Goal: Task Accomplishment & Management: Manage account settings

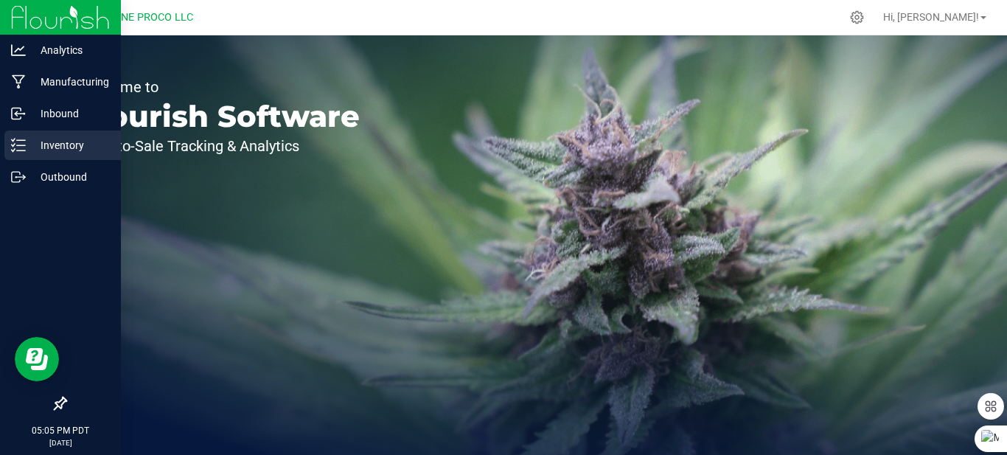
click at [27, 145] on p "Inventory" at bounding box center [70, 145] width 88 height 18
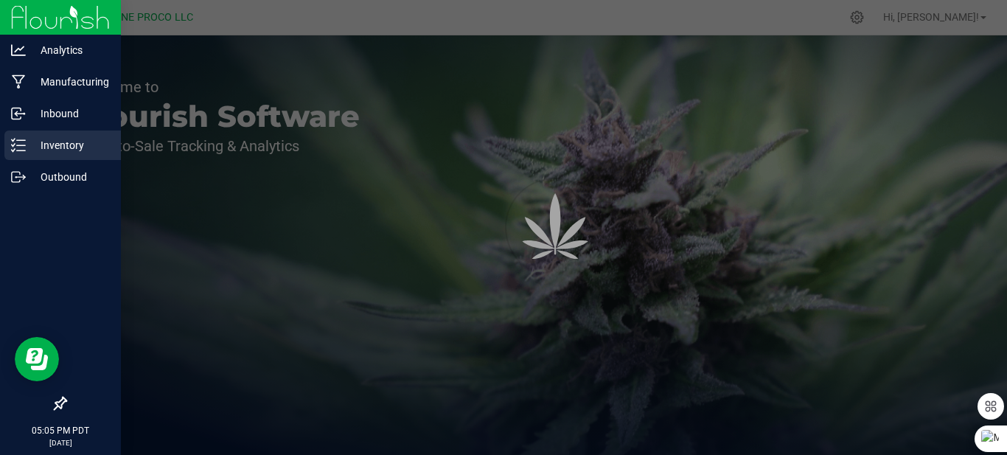
click at [77, 149] on p "Inventory" at bounding box center [70, 145] width 88 height 18
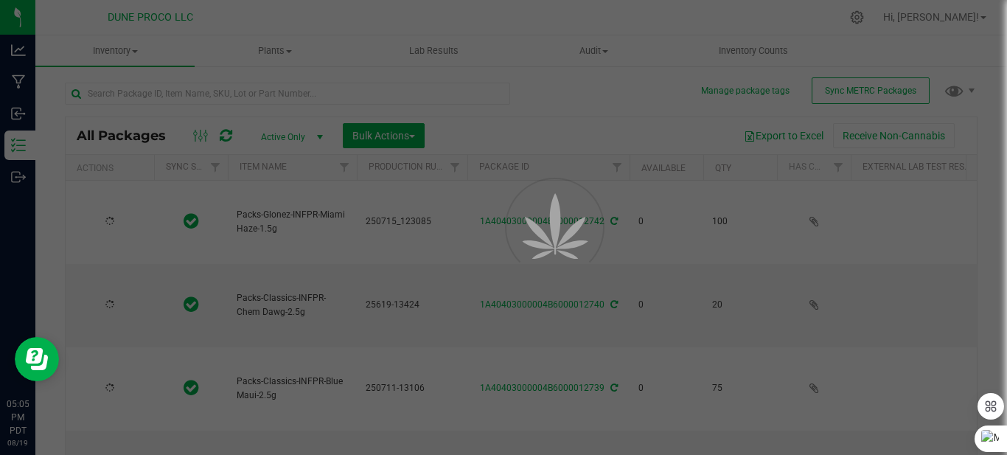
type input "[DATE]"
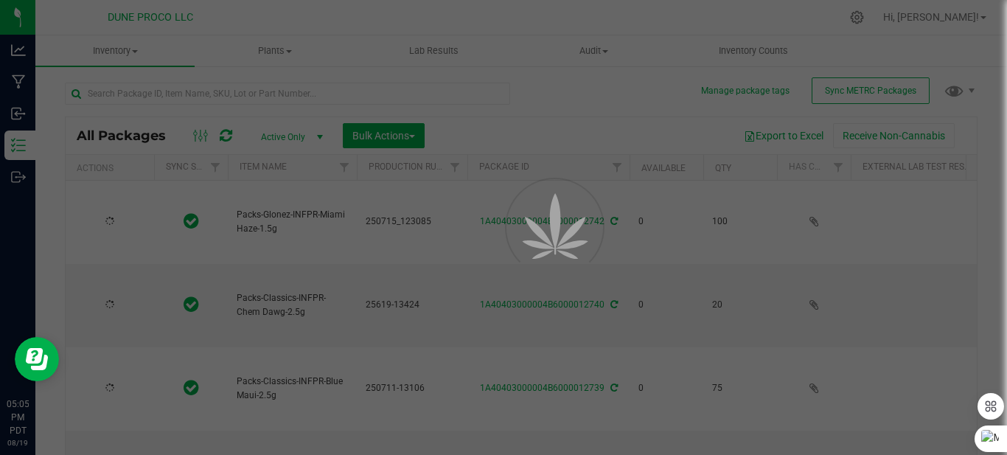
type input "[DATE]"
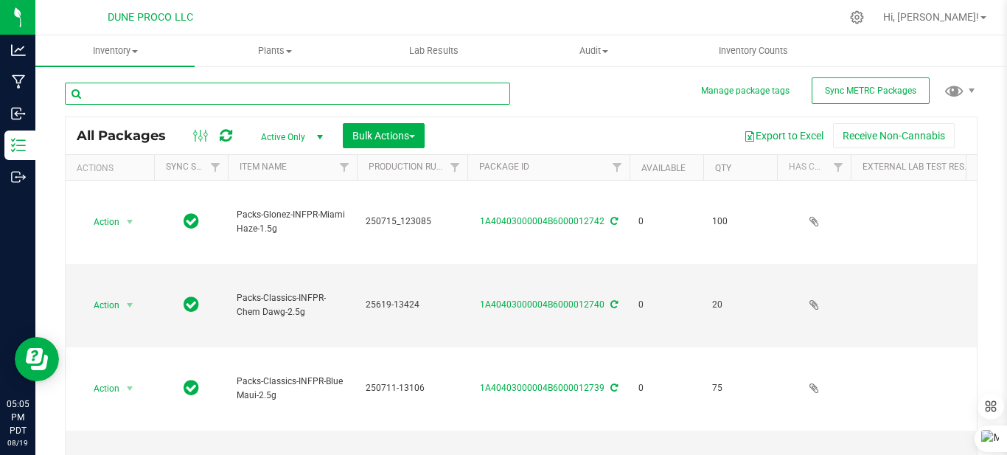
click at [250, 88] on input "text" at bounding box center [287, 94] width 445 height 22
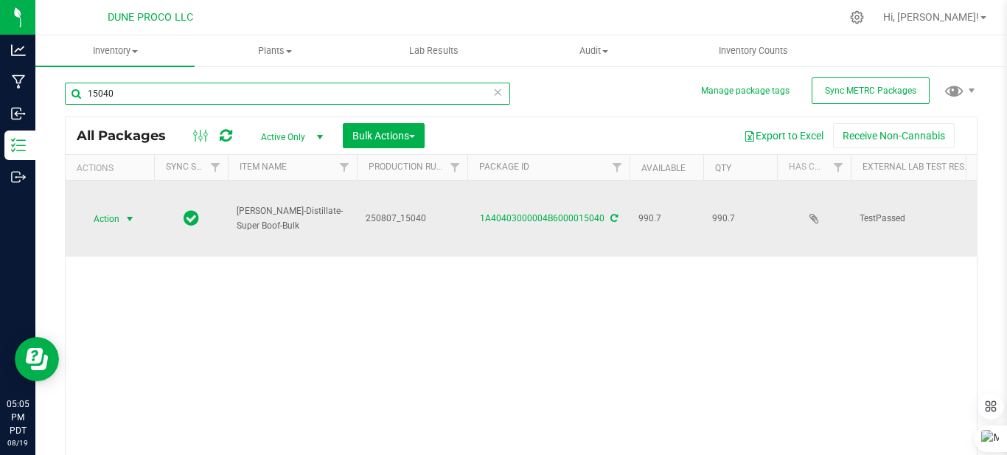
type input "15040"
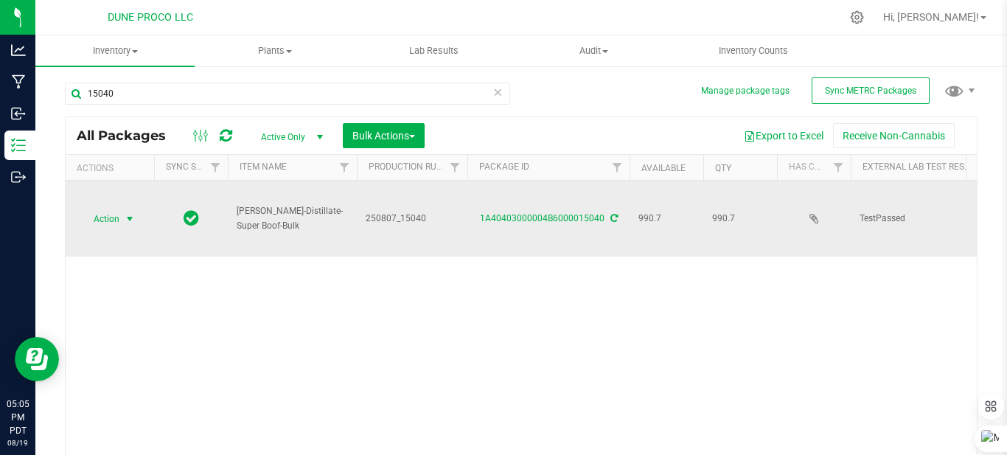
click at [127, 220] on span "select" at bounding box center [130, 219] width 12 height 12
click at [130, 219] on span "select" at bounding box center [130, 219] width 12 height 12
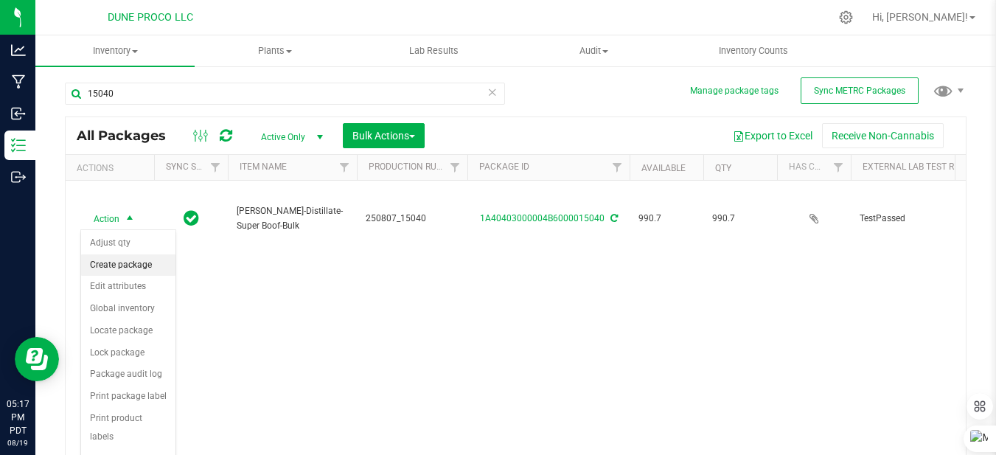
click at [106, 261] on li "Create package" at bounding box center [128, 265] width 94 height 22
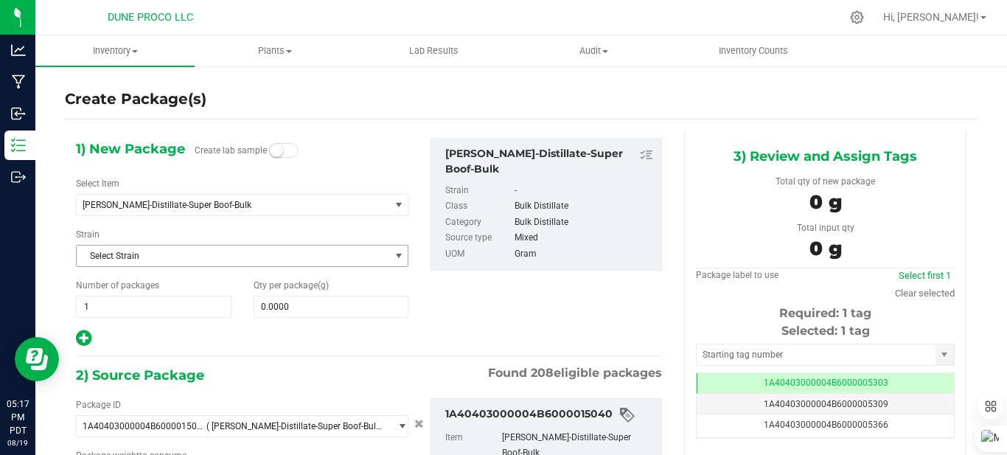
type input "0.0000 g"
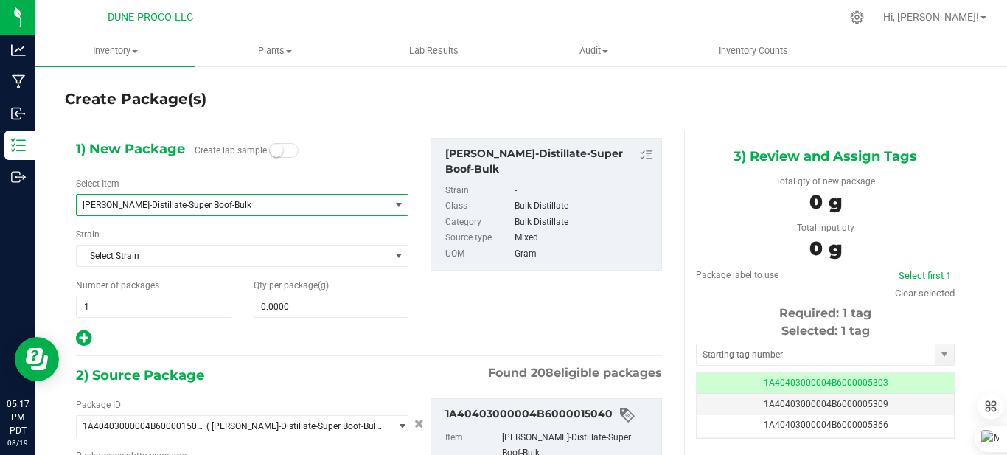
click at [214, 205] on span "[PERSON_NAME]-Distillate-Super Boof-Bulk" at bounding box center [227, 205] width 289 height 10
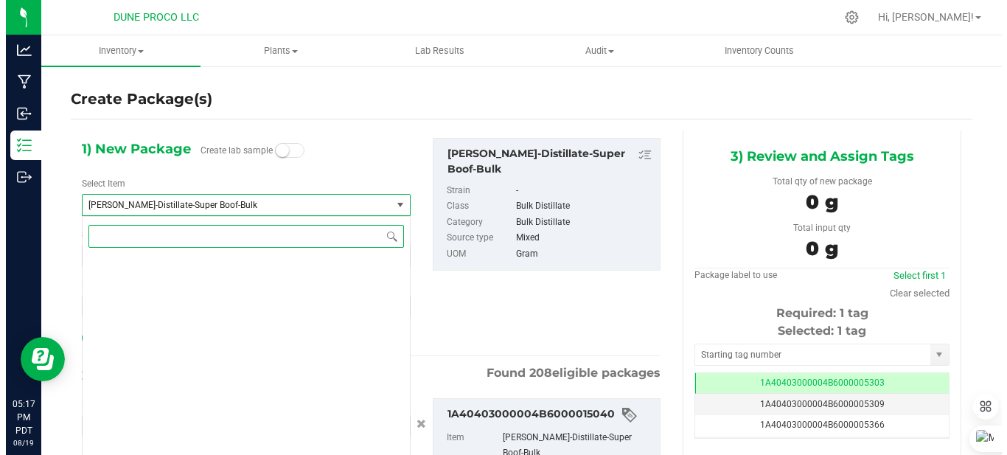
scroll to position [3323, 0]
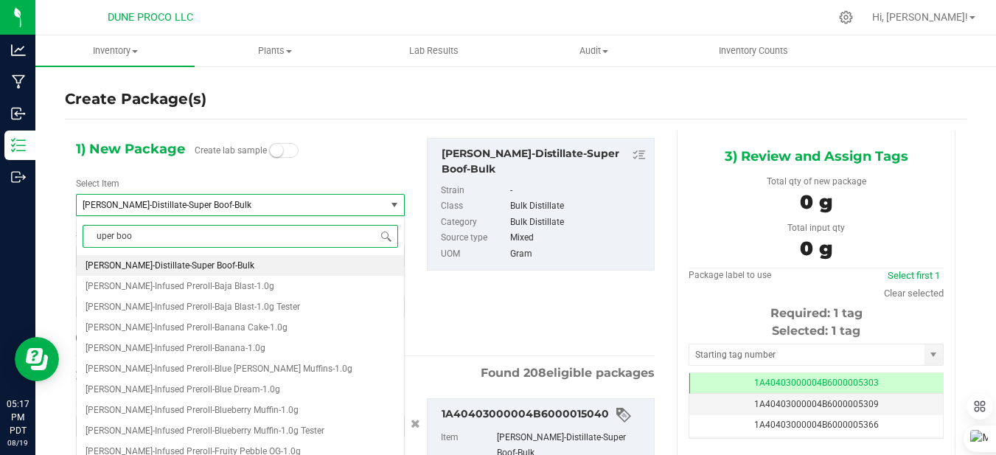
type input "uper boof"
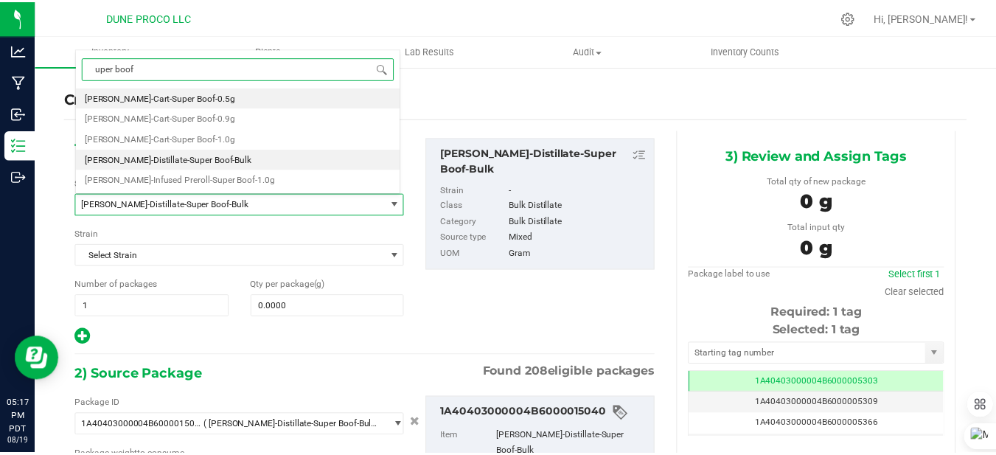
scroll to position [0, 0]
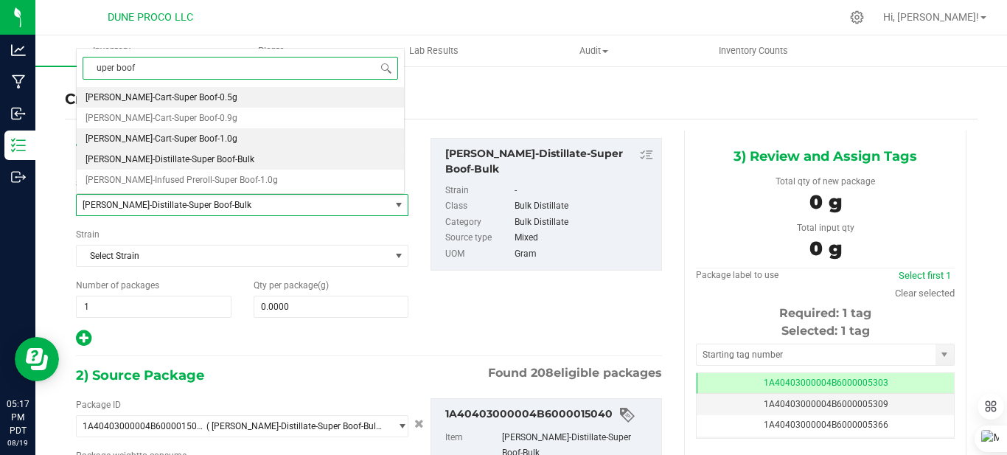
click at [182, 139] on span "[PERSON_NAME]-Cart-Super Boof-1.0g" at bounding box center [162, 138] width 152 height 10
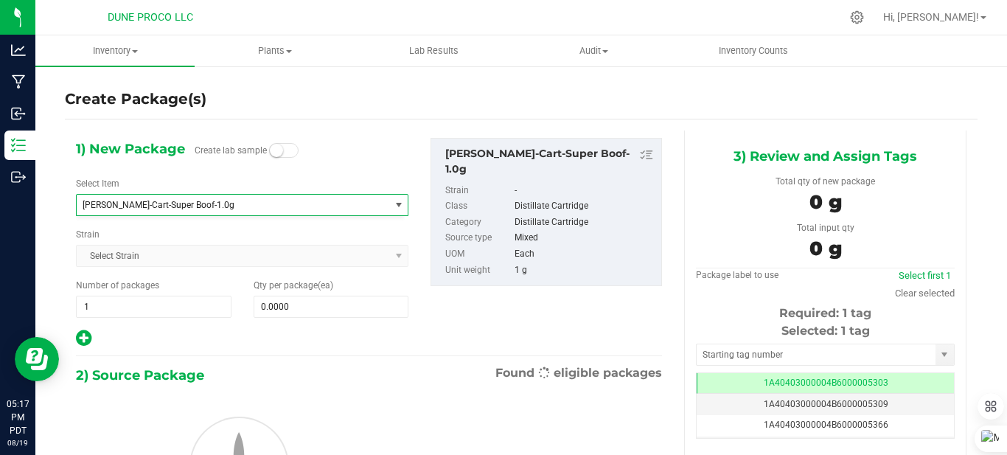
type input "0"
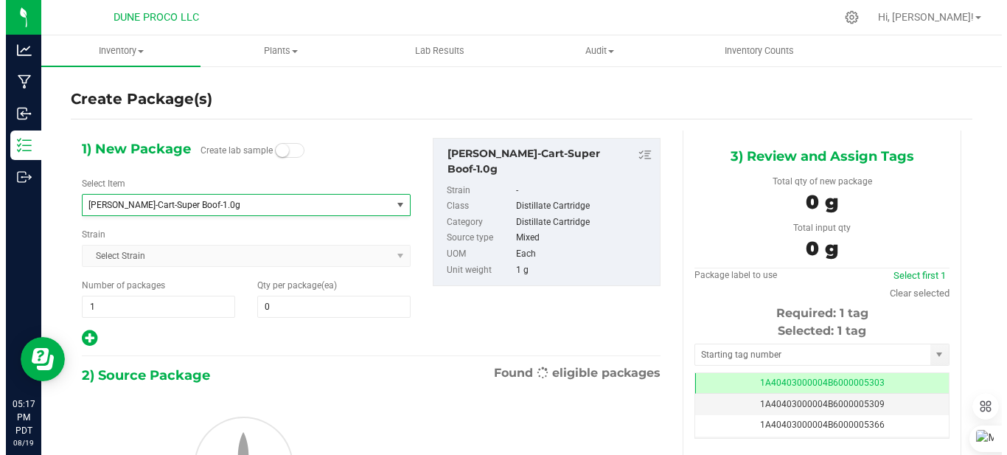
scroll to position [3055, 0]
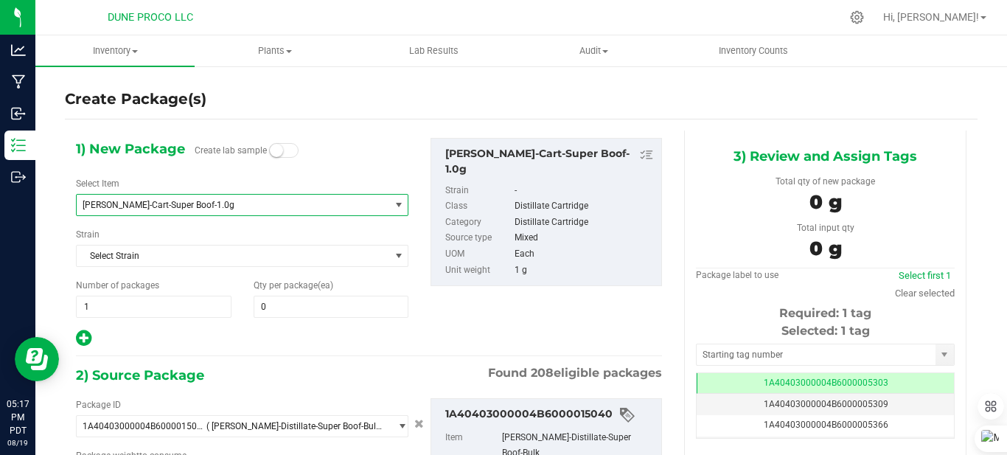
type input "0.0000 g"
click at [282, 299] on span "0 0" at bounding box center [332, 307] width 156 height 22
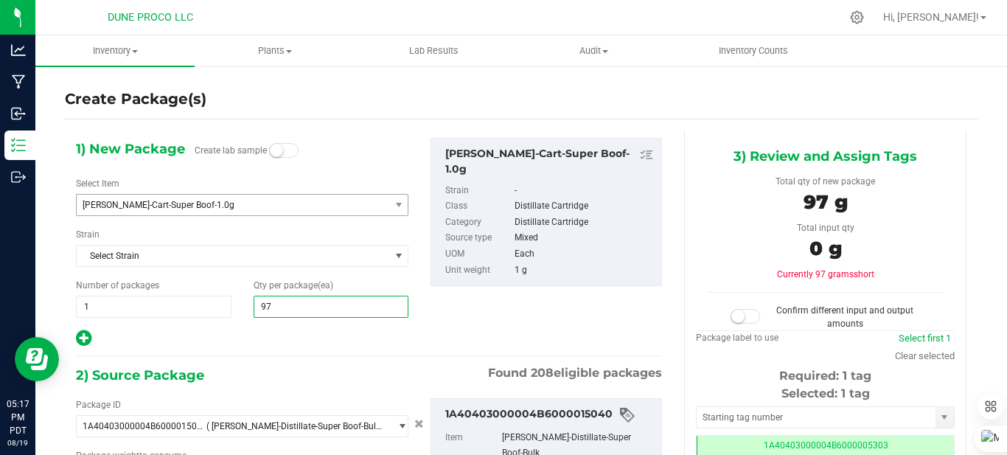
type input "976"
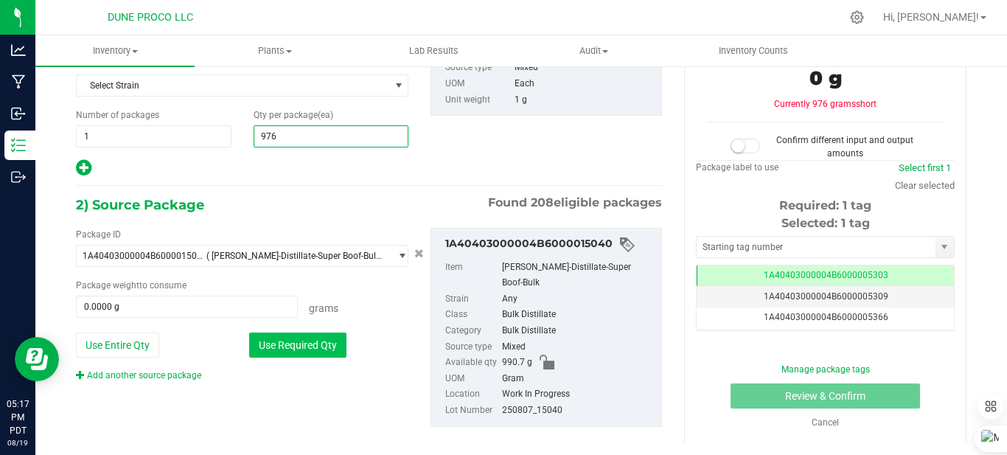
type input "976"
click at [301, 341] on button "Use Required Qty" at bounding box center [297, 344] width 97 height 25
type input "976.0000 g"
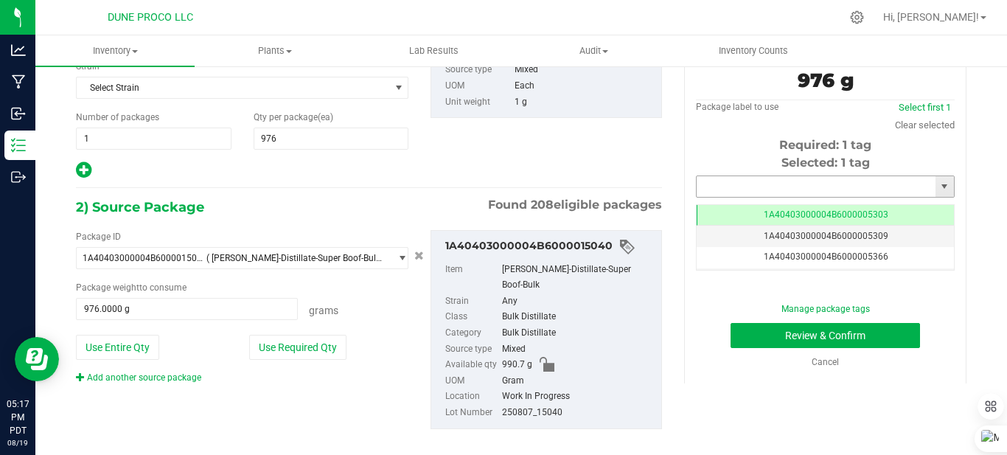
click at [786, 184] on input "text" at bounding box center [816, 186] width 239 height 21
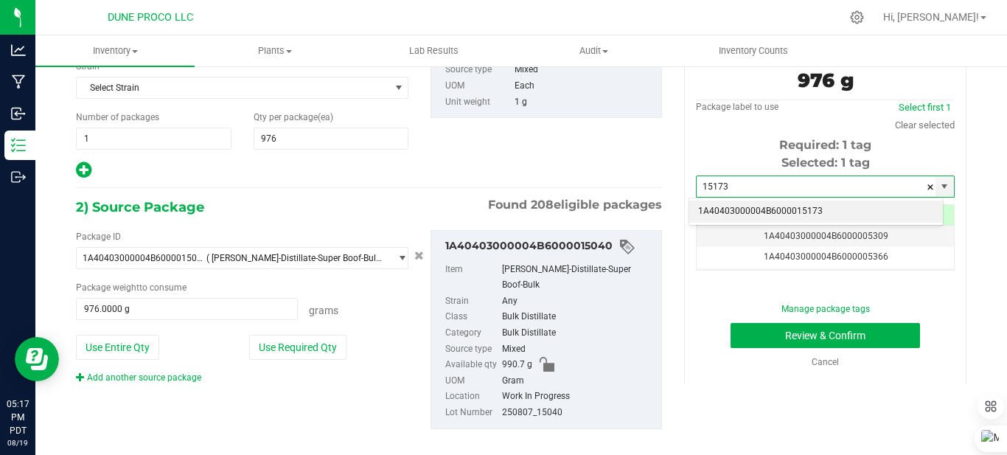
click at [785, 212] on li "1A40403000004B6000015173" at bounding box center [816, 211] width 254 height 22
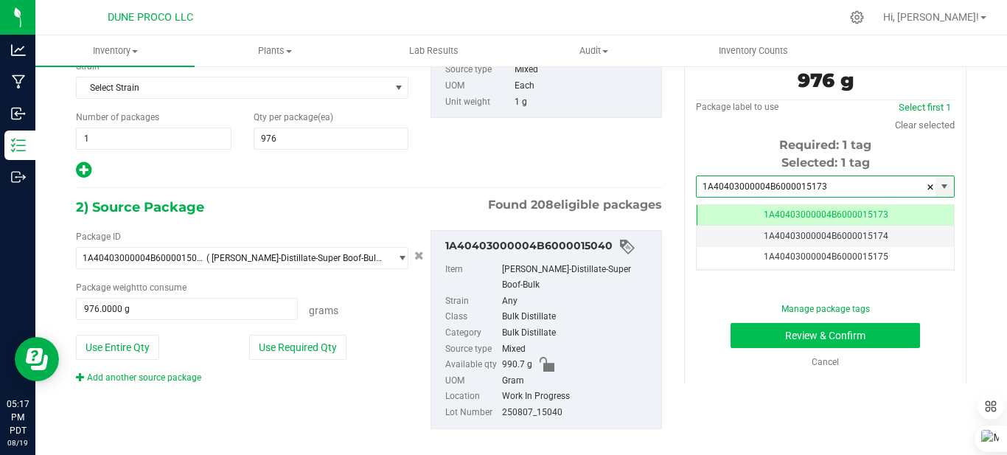
type input "1A40403000004B6000015173"
click at [772, 325] on button "Review & Confirm" at bounding box center [824, 335] width 189 height 25
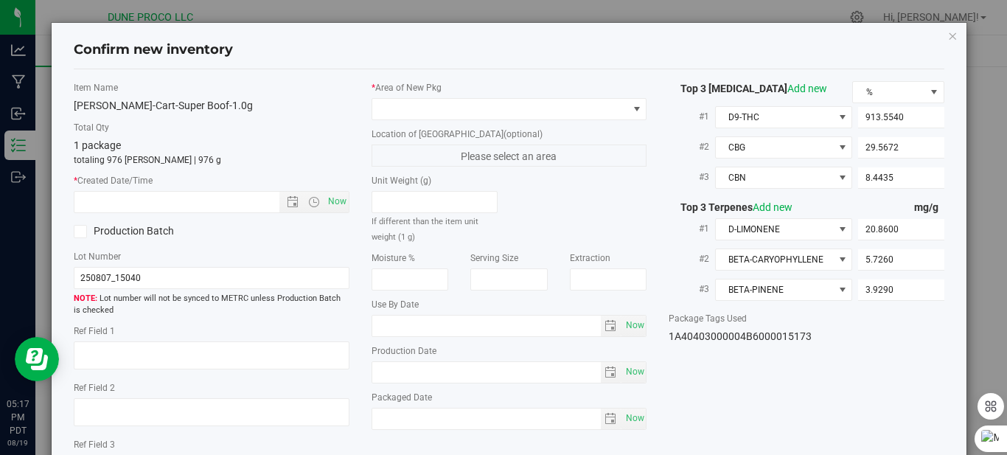
type input "[DATE]"
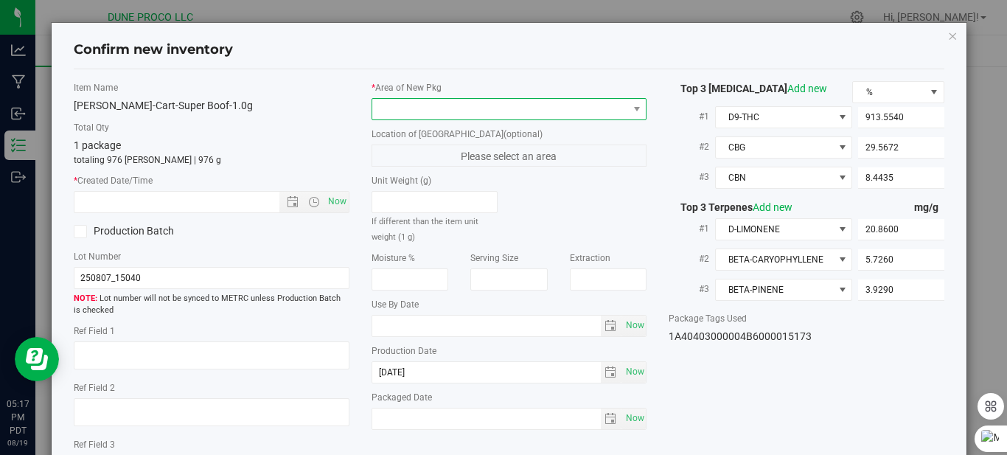
click at [513, 109] on span at bounding box center [500, 109] width 256 height 21
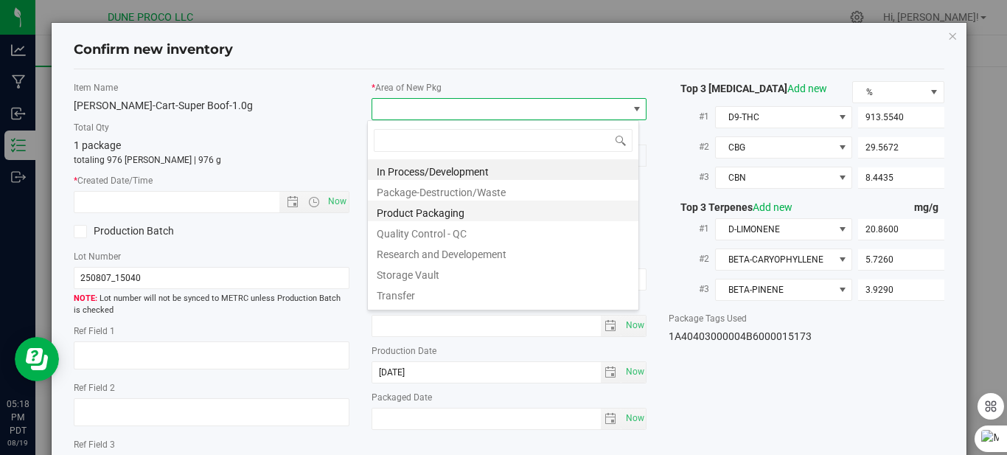
click at [445, 203] on li "Product Packaging" at bounding box center [503, 210] width 271 height 21
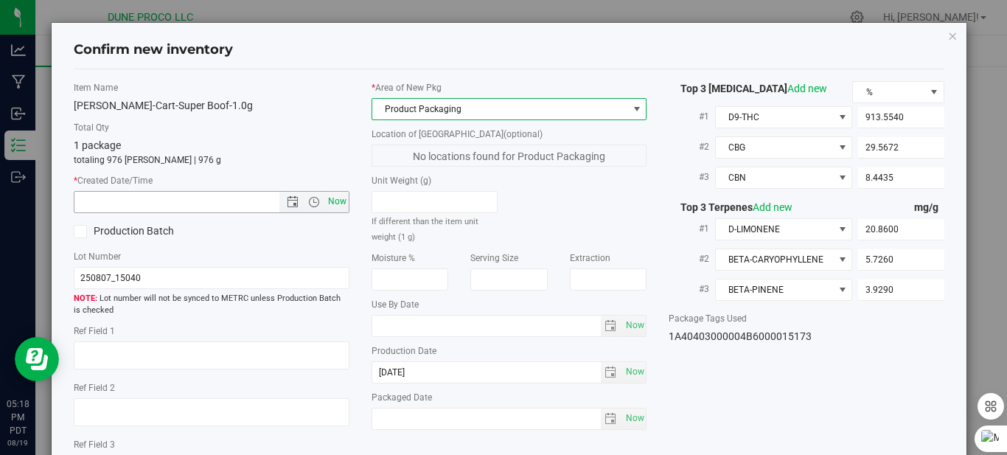
click at [325, 199] on span "Now" at bounding box center [336, 201] width 25 height 21
type input "[DATE] 5:18 PM"
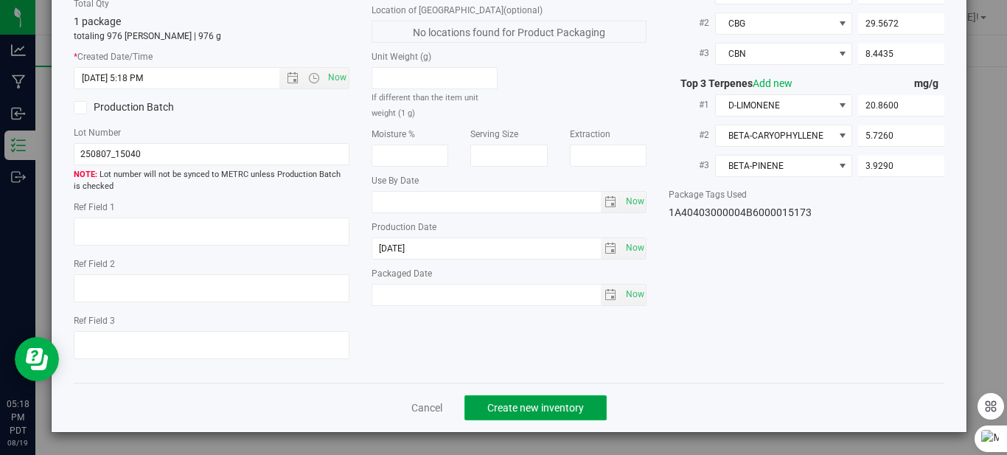
click at [540, 417] on button "Create new inventory" at bounding box center [535, 407] width 142 height 25
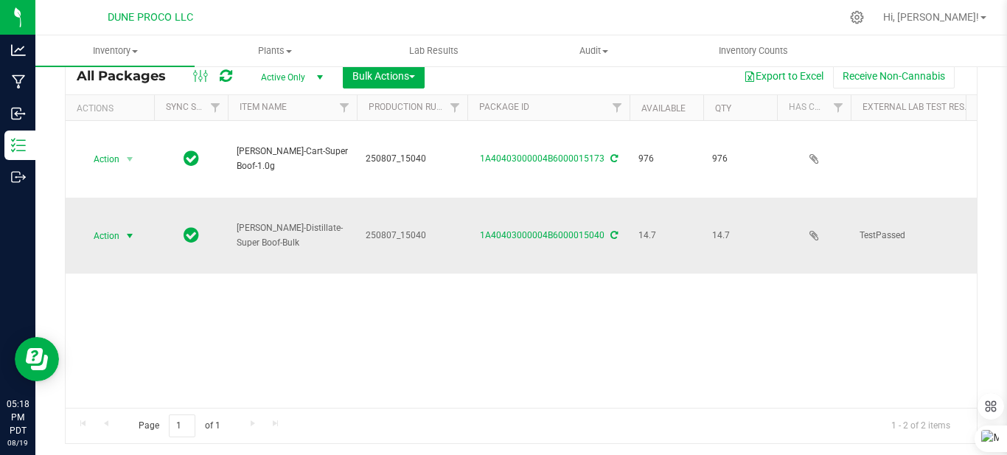
click at [132, 232] on span "select" at bounding box center [130, 236] width 12 height 12
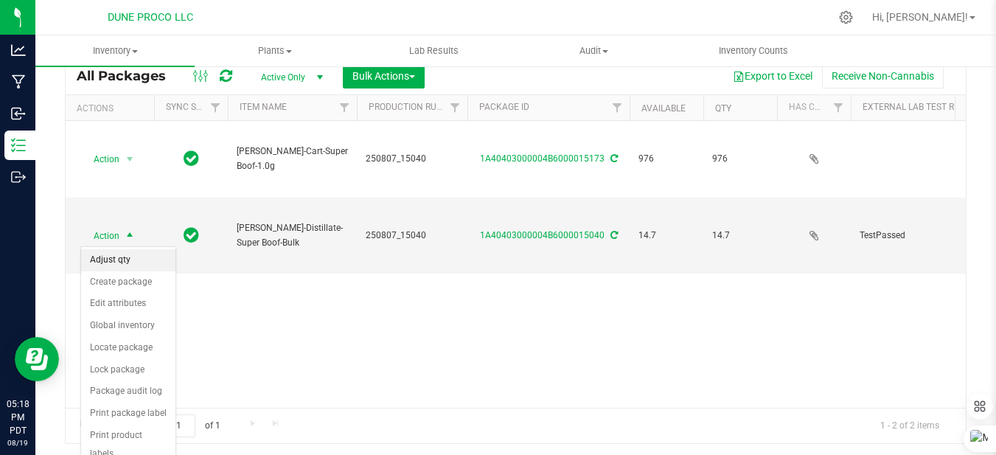
click at [128, 260] on li "Adjust qty" at bounding box center [128, 260] width 94 height 22
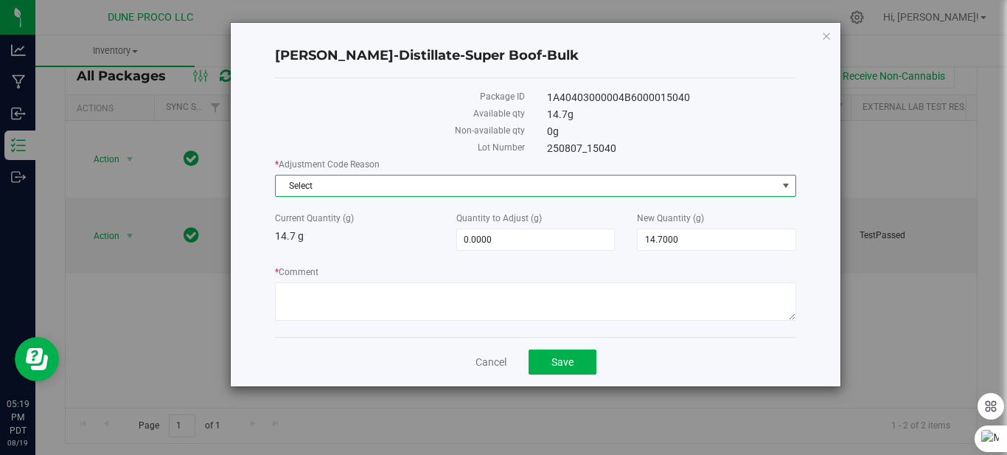
click at [410, 186] on span "Select" at bounding box center [526, 185] width 501 height 21
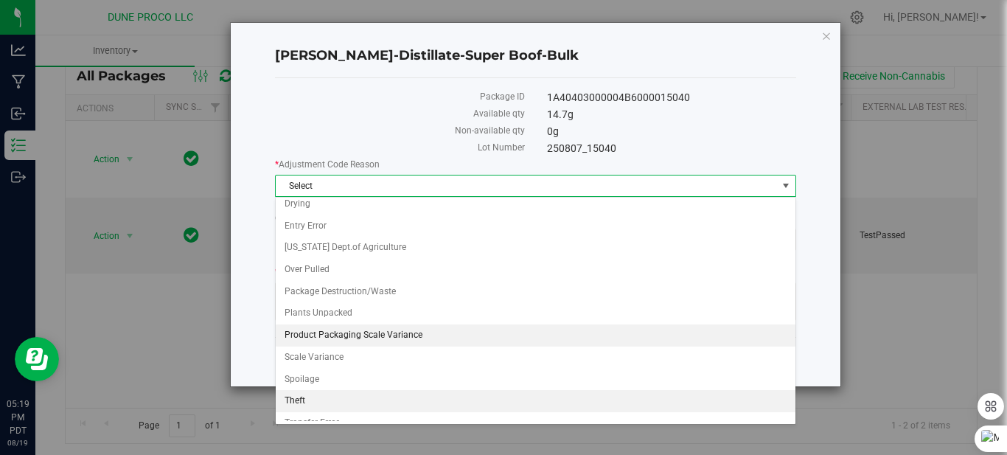
scroll to position [28, 0]
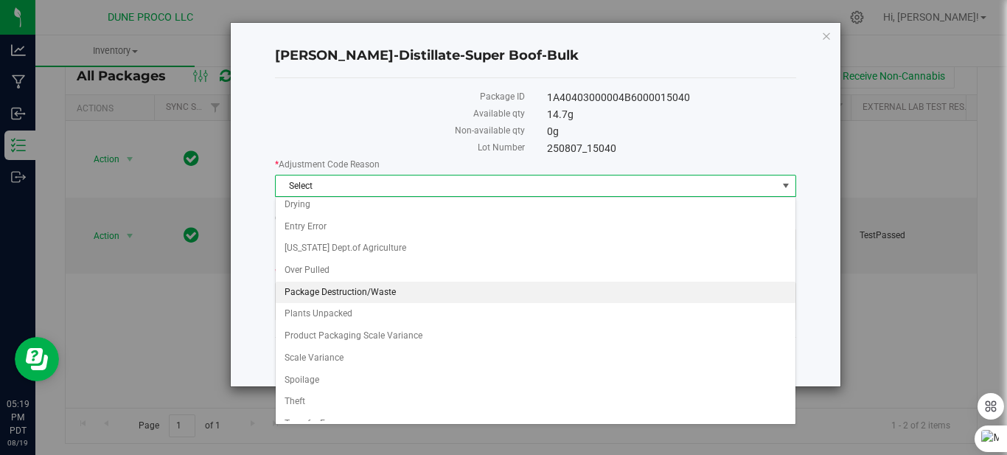
click at [367, 291] on li "Package Destruction/Waste" at bounding box center [536, 293] width 520 height 22
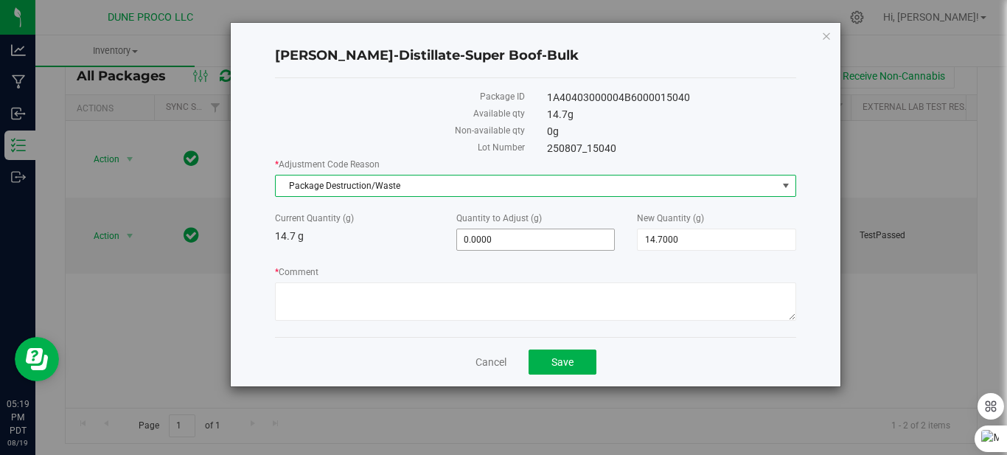
click at [504, 233] on span "0.0000 0" at bounding box center [535, 240] width 159 height 22
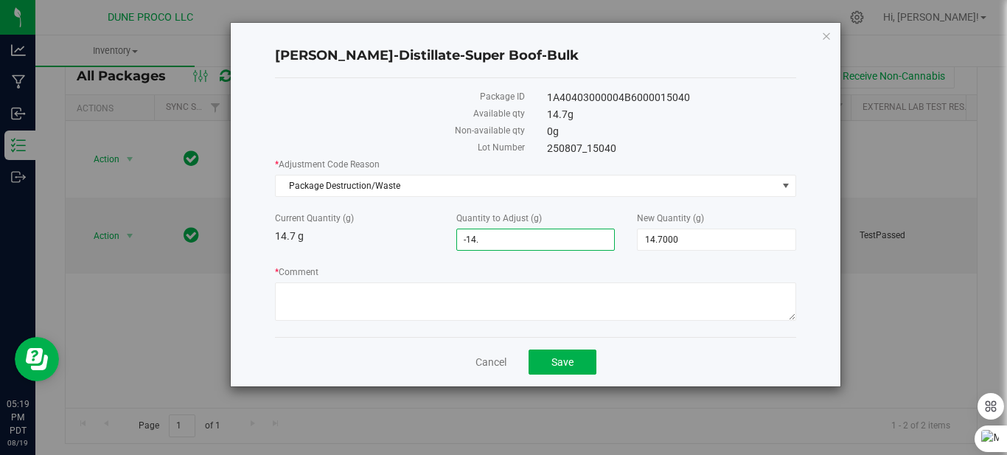
type input "-14.7"
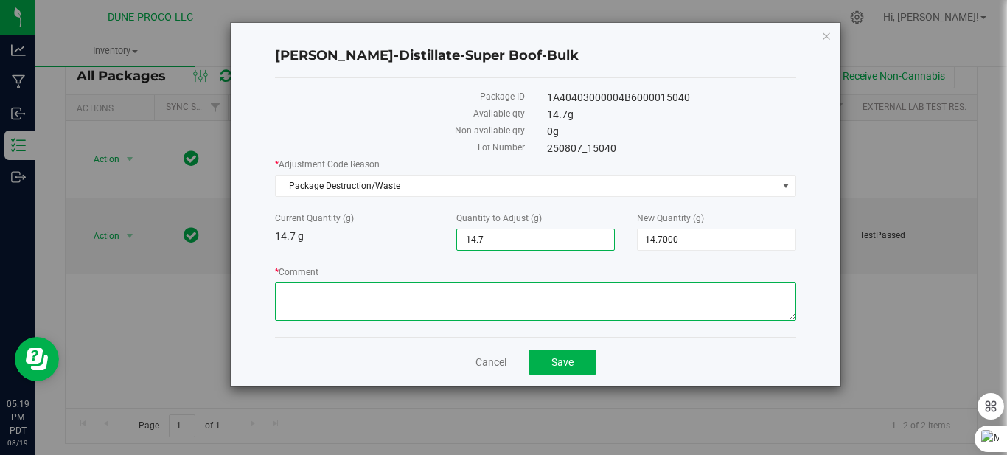
type input "-14.7000"
type input "0.0000"
click at [442, 296] on textarea "* Comment" at bounding box center [535, 301] width 521 height 38
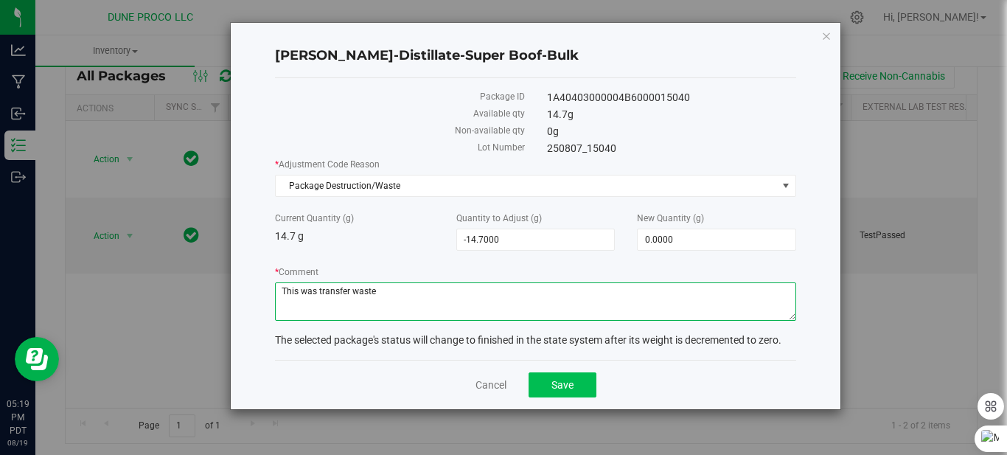
type textarea "This was transfer waste"
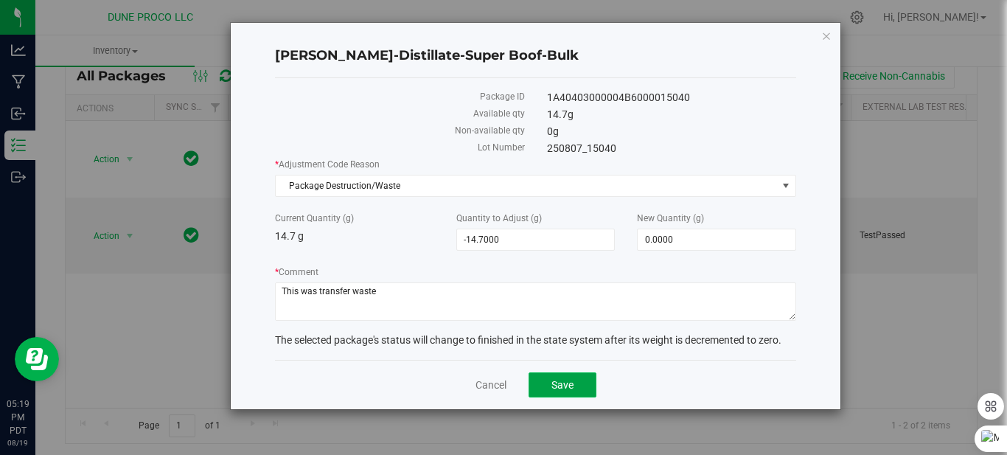
click at [555, 386] on span "Save" at bounding box center [562, 385] width 22 height 12
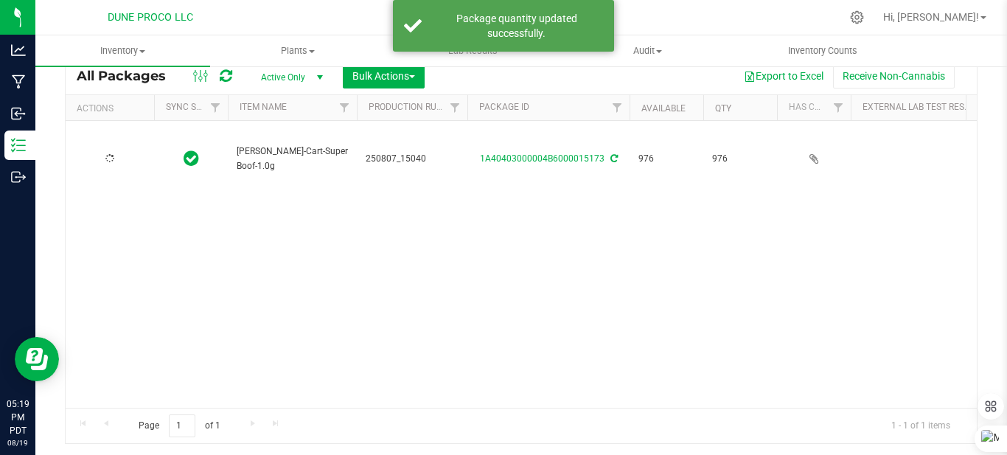
type input "[DATE]"
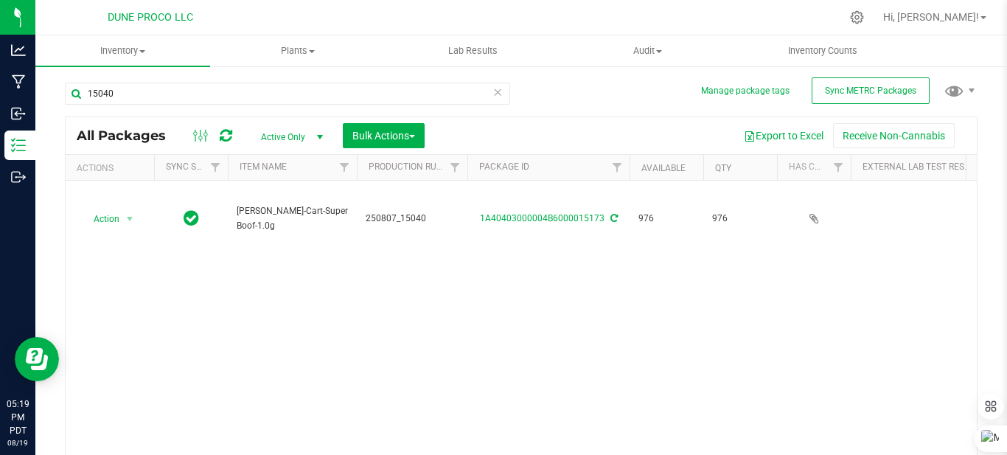
click at [492, 91] on icon at bounding box center [497, 92] width 10 height 18
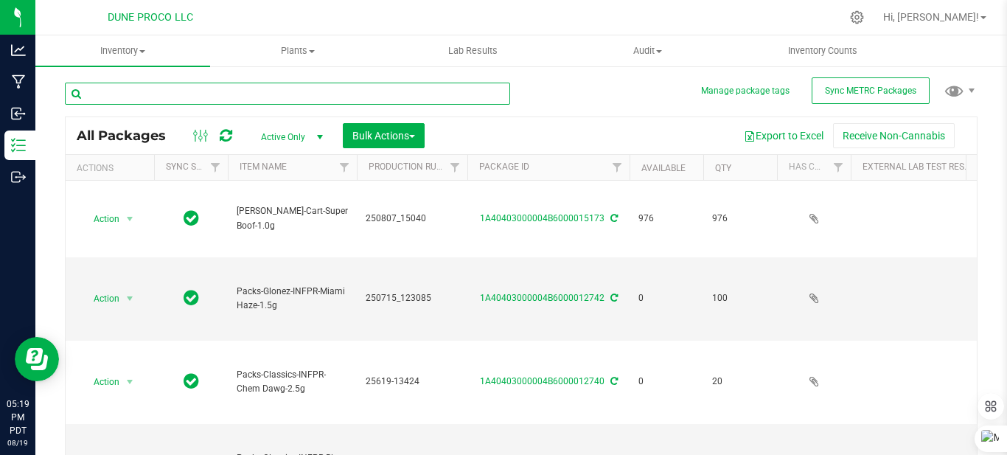
click at [336, 91] on input "text" at bounding box center [287, 94] width 445 height 22
type input "15037"
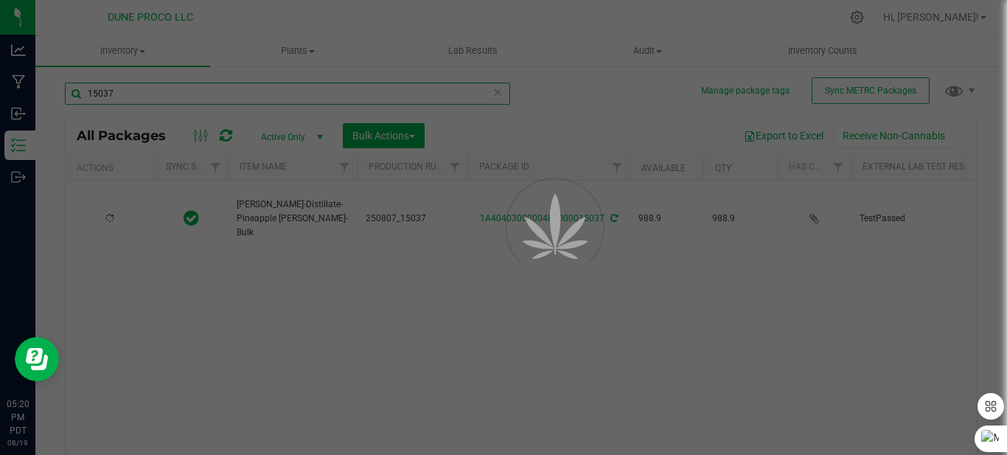
type input "[DATE]"
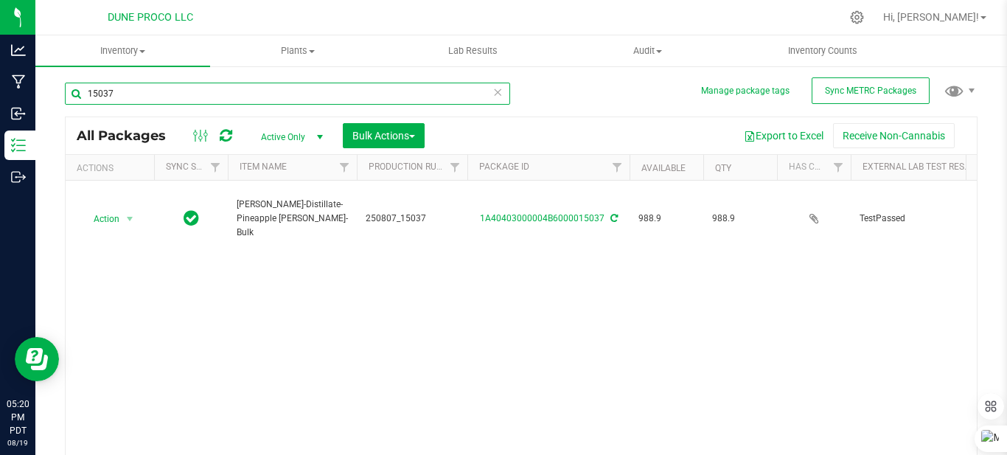
type input "15037"
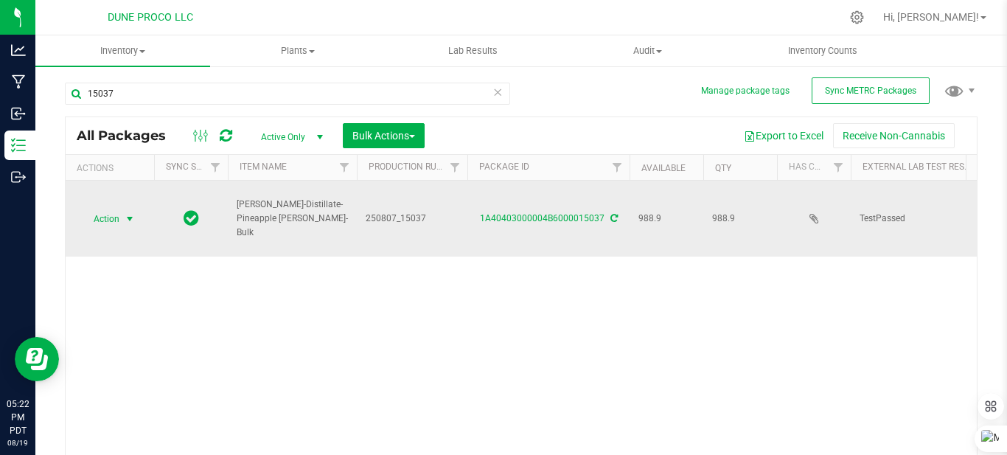
click at [134, 218] on span "select" at bounding box center [130, 219] width 12 height 12
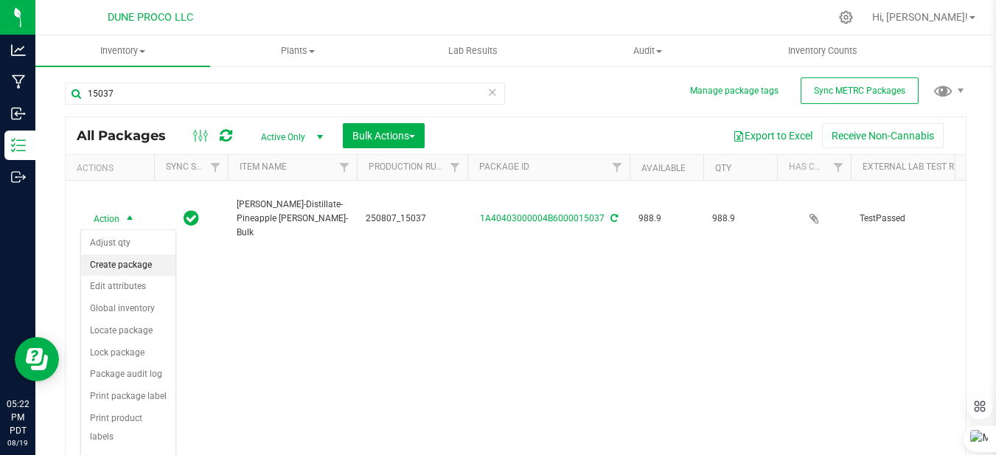
click at [119, 261] on li "Create package" at bounding box center [128, 265] width 94 height 22
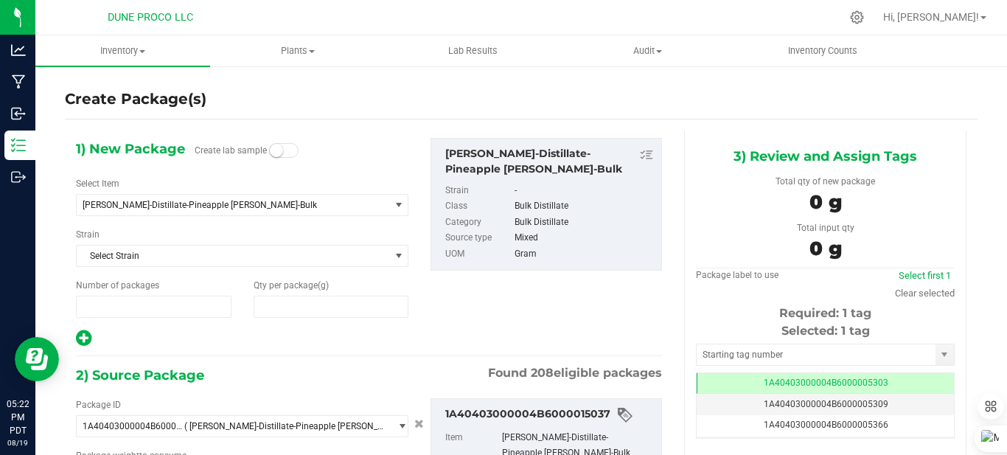
type input "1"
type input "0.0000"
type input "0.0000 g"
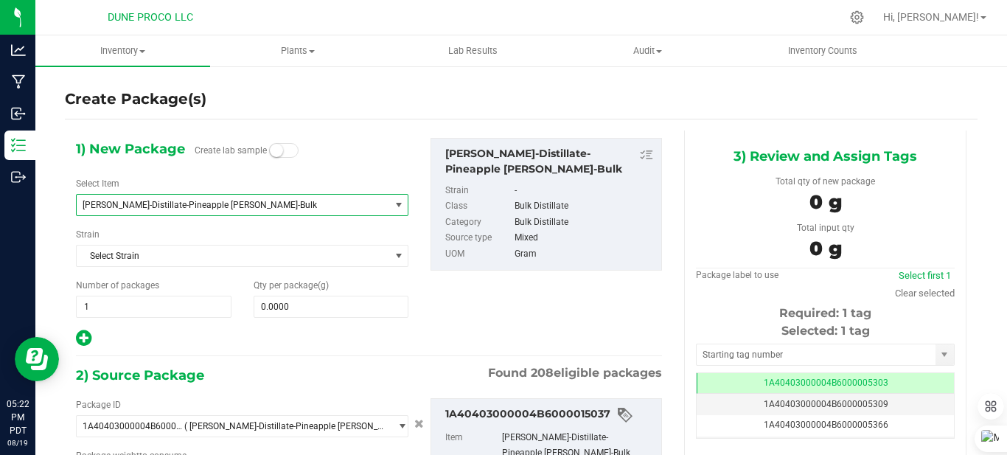
click at [312, 195] on span "[PERSON_NAME]-Distillate-Pineapple [PERSON_NAME]-Bulk" at bounding box center [233, 205] width 313 height 21
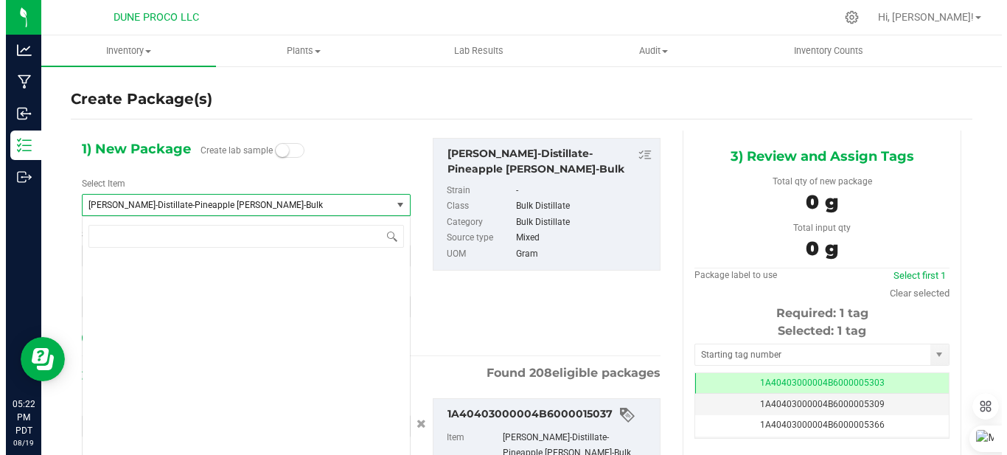
scroll to position [3302, 0]
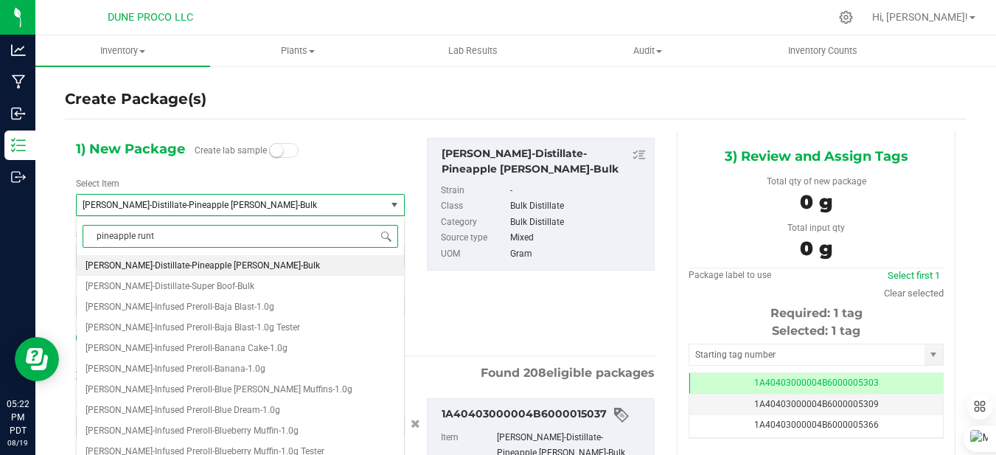
type input "pineapple [PERSON_NAME]"
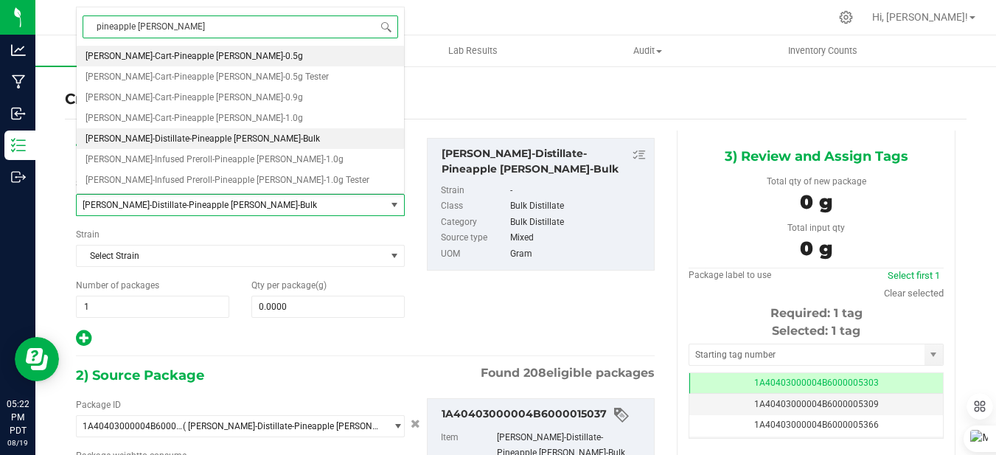
scroll to position [0, 0]
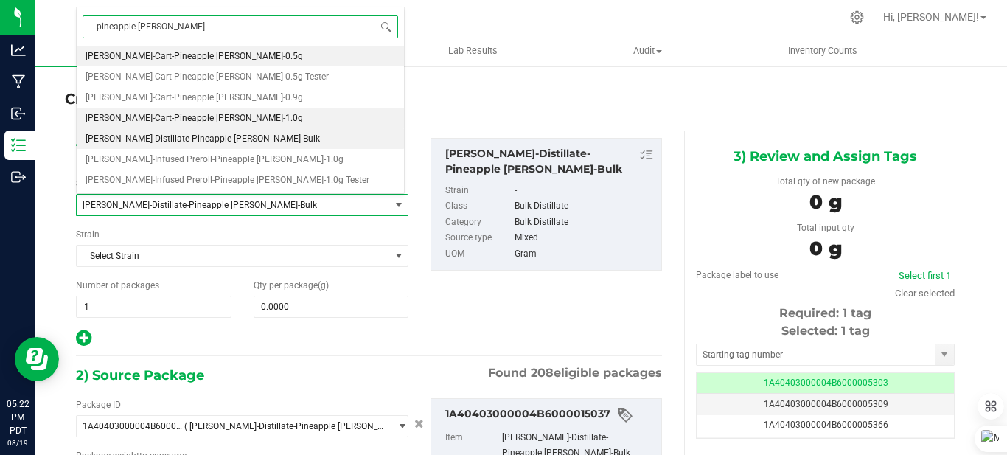
click at [172, 120] on span "[PERSON_NAME]-Cart-Pineapple [PERSON_NAME]-1.0g" at bounding box center [194, 118] width 217 height 10
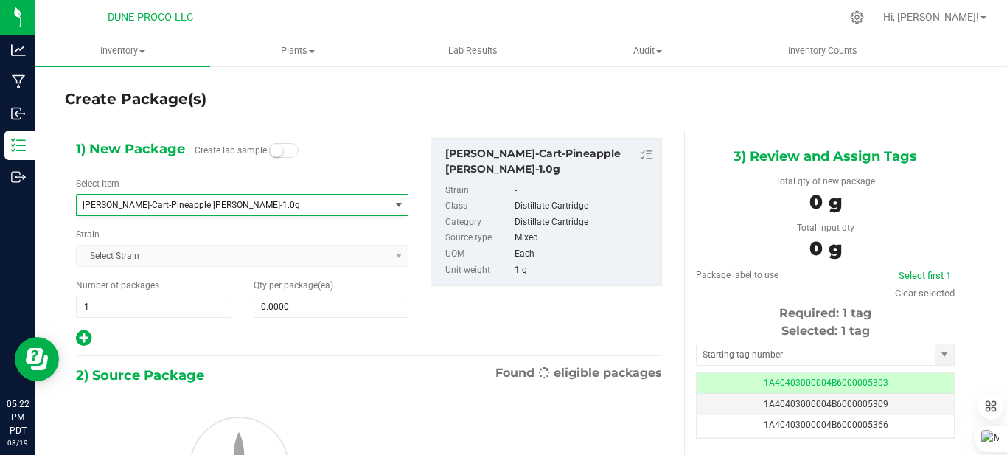
type input "0"
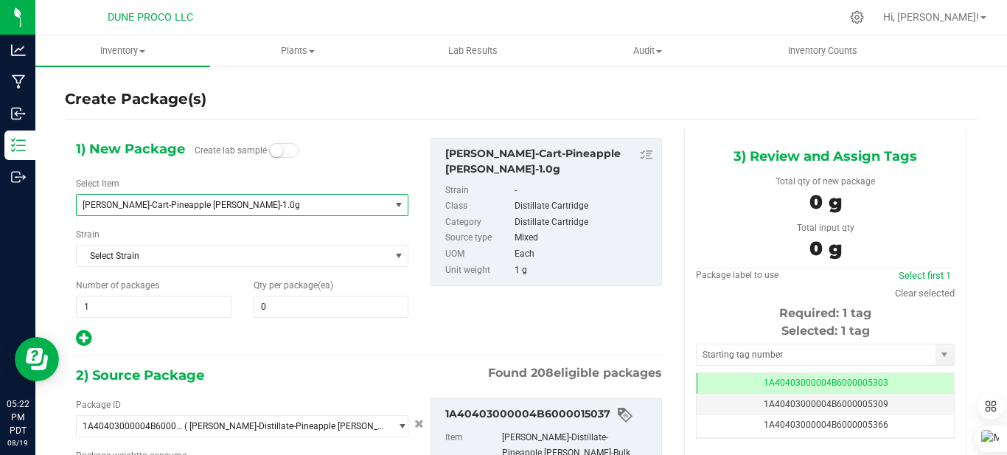
type input "0.0000 g"
click at [288, 297] on span at bounding box center [332, 307] width 156 height 22
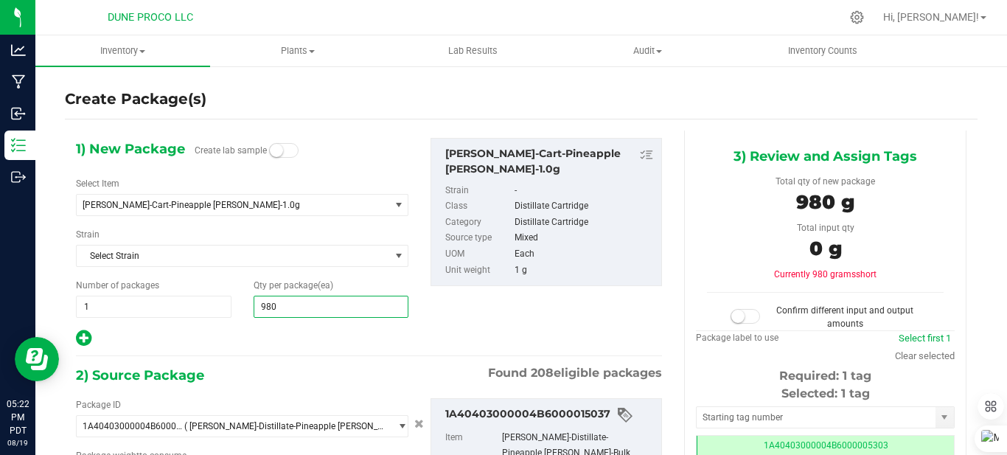
type input "980"
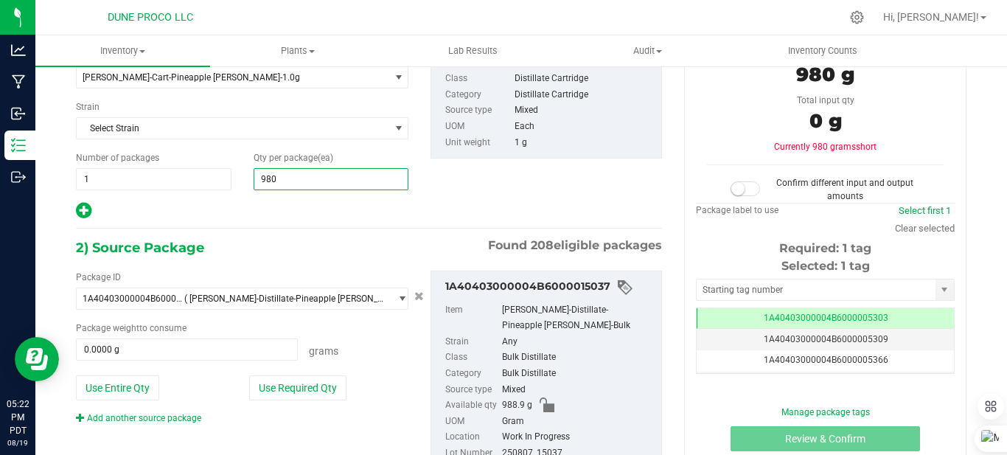
scroll to position [184, 0]
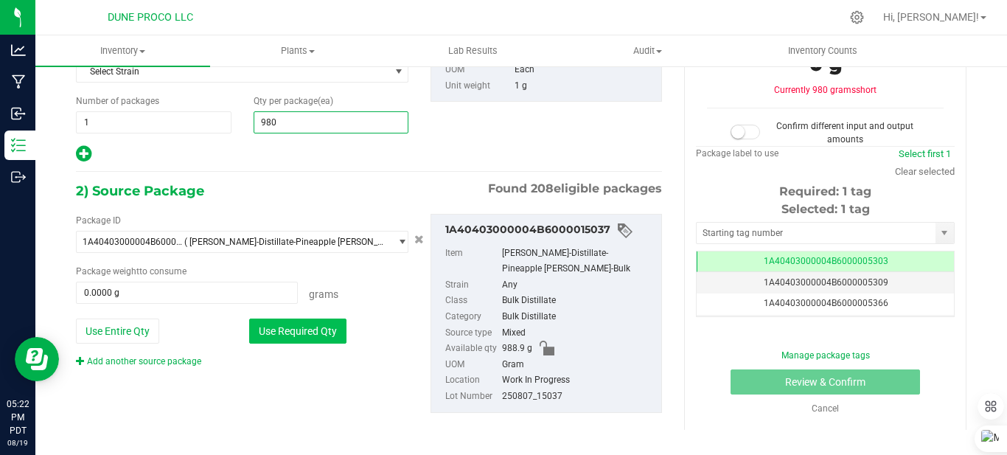
click at [285, 327] on button "Use Required Qty" at bounding box center [297, 330] width 97 height 25
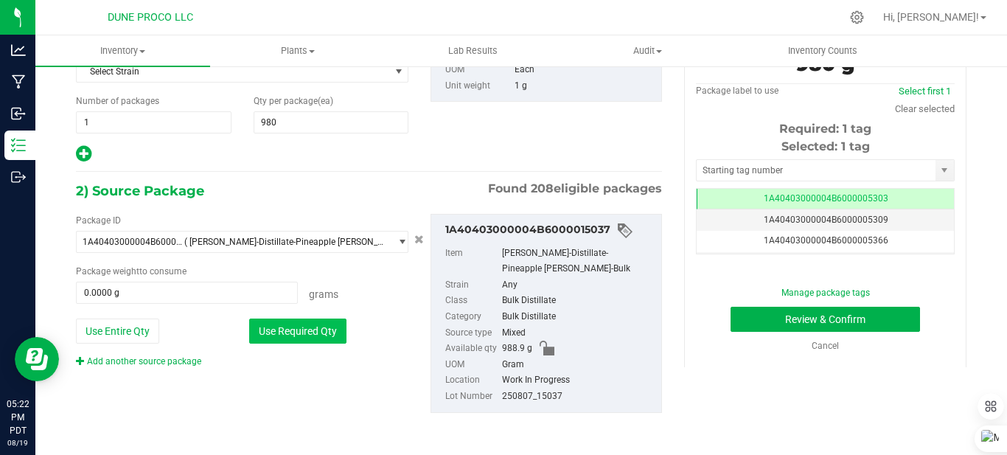
type input "980.0000 g"
click at [769, 165] on input "text" at bounding box center [816, 170] width 239 height 21
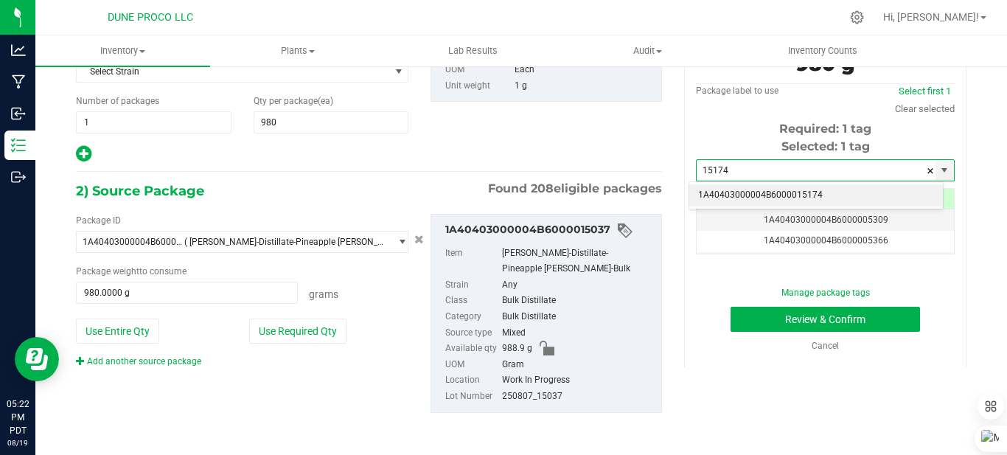
click at [795, 195] on li "1A40403000004B6000015174" at bounding box center [816, 195] width 254 height 22
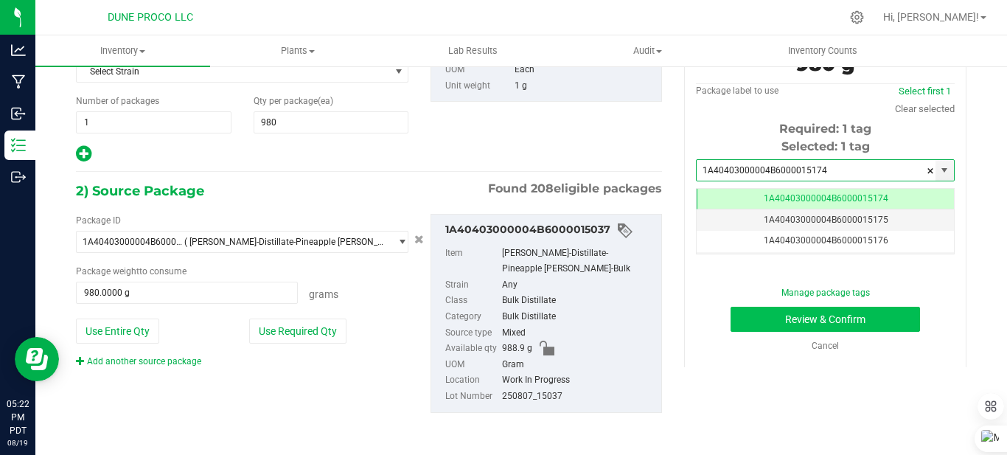
type input "1A40403000004B6000015174"
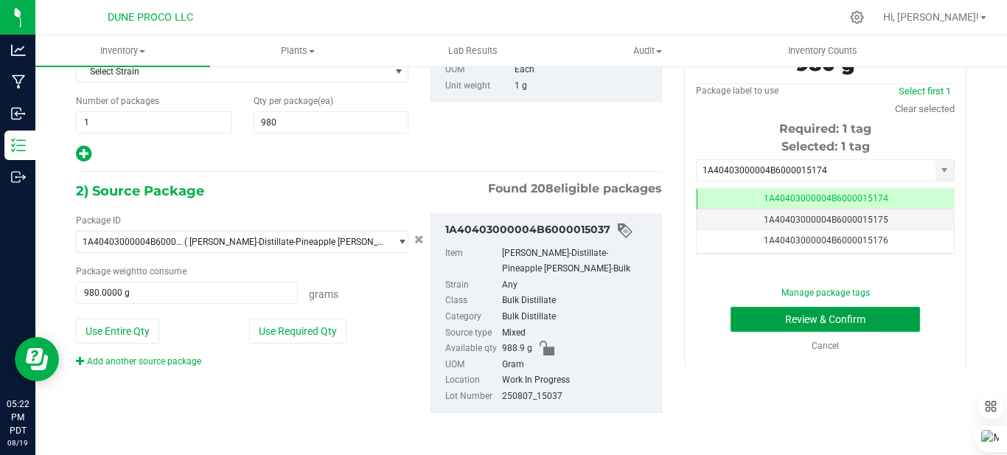
click at [783, 309] on button "Review & Confirm" at bounding box center [824, 319] width 189 height 25
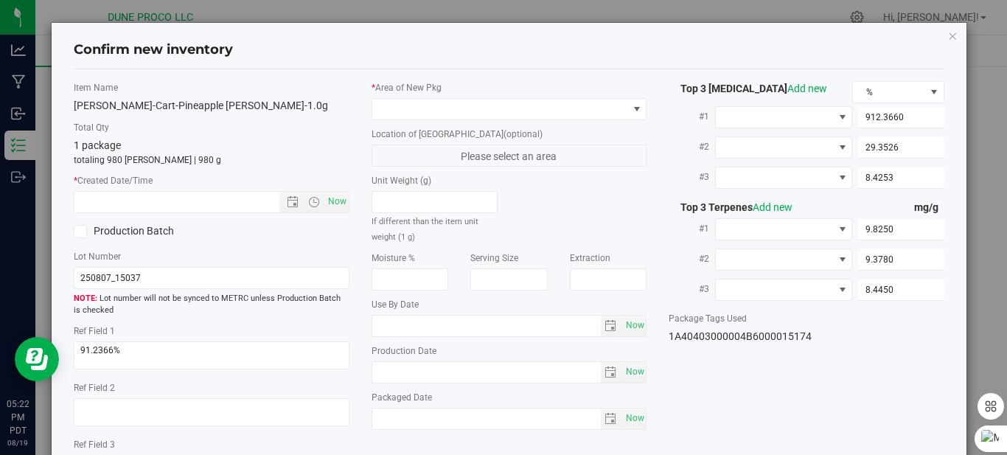
type input "[DATE]"
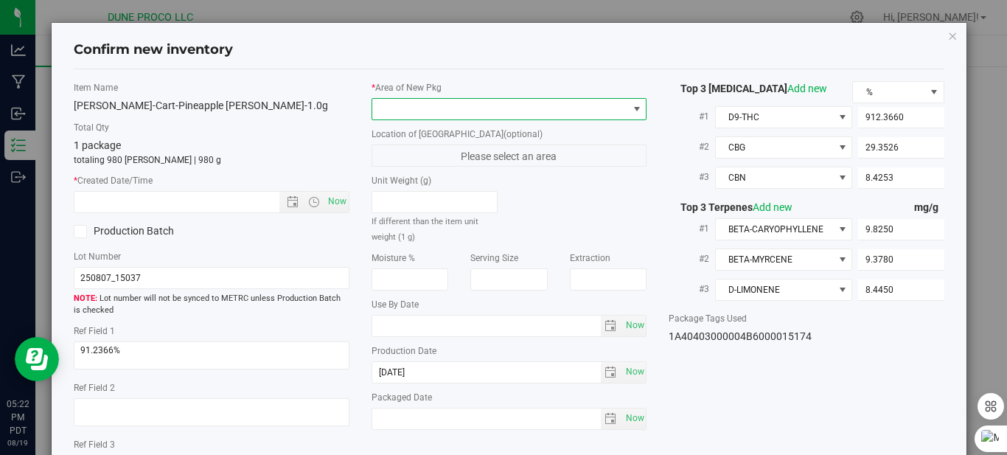
click at [571, 114] on span at bounding box center [500, 109] width 256 height 21
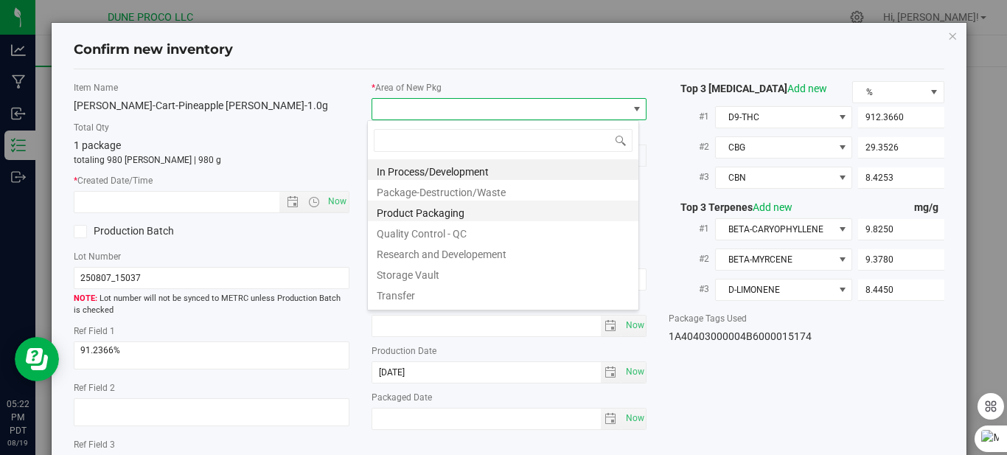
click at [429, 215] on li "Product Packaging" at bounding box center [503, 210] width 271 height 21
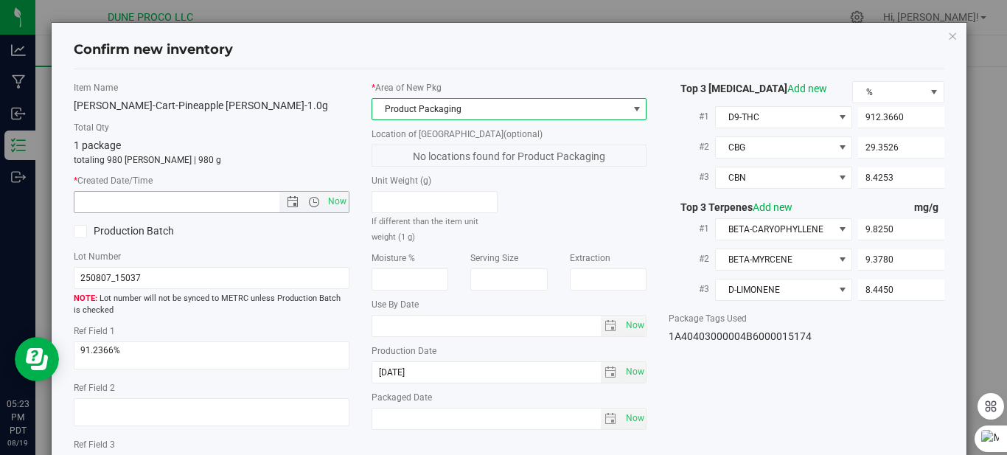
click at [292, 195] on span "Now" at bounding box center [313, 202] width 69 height 21
click at [288, 200] on span "Open the date view" at bounding box center [293, 202] width 12 height 12
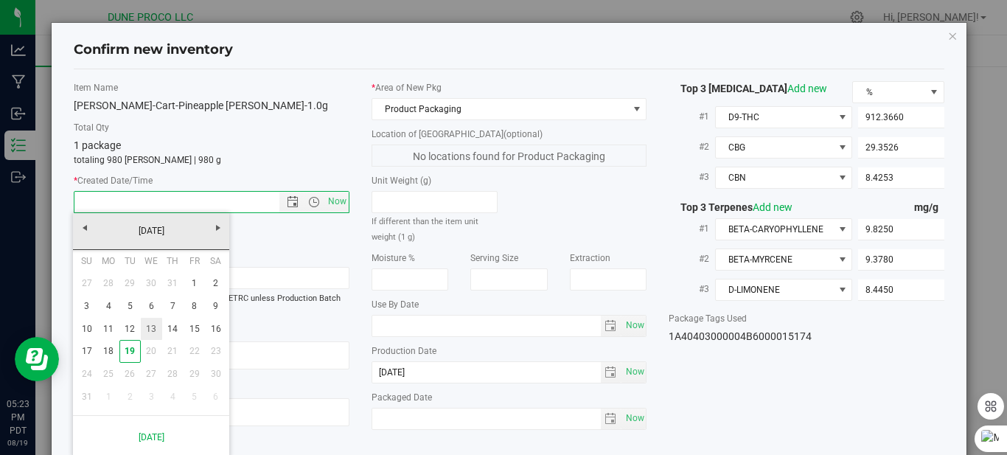
click at [150, 335] on link "13" at bounding box center [151, 329] width 21 height 23
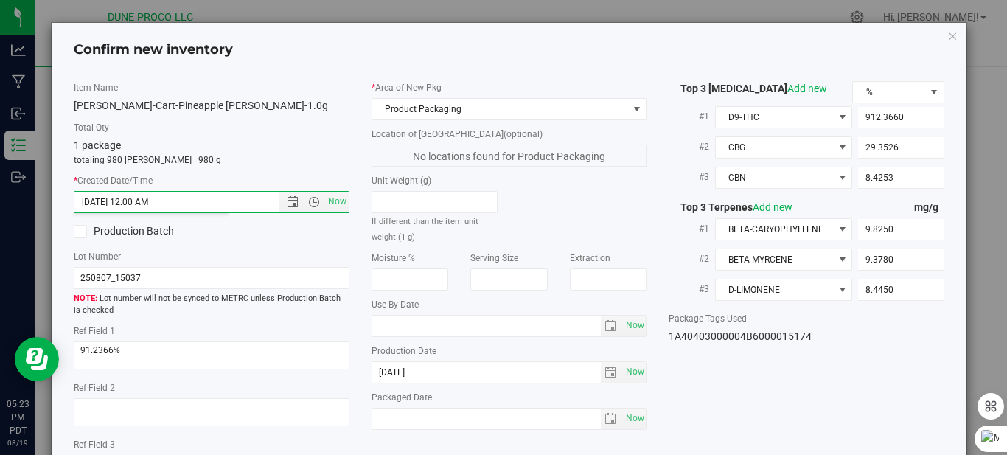
type input "[DATE] 5:23 PM"
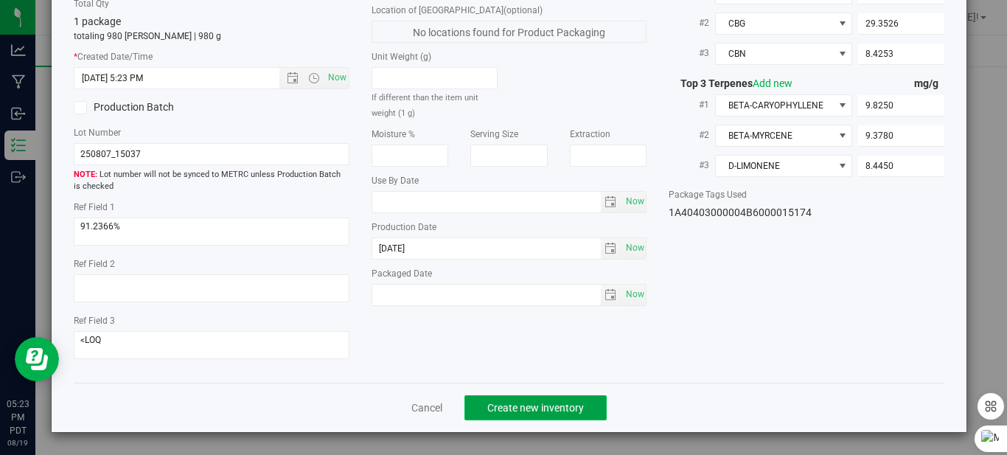
click at [512, 408] on span "Create new inventory" at bounding box center [535, 408] width 97 height 12
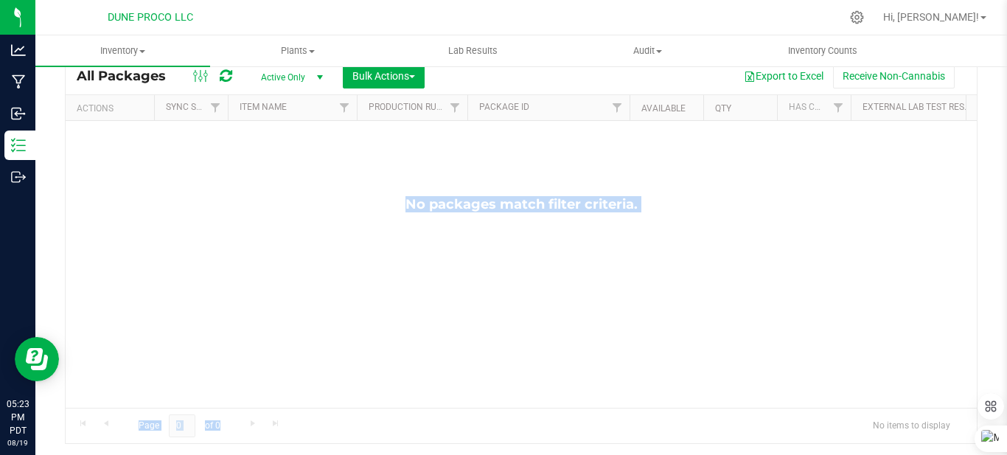
drag, startPoint x: 512, startPoint y: 408, endPoint x: 702, endPoint y: 97, distance: 364.2
click at [702, 97] on div "All Packages Active Only Active Only Lab Samples Locked All External Internal B…" at bounding box center [521, 250] width 913 height 387
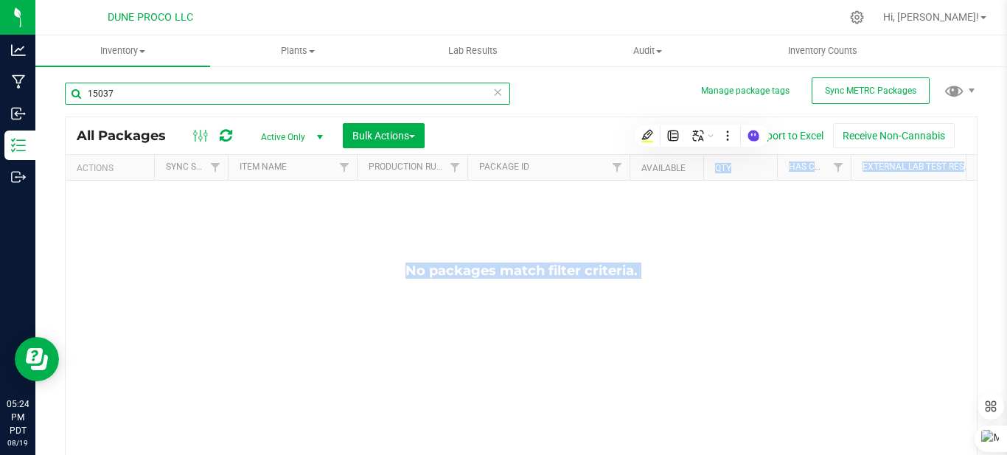
click at [374, 94] on input "15037" at bounding box center [287, 94] width 445 height 22
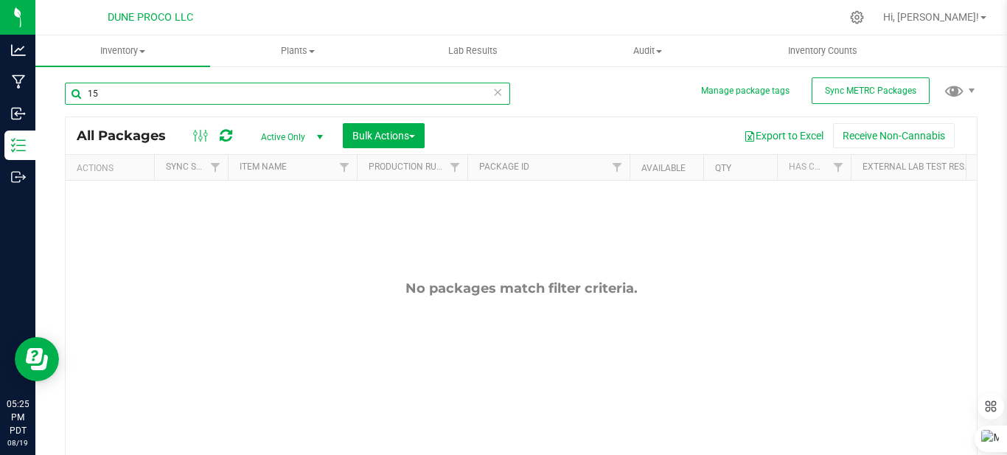
type input "1"
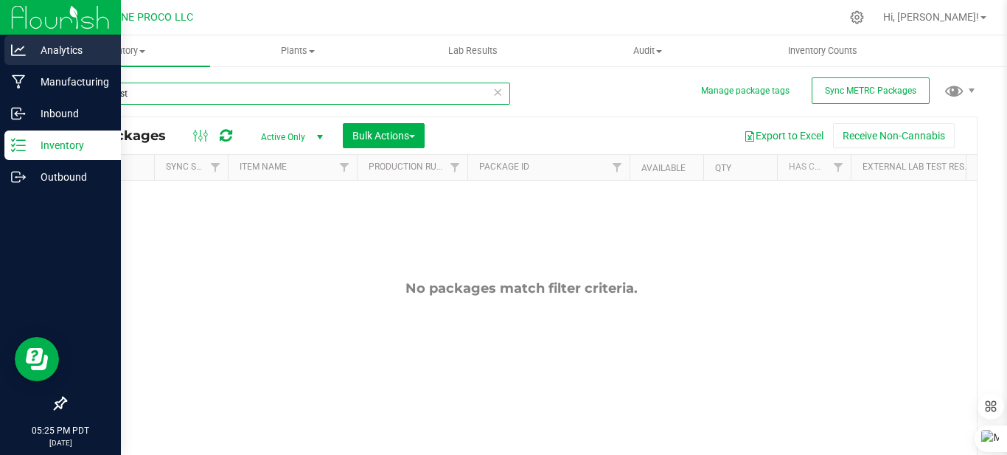
type input "baja blast"
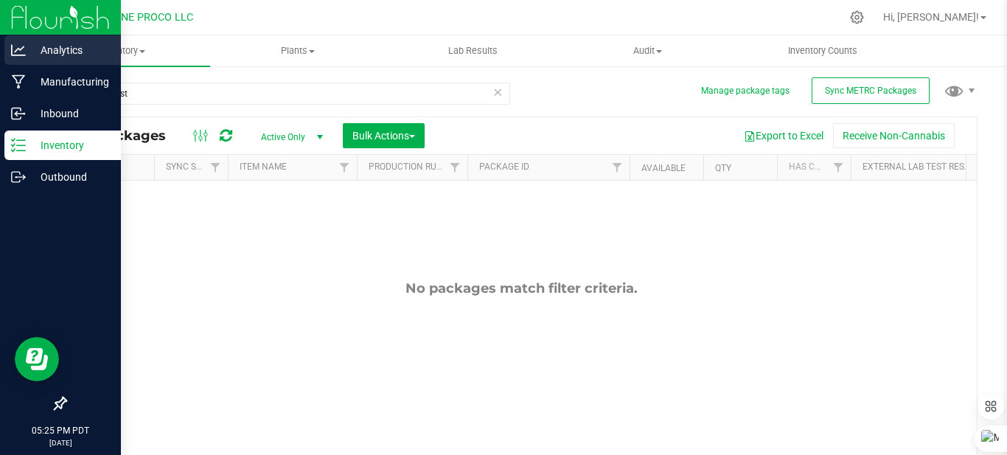
click at [55, 46] on p "Analytics" at bounding box center [70, 50] width 88 height 18
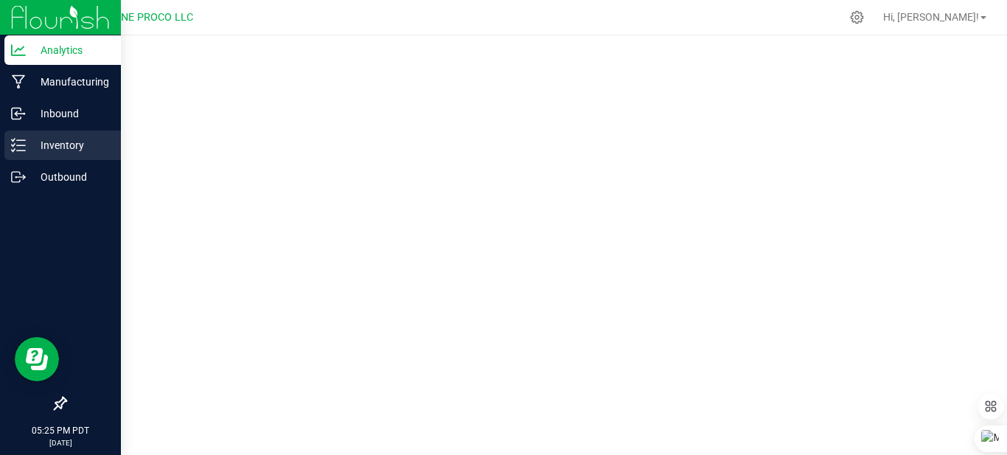
click at [65, 142] on p "Inventory" at bounding box center [70, 145] width 88 height 18
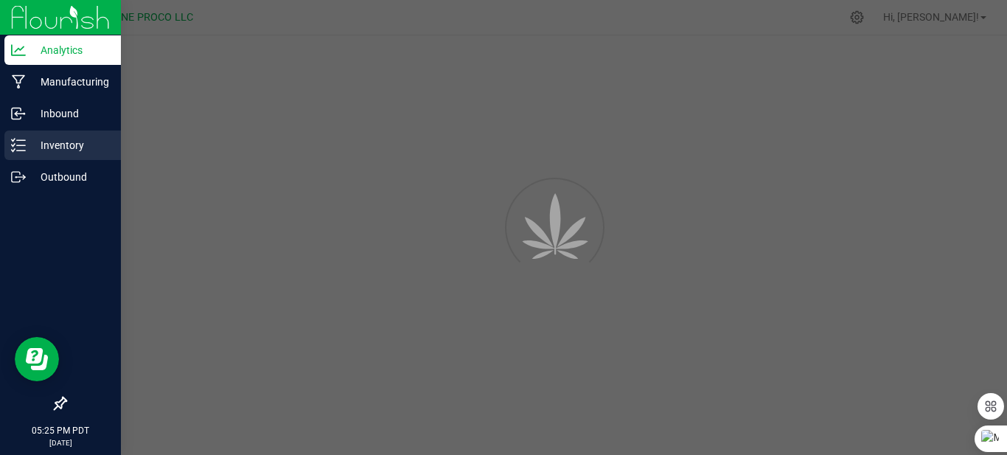
click at [65, 142] on p "Inventory" at bounding box center [70, 145] width 88 height 18
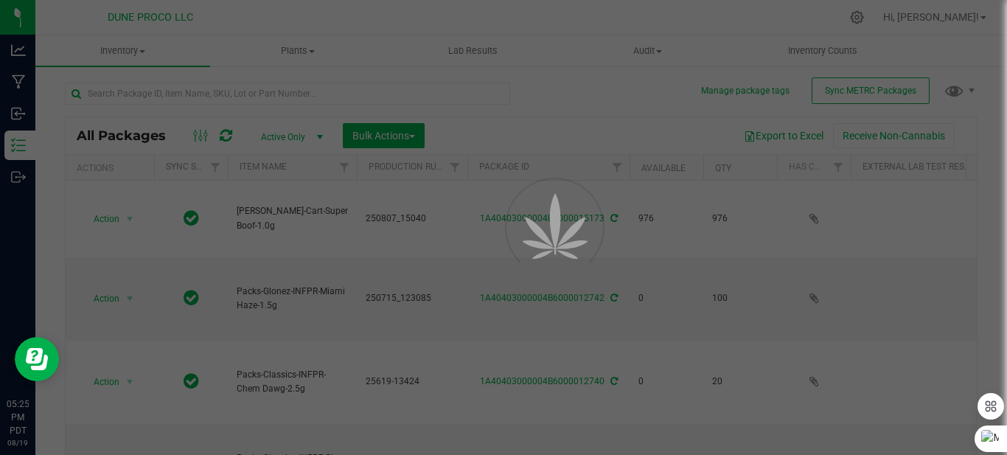
click at [274, 86] on div at bounding box center [503, 227] width 1007 height 455
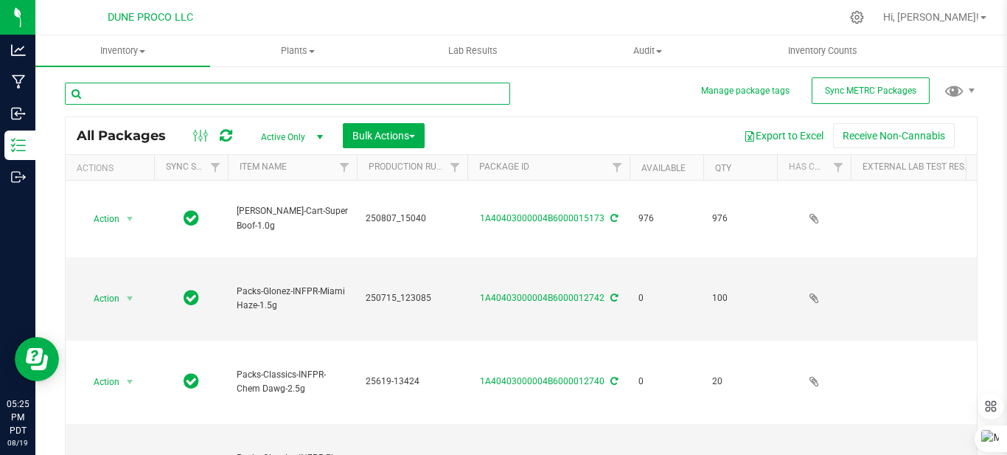
click at [274, 86] on input "text" at bounding box center [287, 94] width 445 height 22
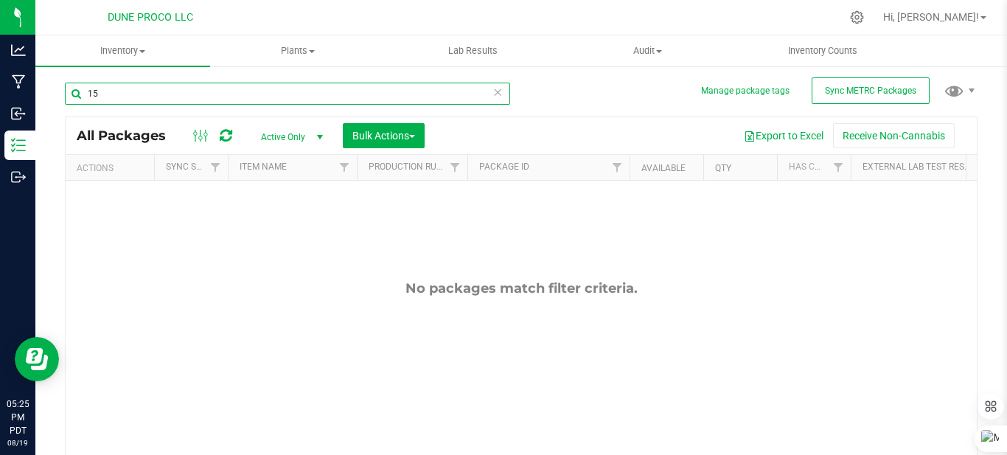
type input "1"
type input "baja blast"
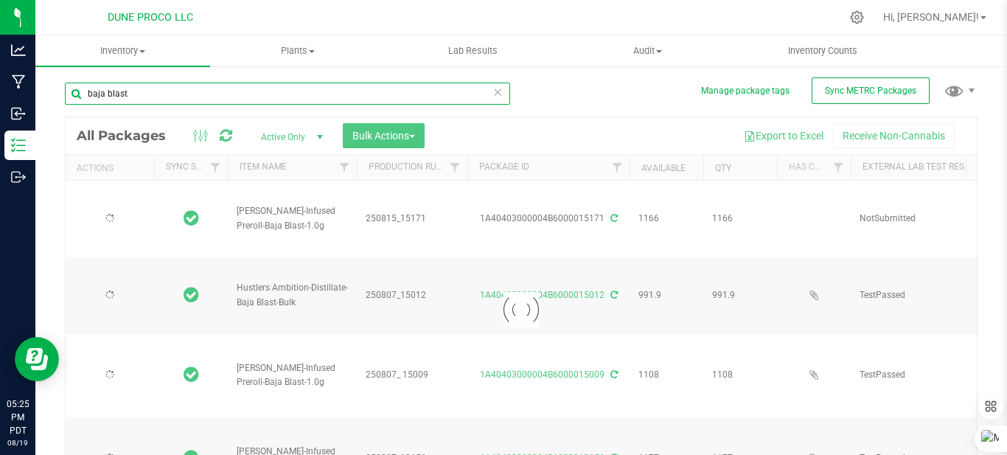
type input "[DATE]"
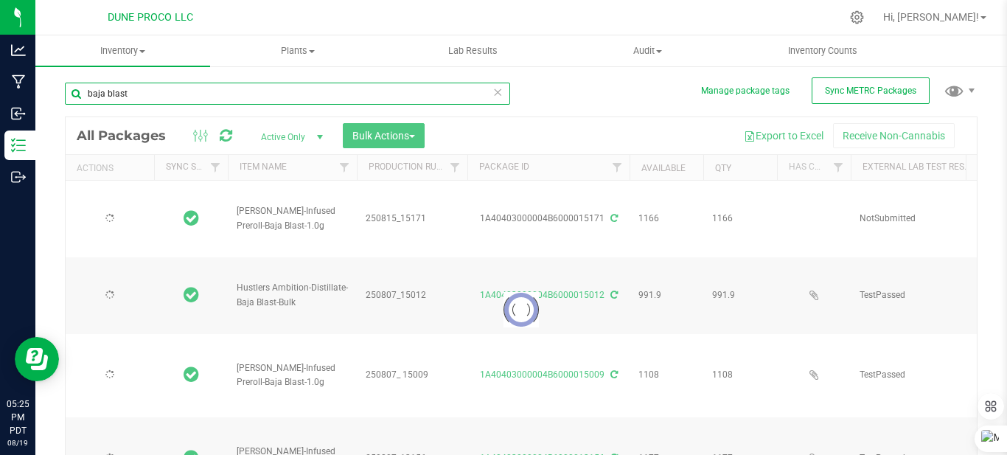
type input "[DATE]"
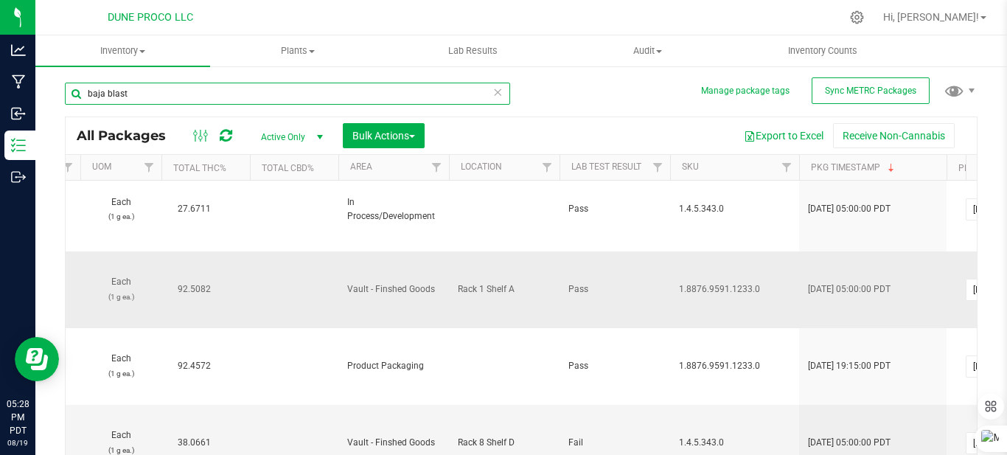
scroll to position [0, 1755]
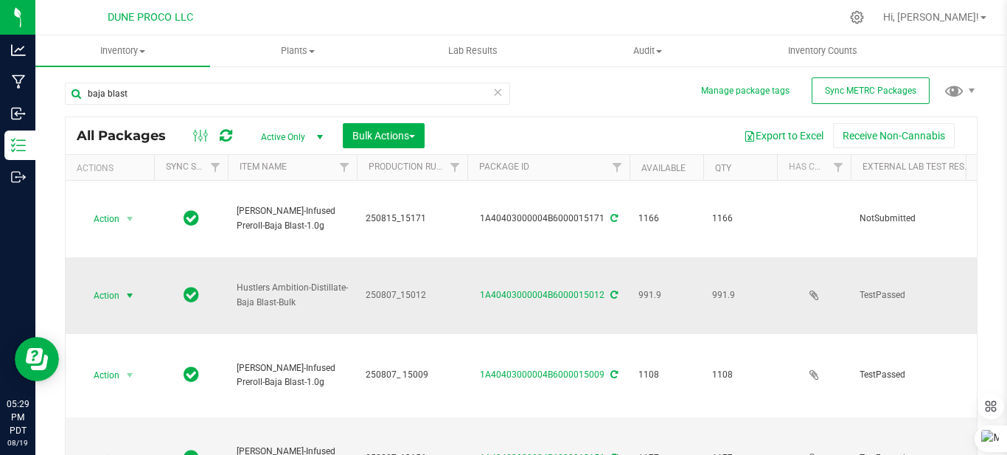
click at [130, 299] on span "select" at bounding box center [130, 296] width 12 height 12
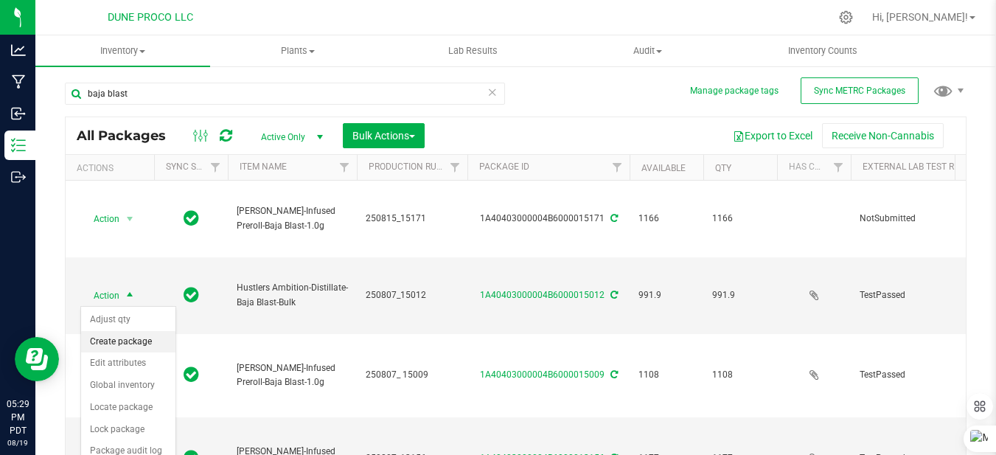
click at [137, 338] on li "Create package" at bounding box center [128, 342] width 94 height 22
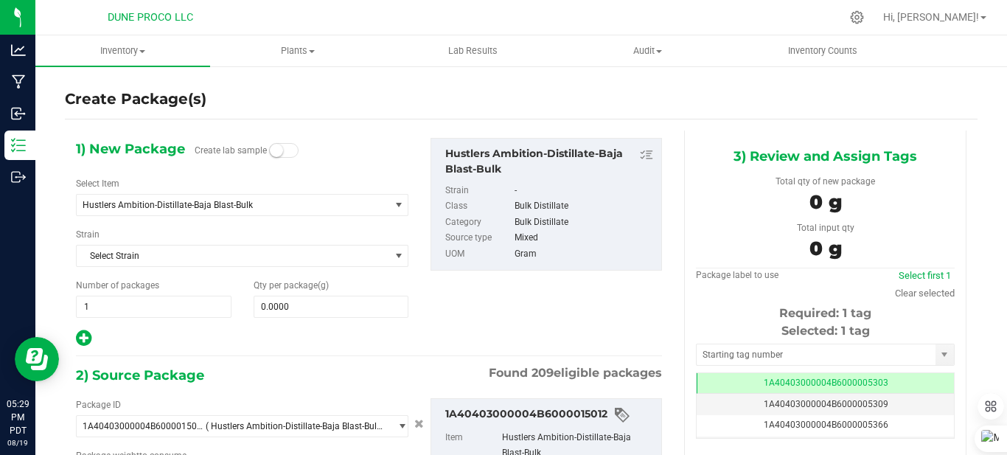
type input "0.0000 g"
click at [741, 353] on input "text" at bounding box center [816, 354] width 239 height 21
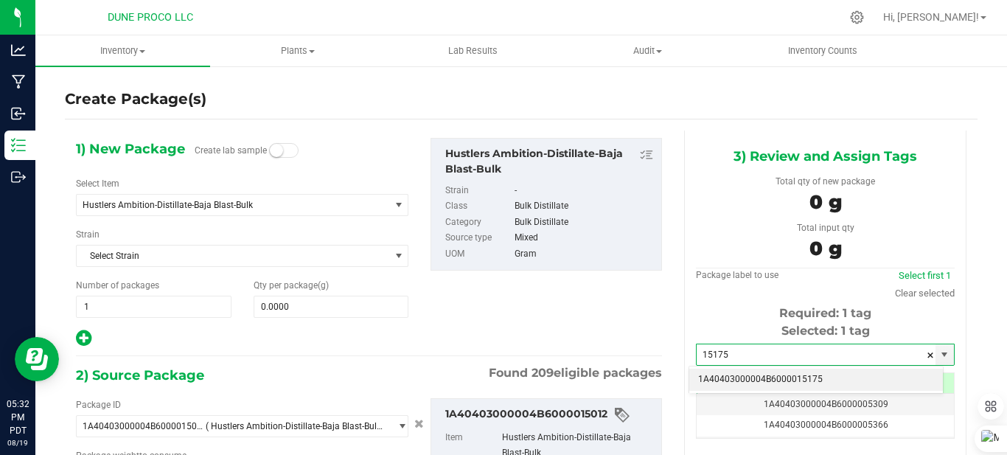
click at [750, 374] on li "1A40403000004B6000015175" at bounding box center [816, 380] width 254 height 22
type input "1A40403000004B6000015175"
click at [300, 308] on span "0.0000 0" at bounding box center [332, 307] width 156 height 22
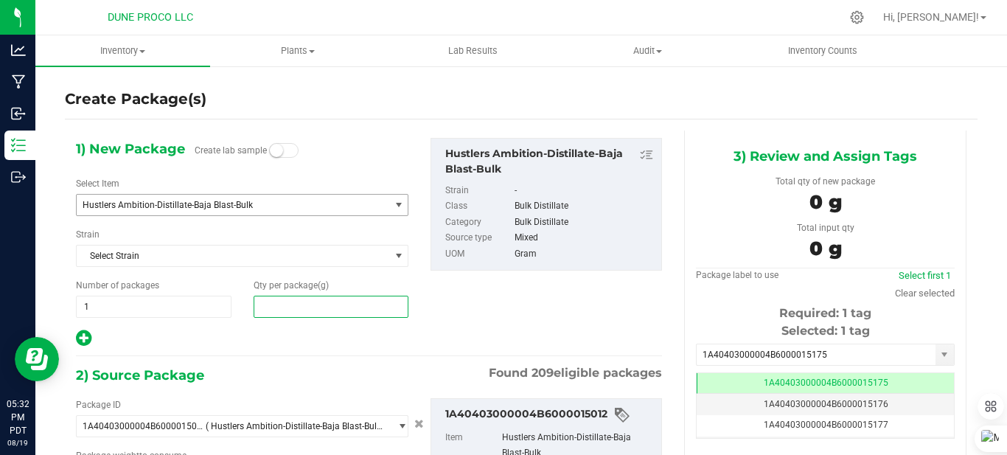
click at [229, 198] on span "Hustlers Ambition-Distillate-Baja Blast-Bulk" at bounding box center [233, 205] width 313 height 21
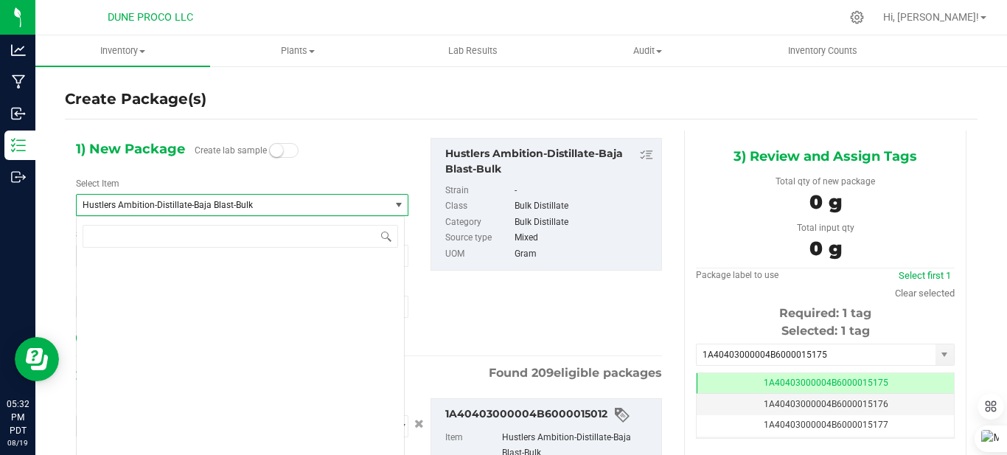
type input "0.0000"
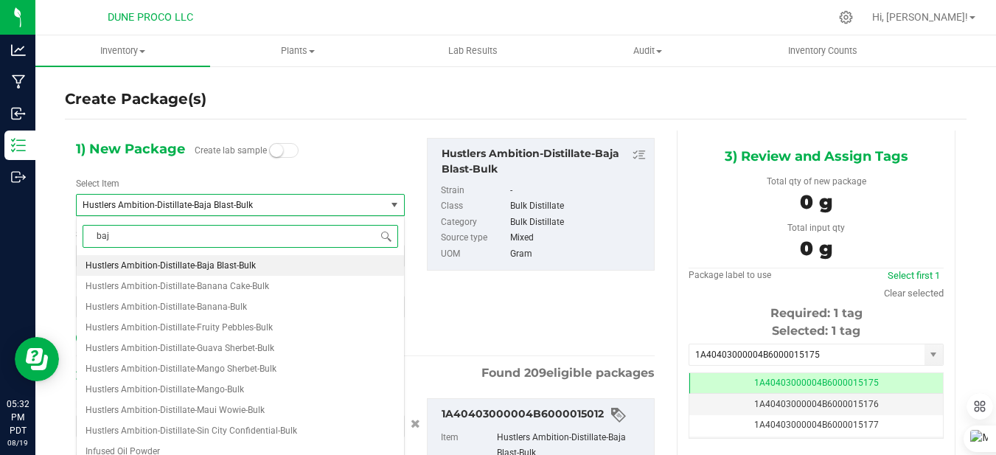
type input "baja"
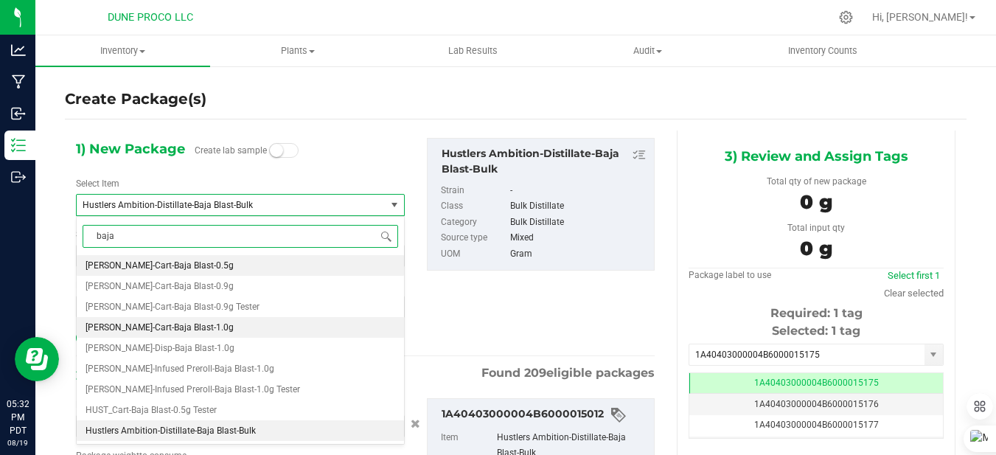
click at [158, 329] on span "[PERSON_NAME]-Cart-Baja Blast-1.0g" at bounding box center [160, 327] width 148 height 10
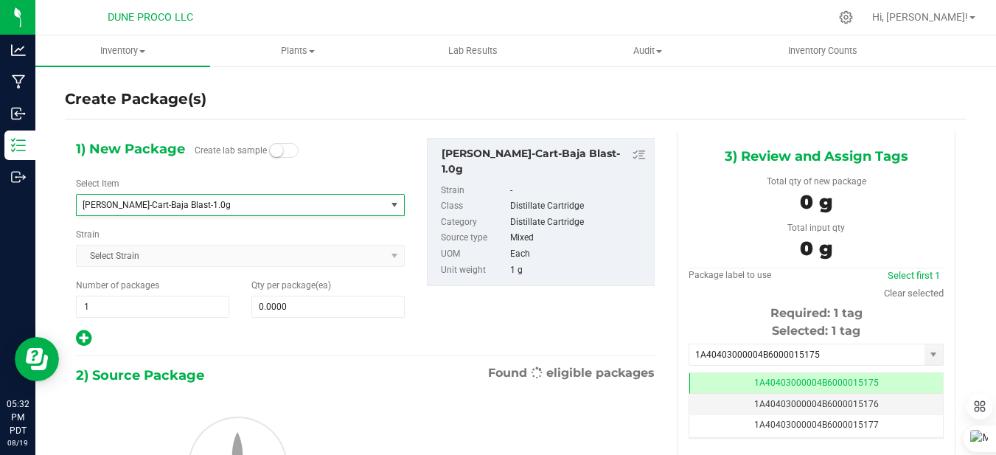
type input "0"
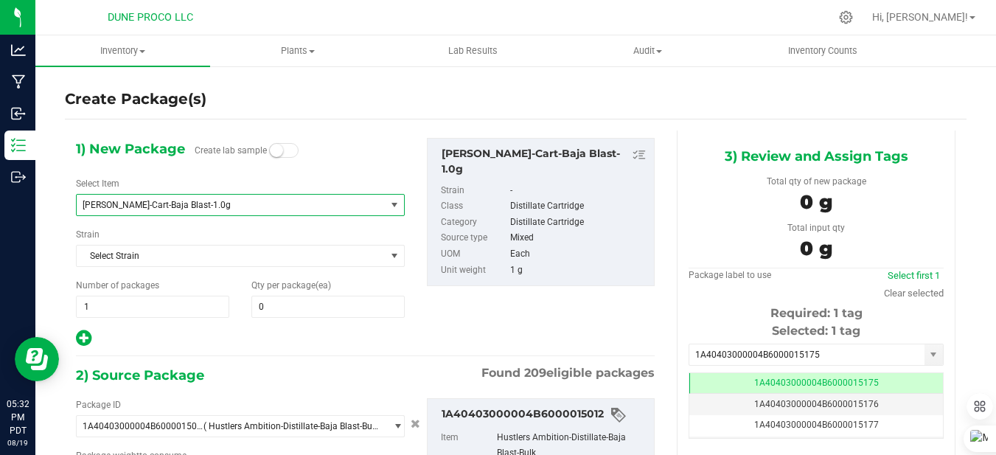
type input "0.0000 g"
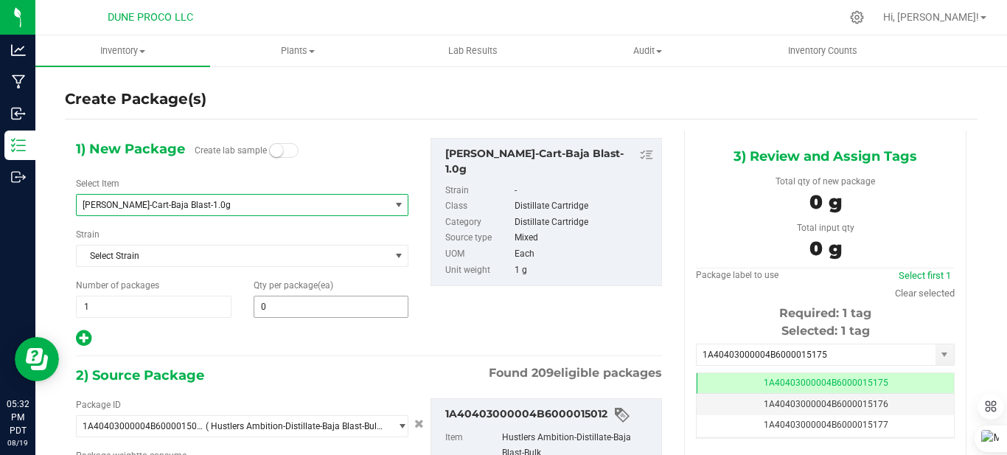
click at [309, 304] on span "0 0" at bounding box center [332, 307] width 156 height 22
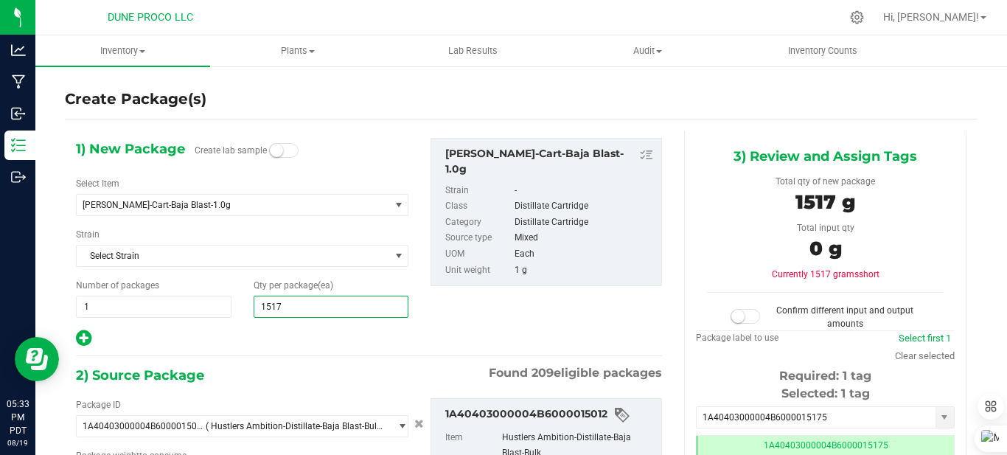
type input "15175"
click at [309, 304] on input "15175" at bounding box center [331, 306] width 154 height 21
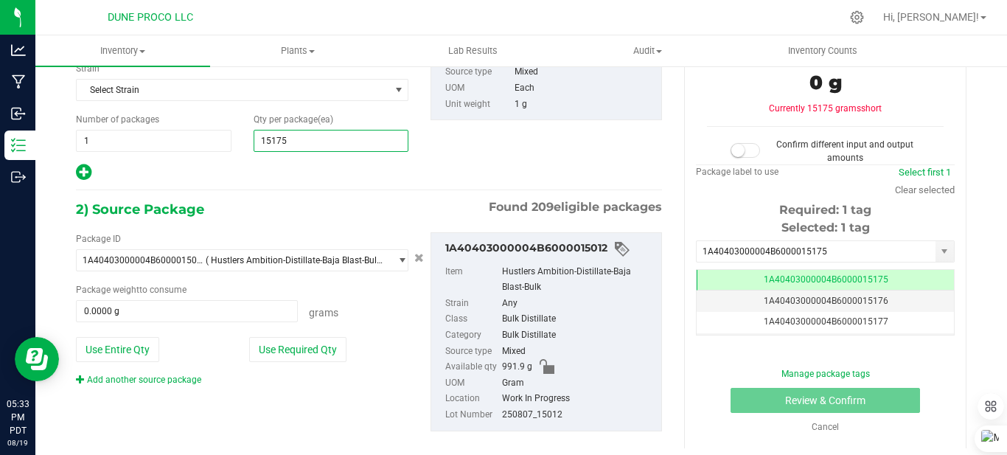
scroll to position [167, 0]
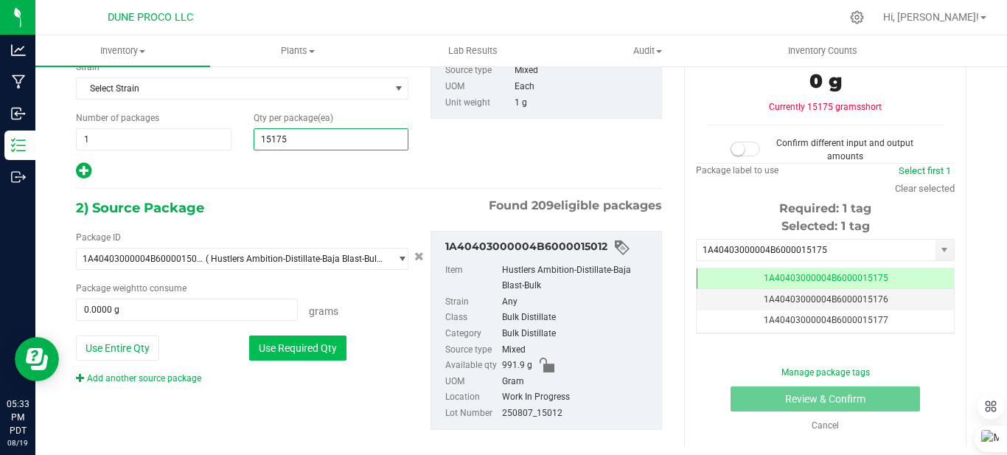
type input "15,175"
click at [295, 337] on button "Use Required Qty" at bounding box center [297, 347] width 97 height 25
type input "991.9000 g"
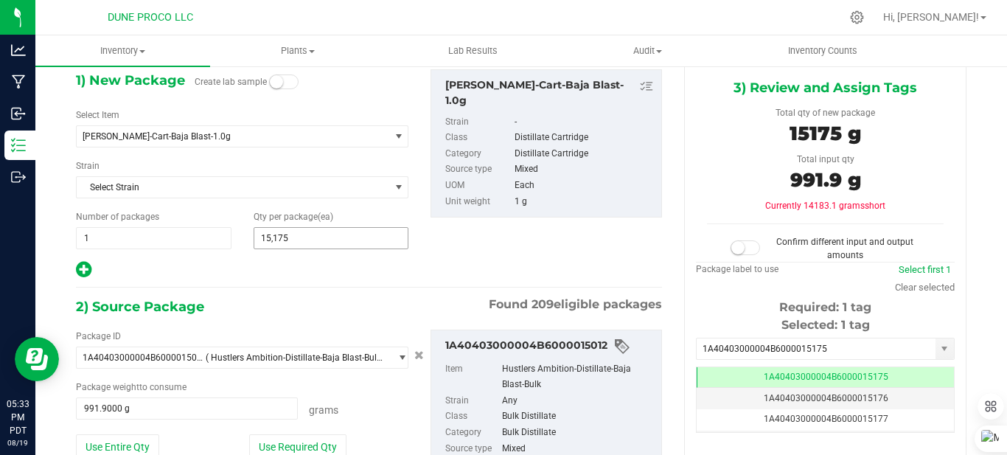
click at [314, 240] on span "15,175 15175" at bounding box center [332, 238] width 156 height 22
type input "1"
type input "967"
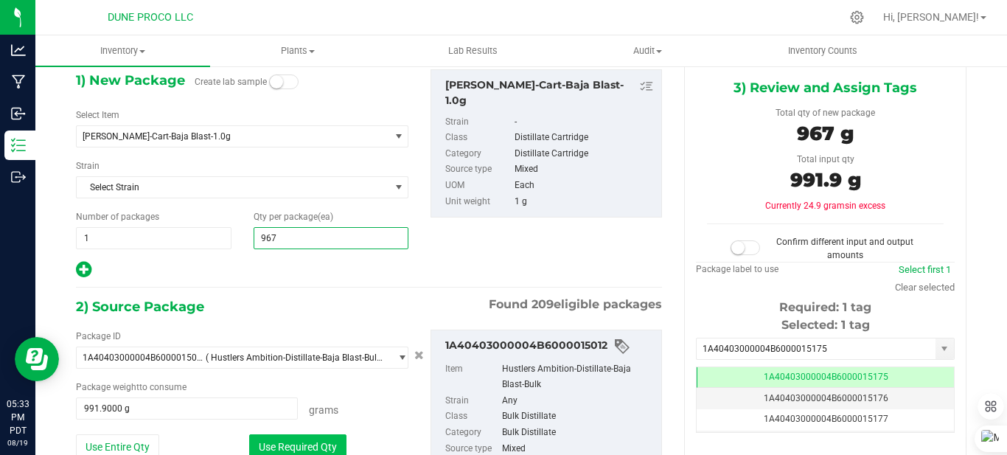
type input "967"
click at [288, 441] on button "Use Required Qty" at bounding box center [297, 446] width 97 height 25
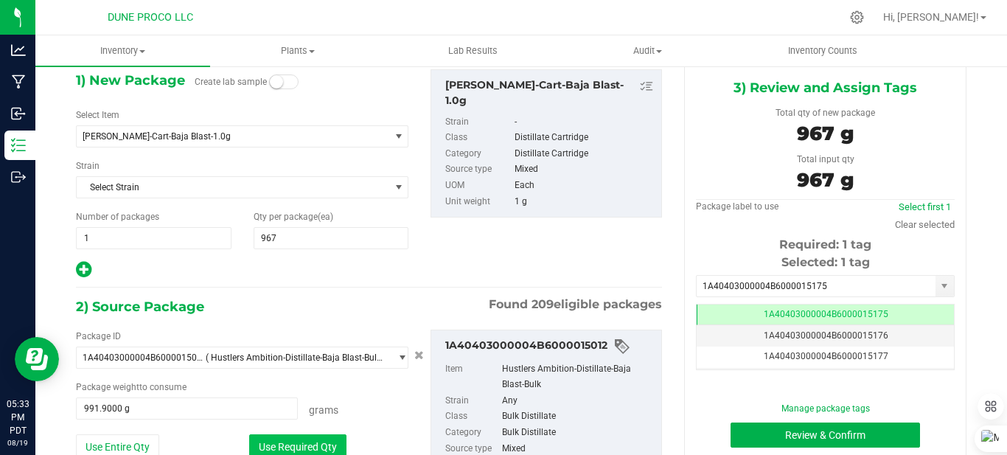
type input "967.0000 g"
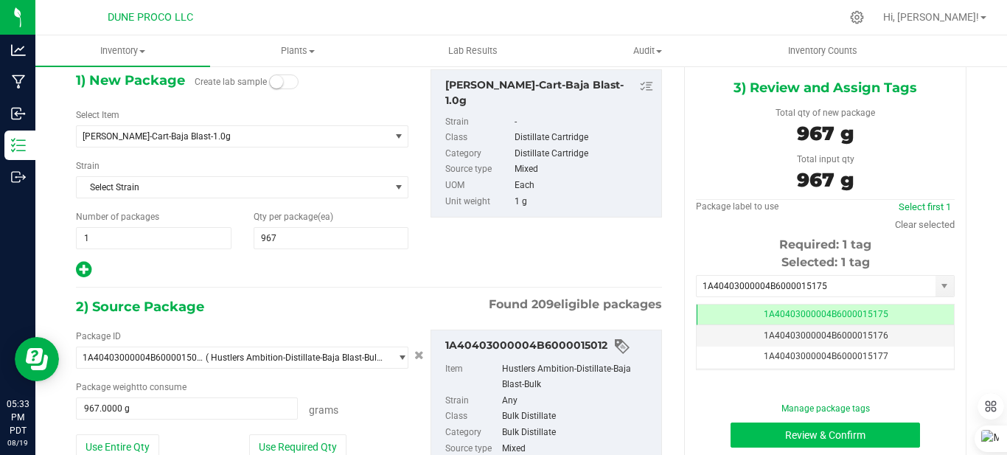
drag, startPoint x: 767, startPoint y: 416, endPoint x: 751, endPoint y: 435, distance: 24.6
click at [751, 435] on div "Manage package tags Review & Confirm Cancel" at bounding box center [825, 435] width 237 height 66
click at [787, 428] on button "Review & Confirm" at bounding box center [824, 434] width 189 height 25
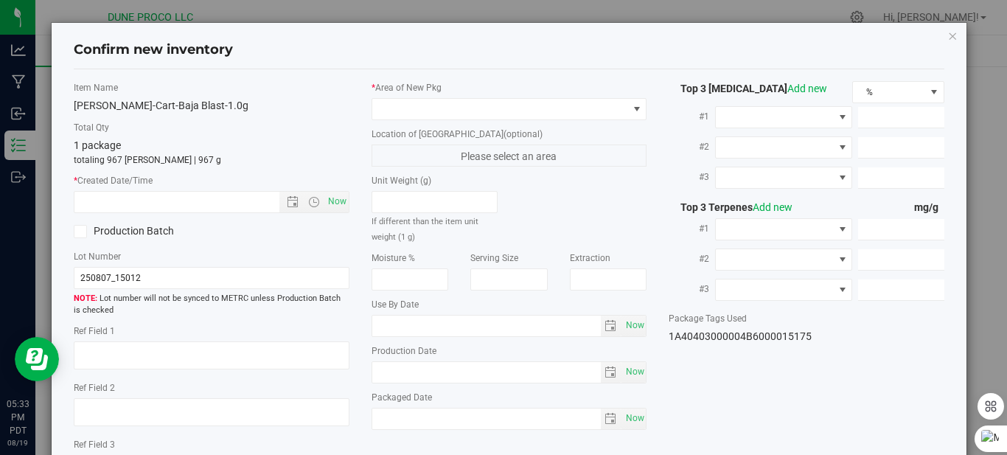
type textarea "94.1742%"
type textarea "<LOQ"
type input "941.7420"
type input "31.6820"
type input "5.1892"
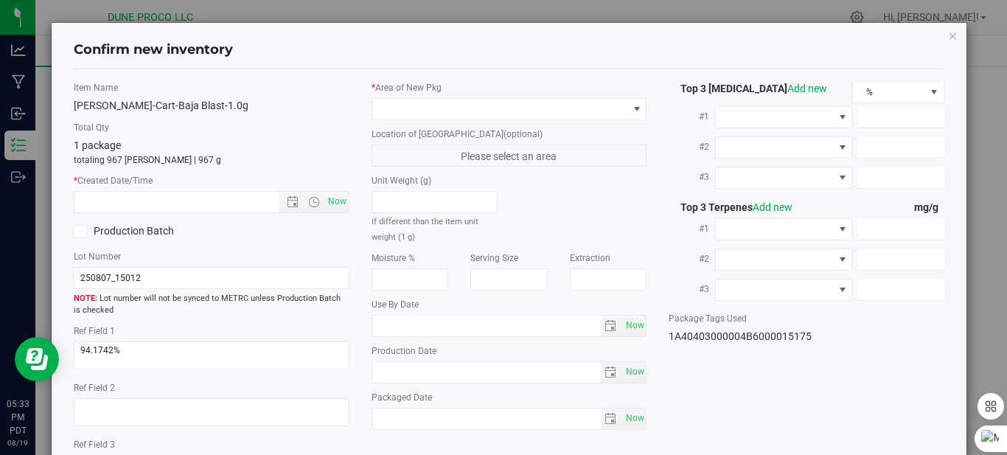
type input "3.3860"
type input "1.7100"
type input "1.7030"
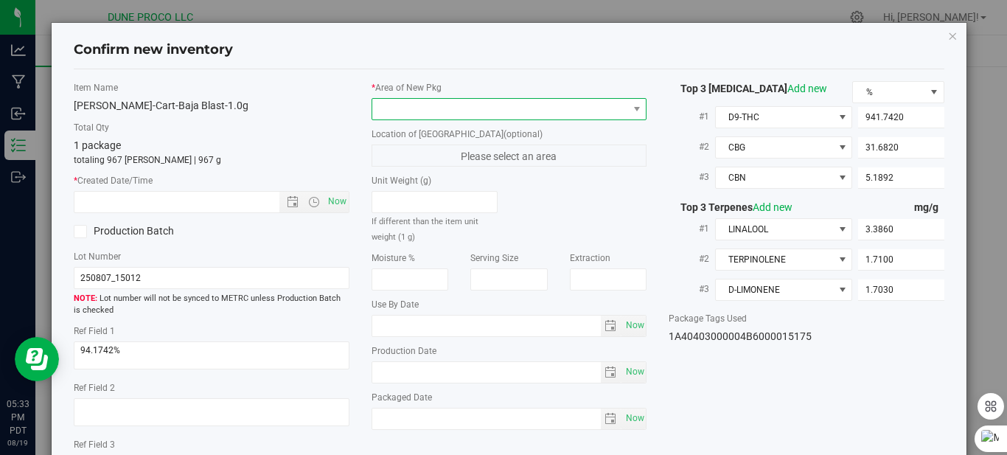
click at [589, 107] on span at bounding box center [500, 109] width 256 height 21
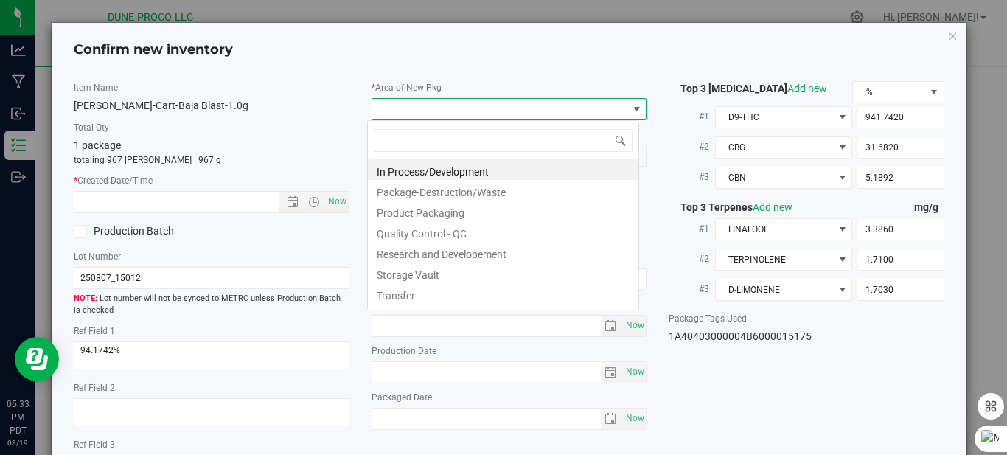
scroll to position [22, 272]
click at [456, 215] on li "Product Packaging" at bounding box center [503, 210] width 271 height 21
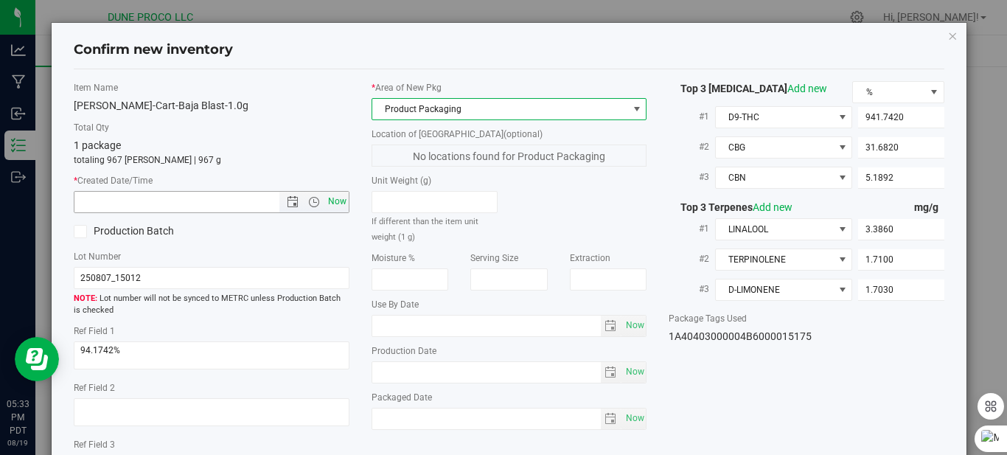
click at [335, 203] on span "Now" at bounding box center [336, 201] width 25 height 21
type input "[DATE] 5:33 PM"
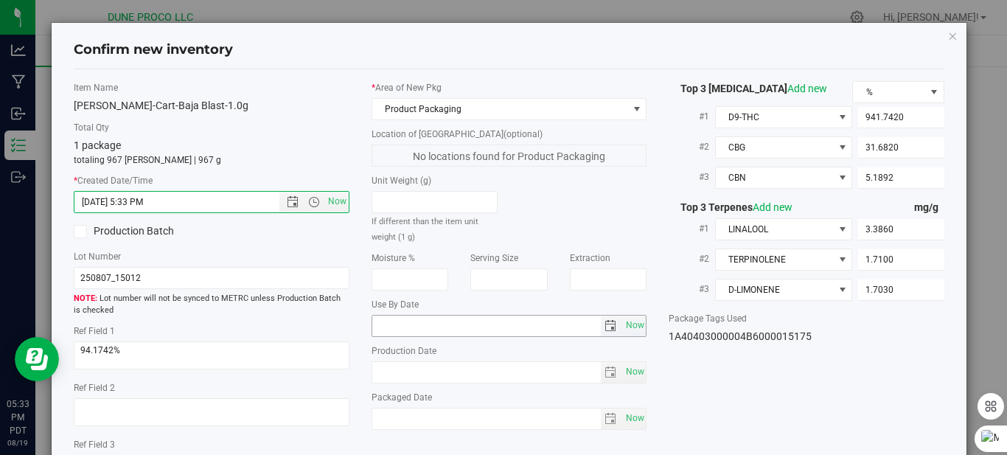
scroll to position [124, 0]
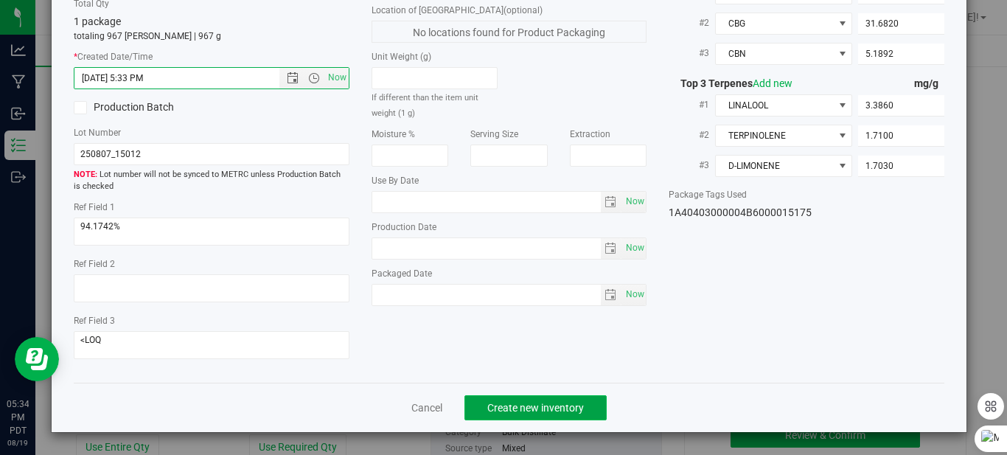
click at [563, 403] on span "Create new inventory" at bounding box center [535, 408] width 97 height 12
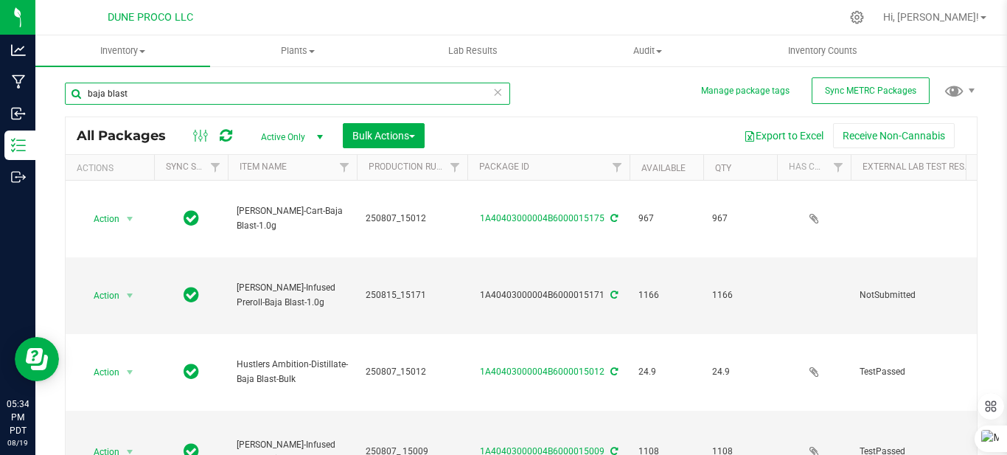
click at [253, 92] on input "baja blast" at bounding box center [287, 94] width 445 height 22
type input "b"
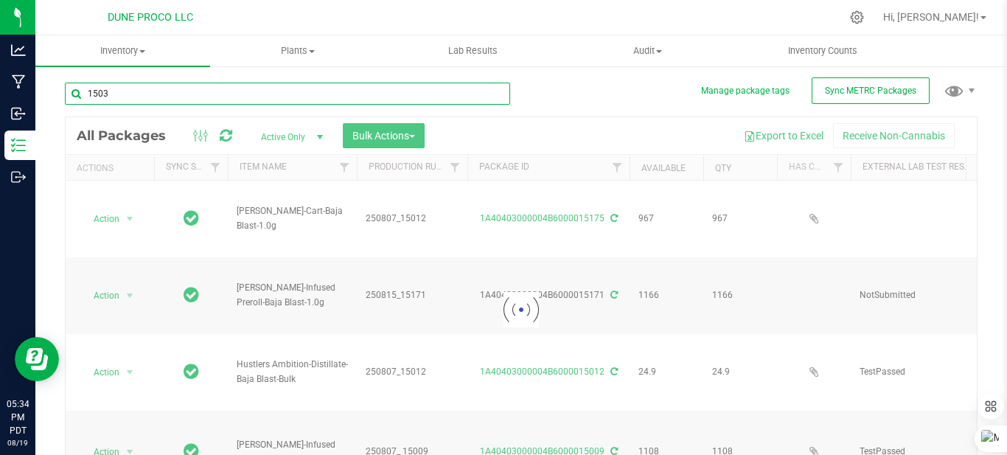
type input "15036"
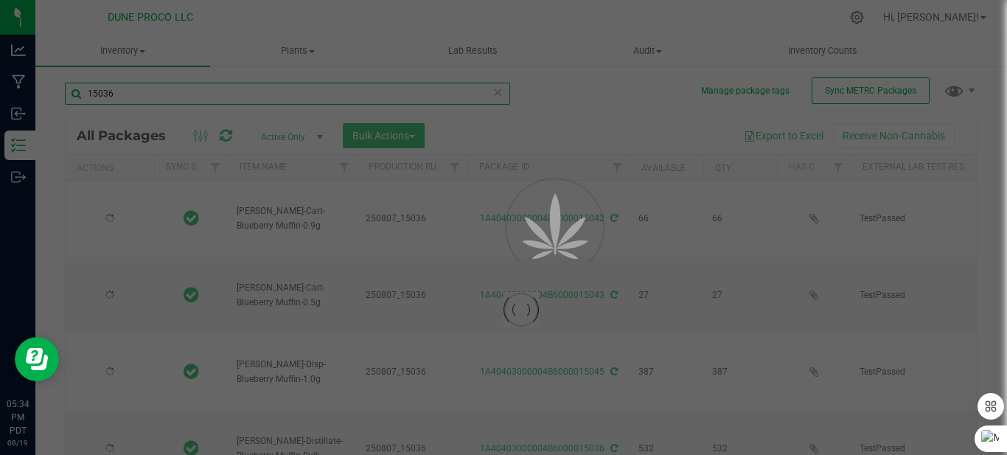
type input "[DATE]"
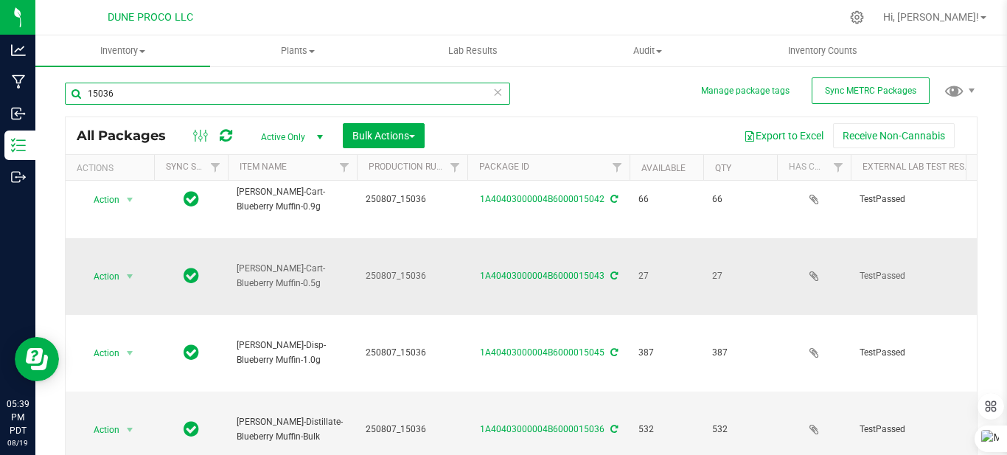
scroll to position [60, 0]
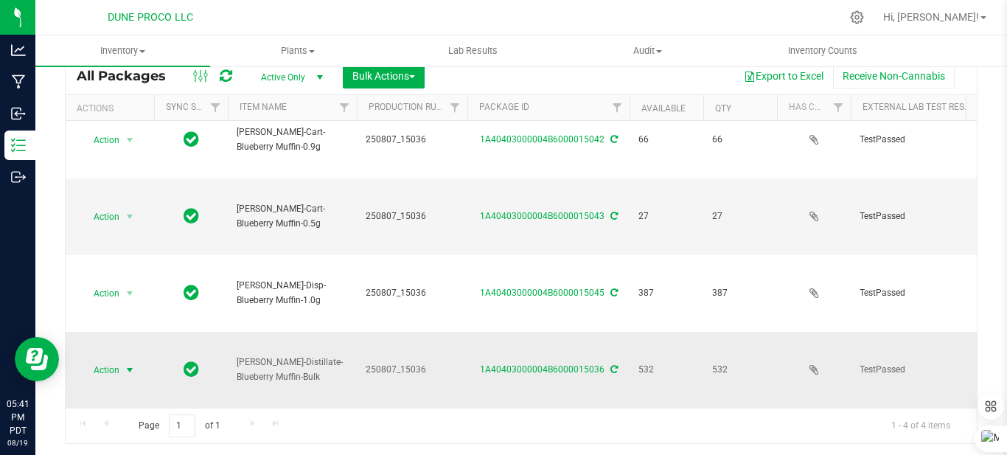
type input "15036"
click at [130, 364] on span "select" at bounding box center [130, 370] width 12 height 12
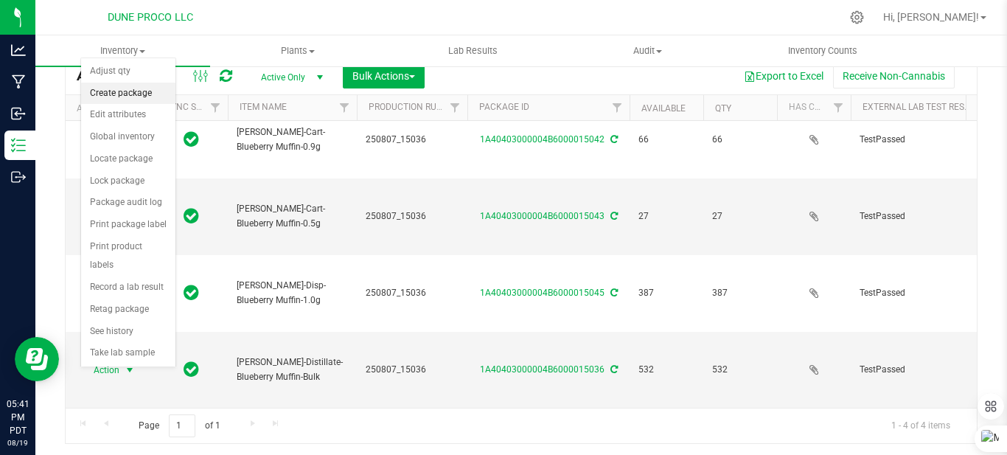
click at [142, 101] on li "Create package" at bounding box center [128, 94] width 94 height 22
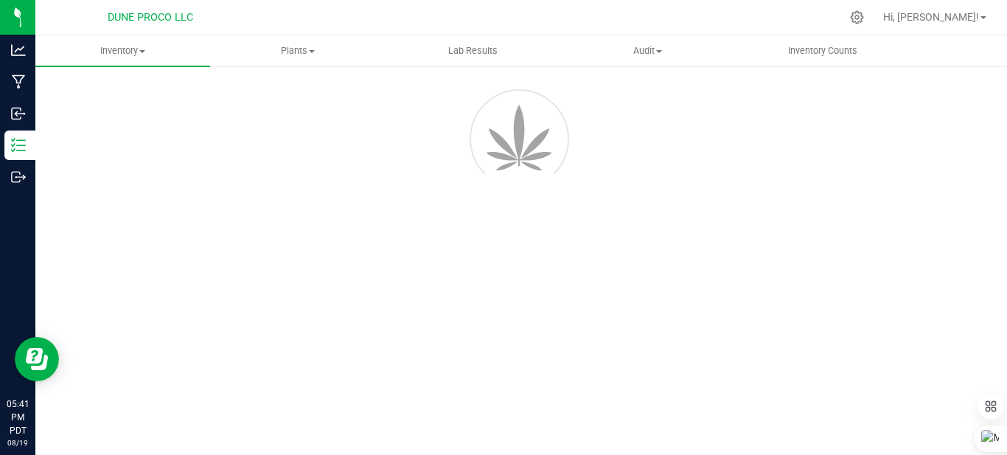
scroll to position [71, 0]
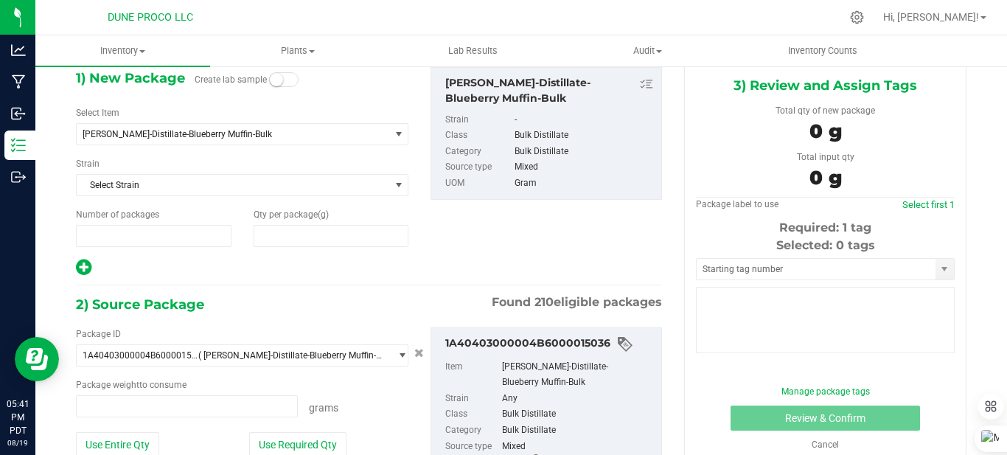
type input "1"
type input "0.0000"
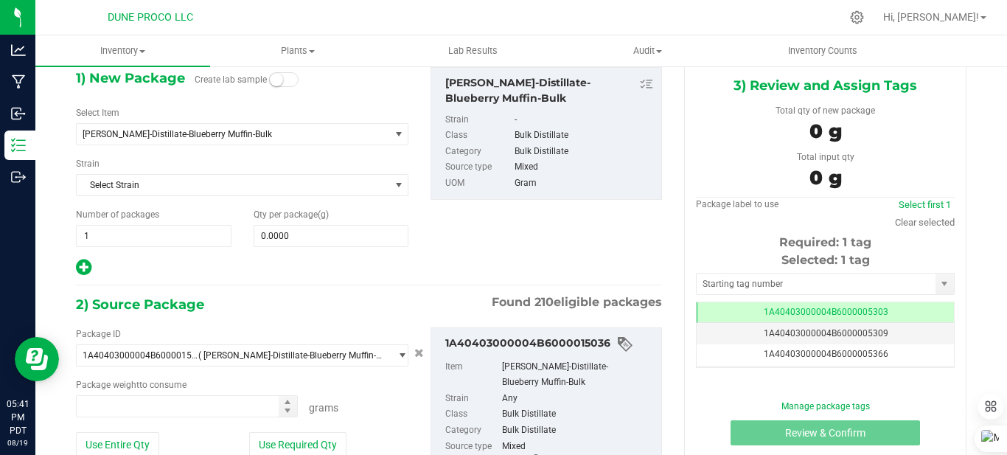
type input "0.0000 g"
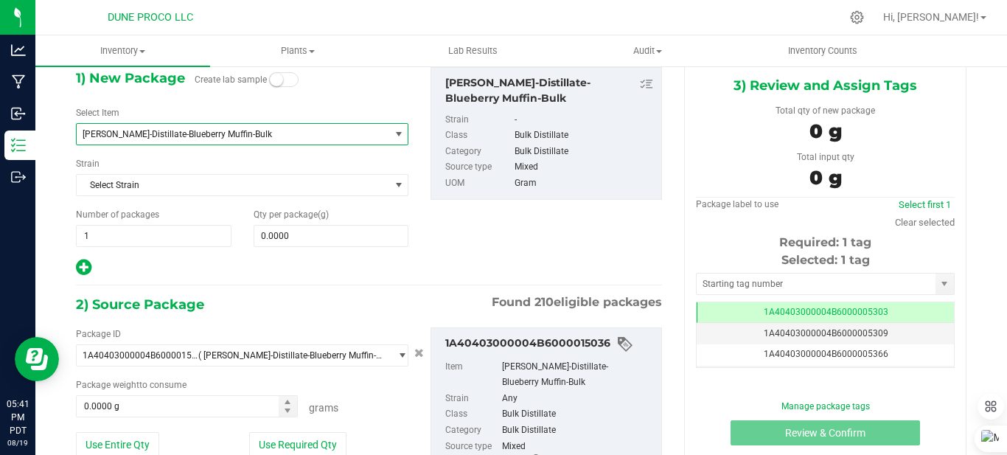
click at [297, 131] on span "[PERSON_NAME]-Distillate-Blueberry Muffin-Bulk" at bounding box center [227, 134] width 289 height 10
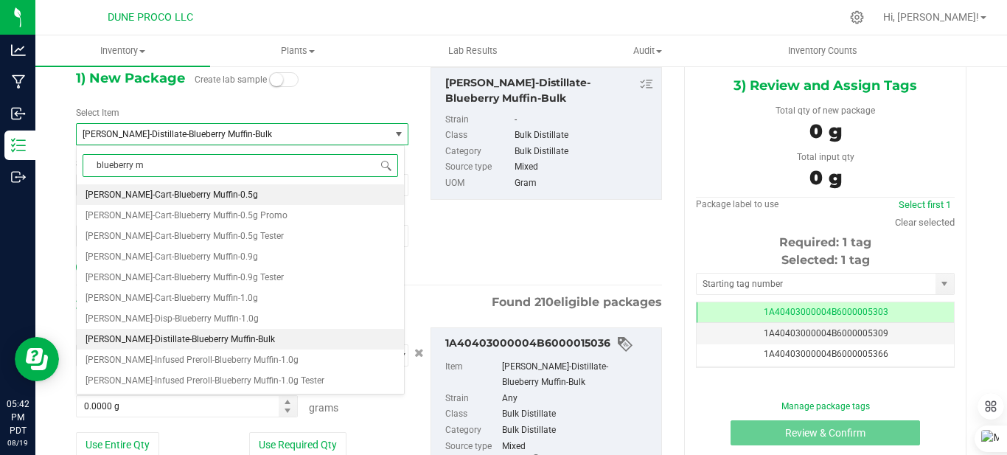
scroll to position [0, 0]
type input "blueberry muffin"
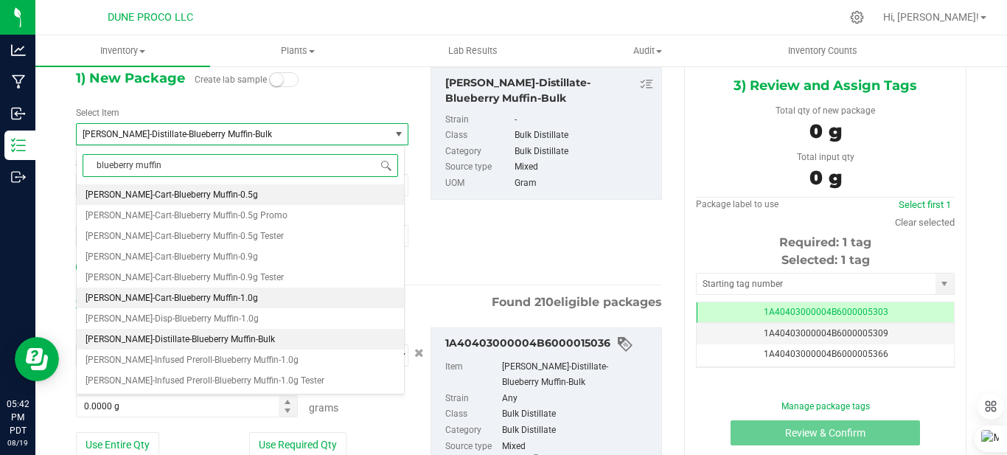
click at [210, 301] on span "[PERSON_NAME]-Cart-Blueberry Muffin-1.0g" at bounding box center [172, 298] width 172 height 10
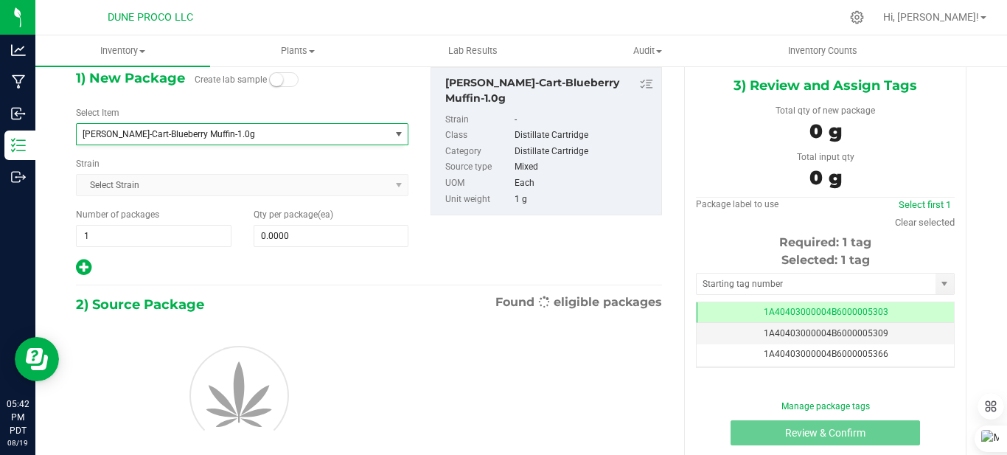
type input "0"
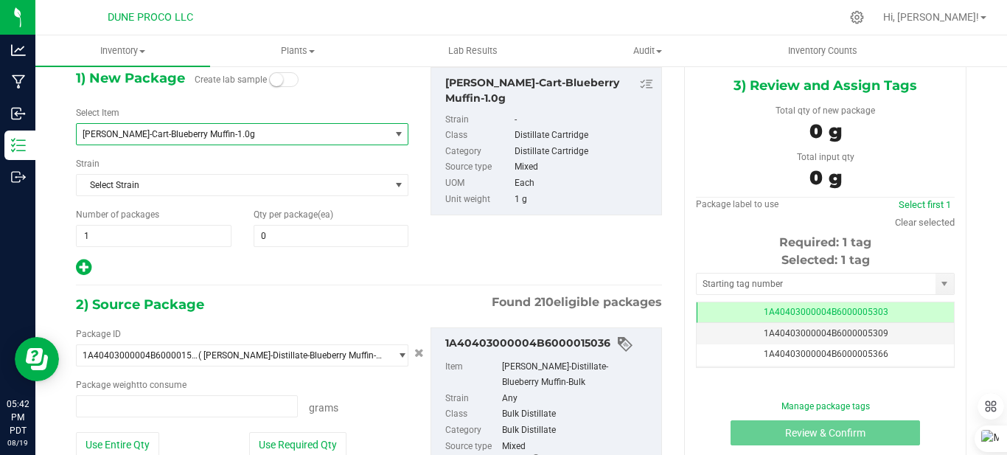
type input "0.0000 g"
click at [310, 227] on span "0 0" at bounding box center [332, 236] width 156 height 22
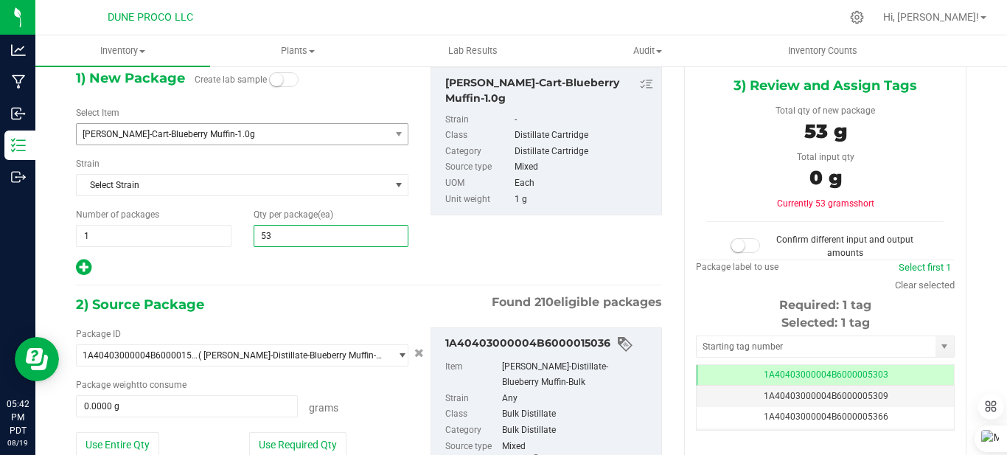
type input "530"
click at [290, 441] on button "Use Required Qty" at bounding box center [297, 444] width 97 height 25
type input "530.0000 g"
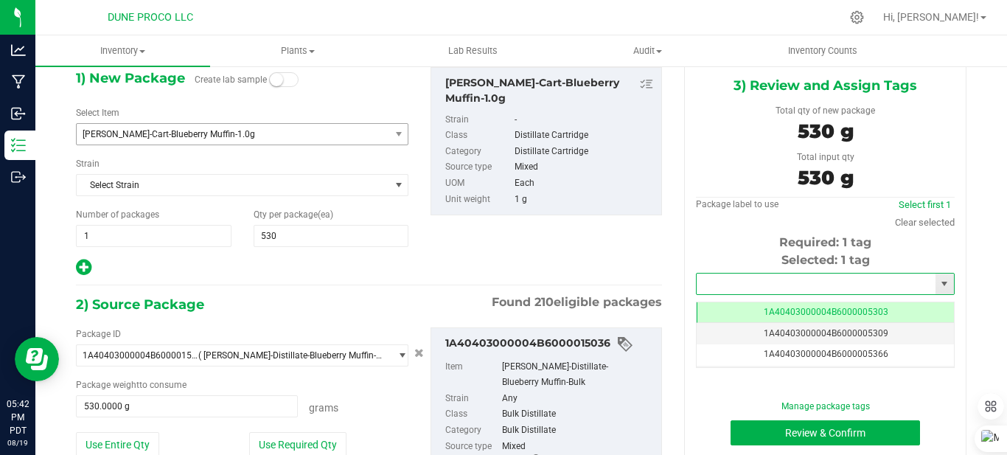
click at [721, 286] on input "text" at bounding box center [816, 283] width 239 height 21
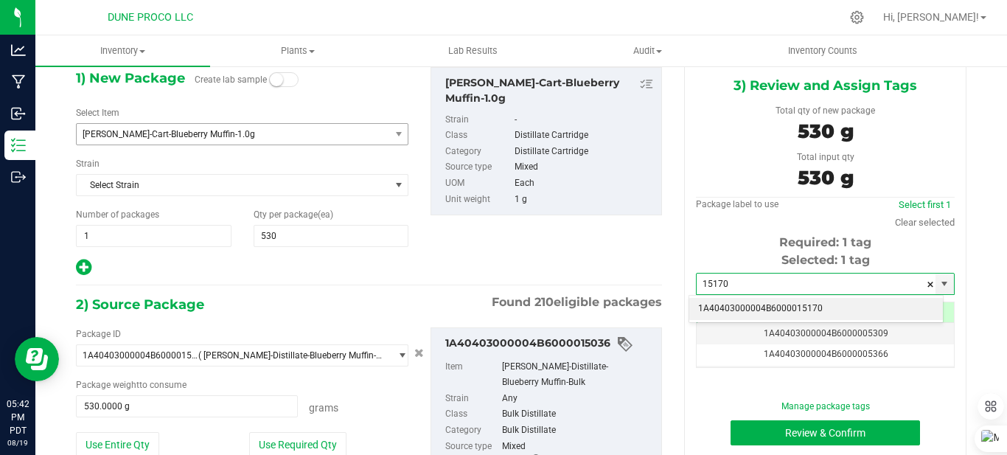
click at [817, 311] on li "1A40403000004B6000015170" at bounding box center [816, 309] width 254 height 22
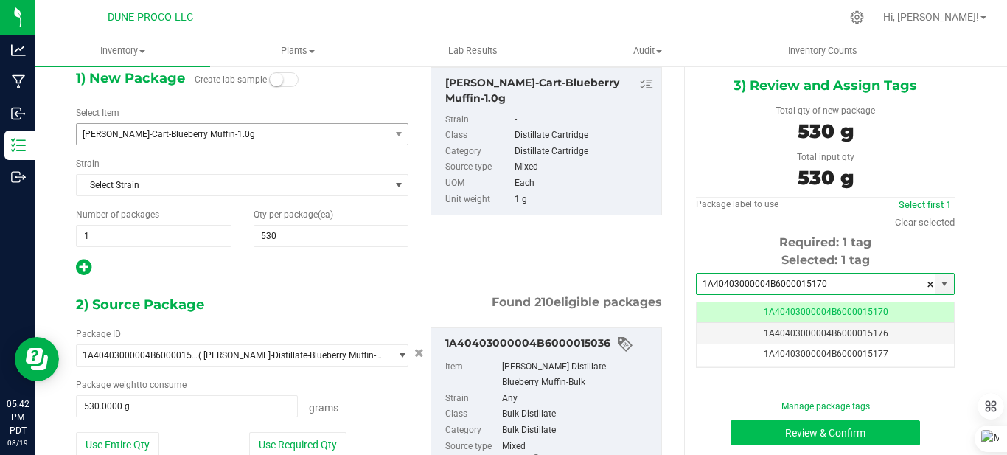
type input "1A40403000004B6000015170"
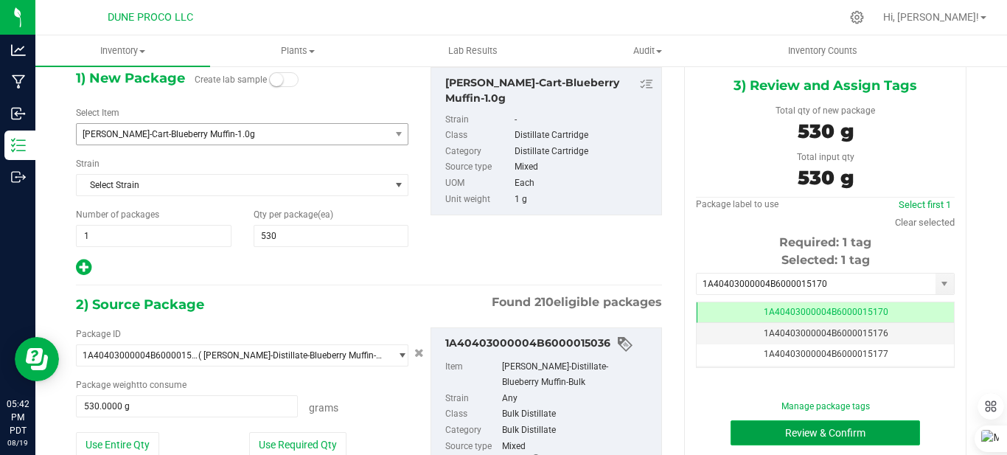
click at [838, 428] on button "Review & Confirm" at bounding box center [824, 432] width 189 height 25
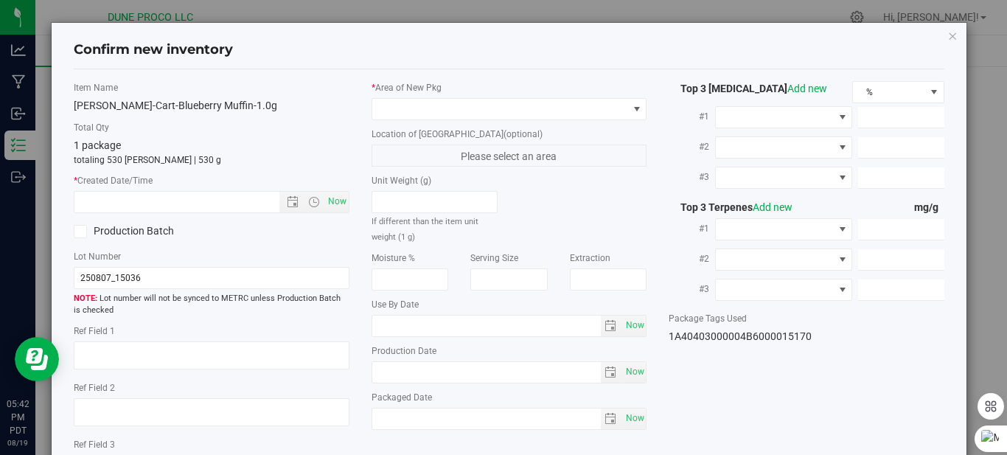
type textarea "92.1427%"
type textarea "<LOQ"
type input "921.4270"
type input "31.3240"
type input "5.2911"
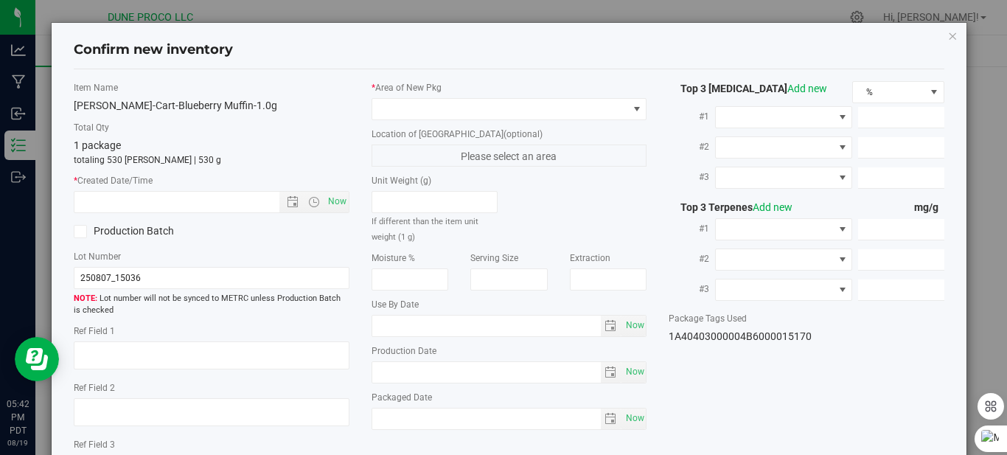
type input "11.3000"
type input "9.7980"
type input "4.7190"
type input "[DATE]"
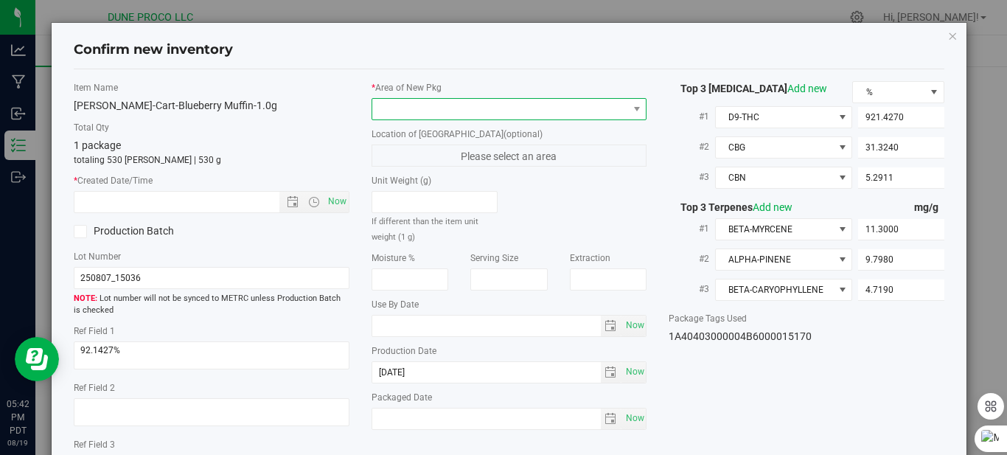
click at [619, 105] on span at bounding box center [500, 109] width 256 height 21
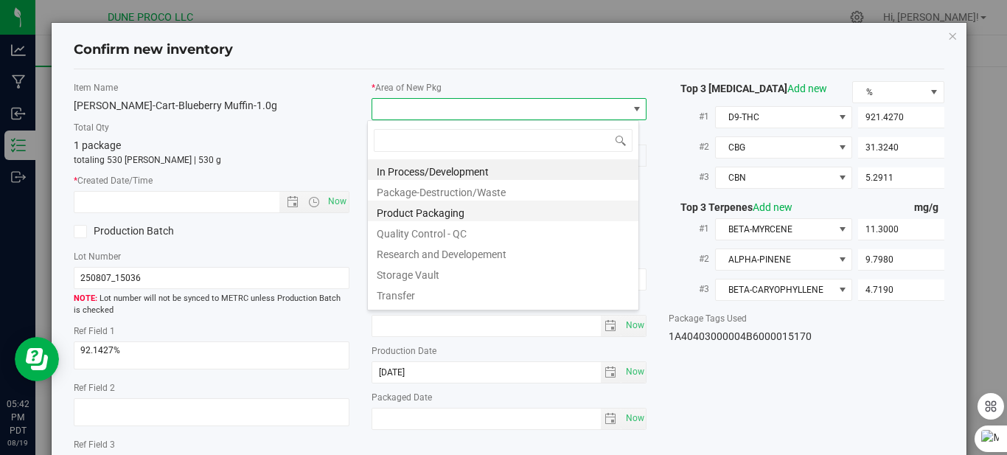
click at [450, 212] on li "Product Packaging" at bounding box center [503, 210] width 271 height 21
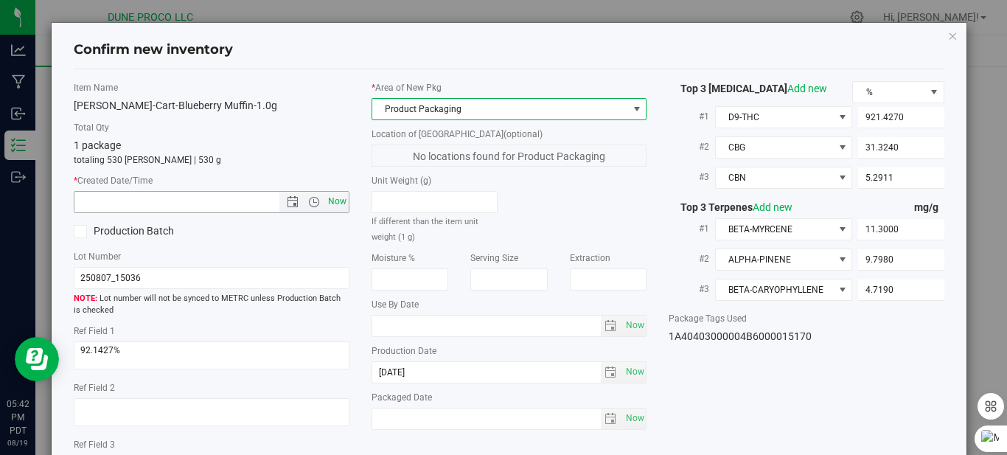
click at [326, 200] on span "Now" at bounding box center [336, 201] width 25 height 21
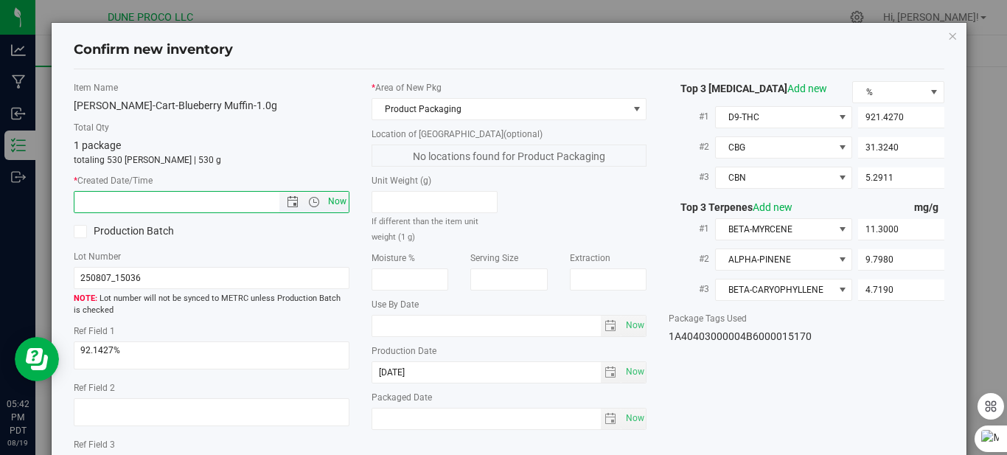
type input "[DATE] 5:42 PM"
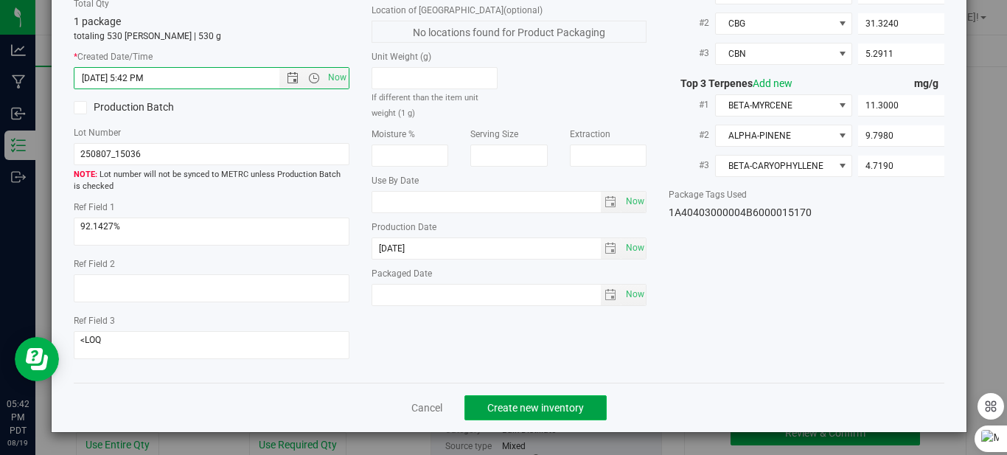
click at [533, 408] on span "Create new inventory" at bounding box center [535, 408] width 97 height 12
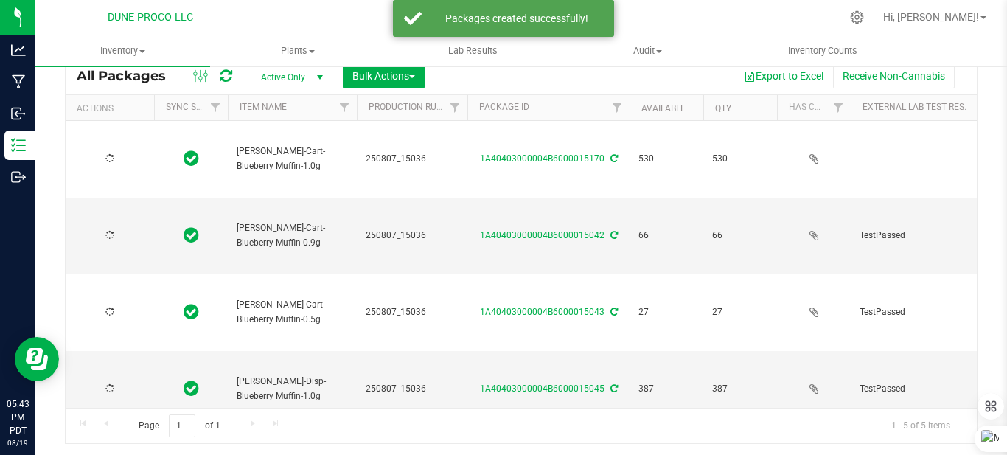
type input "[DATE]"
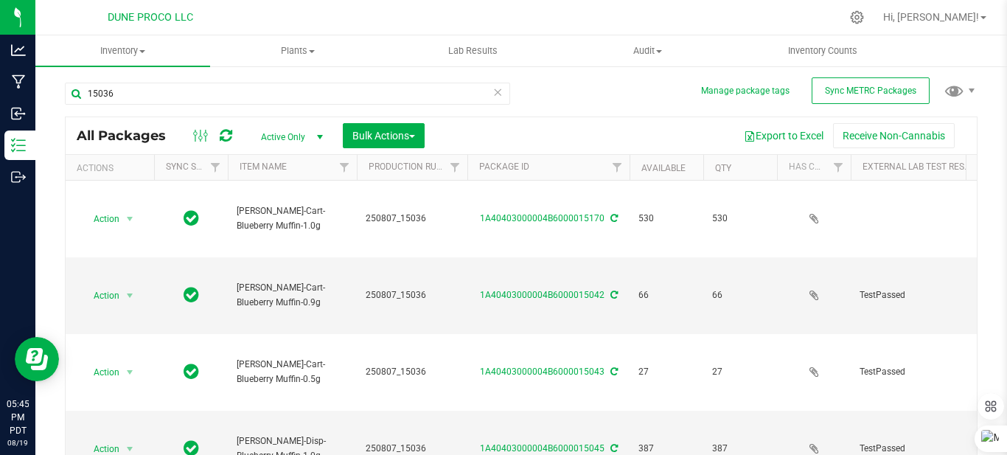
click at [271, 80] on div "15036" at bounding box center [293, 92] width 456 height 47
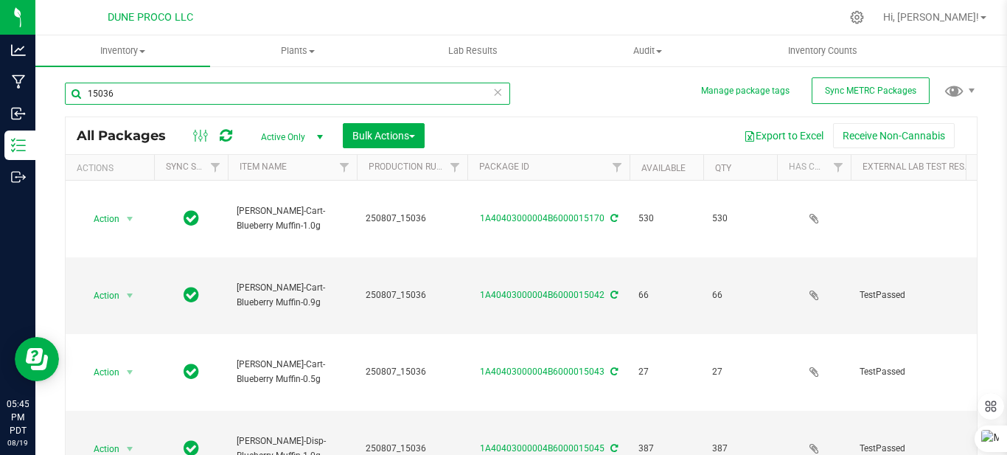
click at [265, 88] on input "15036" at bounding box center [287, 94] width 445 height 22
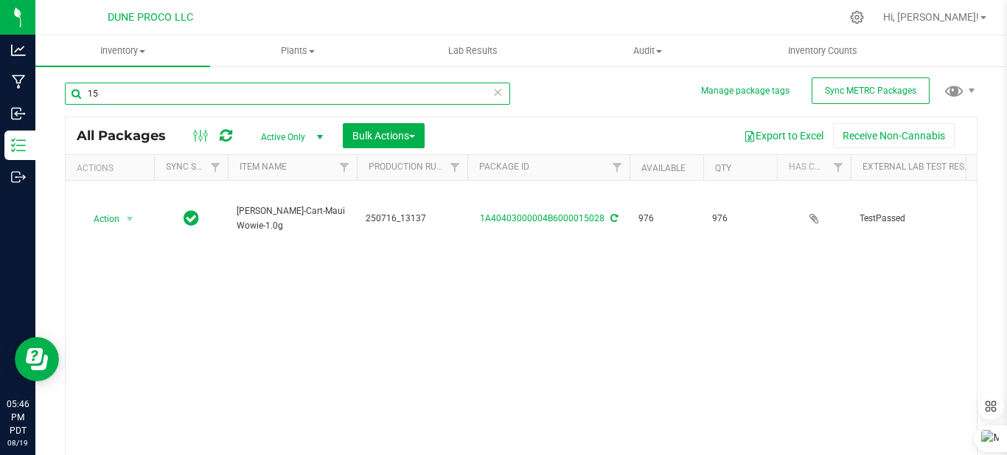
type input "1"
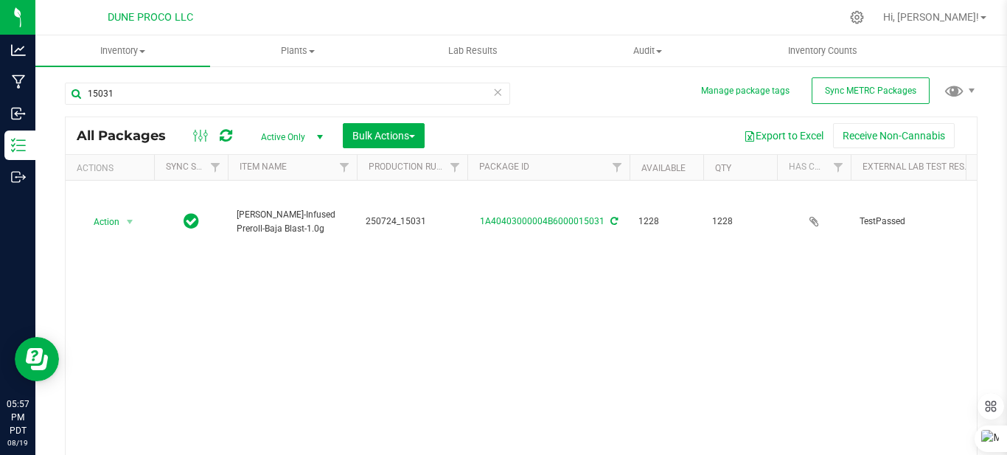
click at [335, 377] on div "Action Action Adjust qty Create package Edit attributes Global inventory Locate…" at bounding box center [521, 324] width 911 height 287
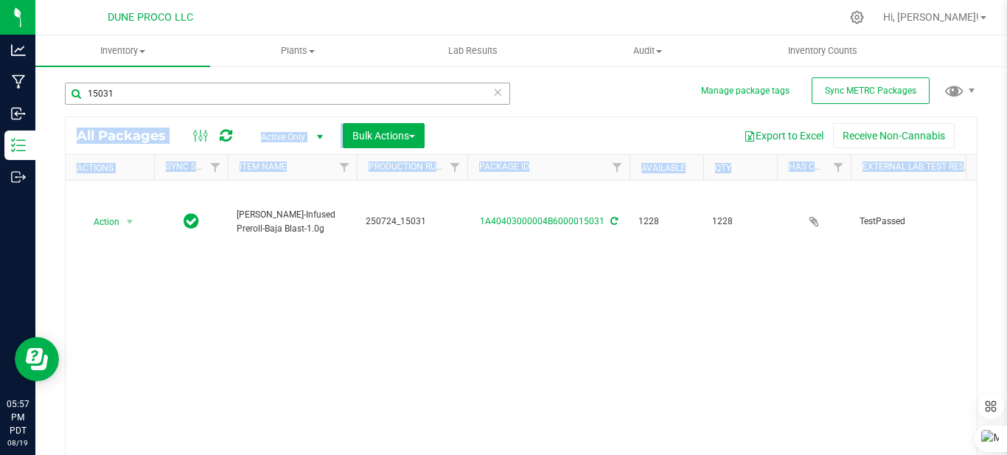
drag, startPoint x: 561, startPoint y: 346, endPoint x: 338, endPoint y: 97, distance: 334.7
click at [338, 97] on div "15031 All Packages Active Only Active Only Lab Samples Locked All External Inte…" at bounding box center [521, 286] width 913 height 435
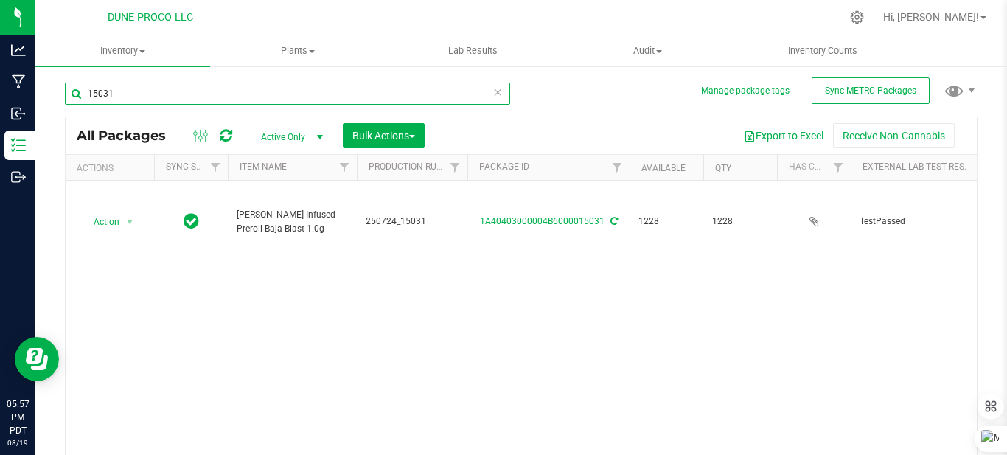
click at [130, 100] on input "15031" at bounding box center [287, 94] width 445 height 22
type input "1"
type input "super boof"
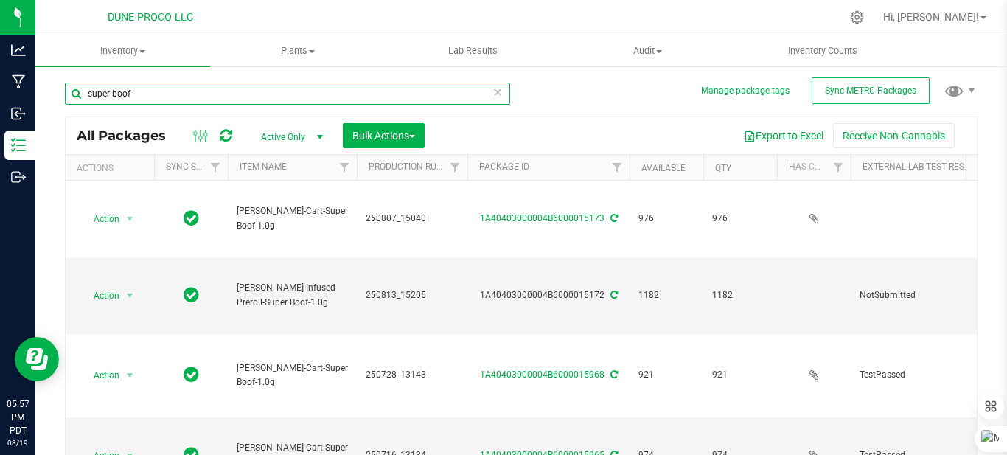
type input "[DATE]"
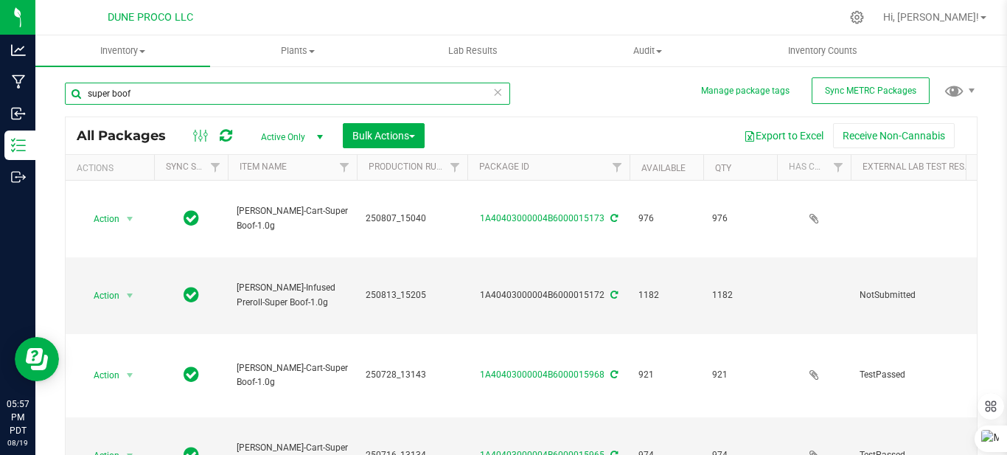
type input "[DATE]"
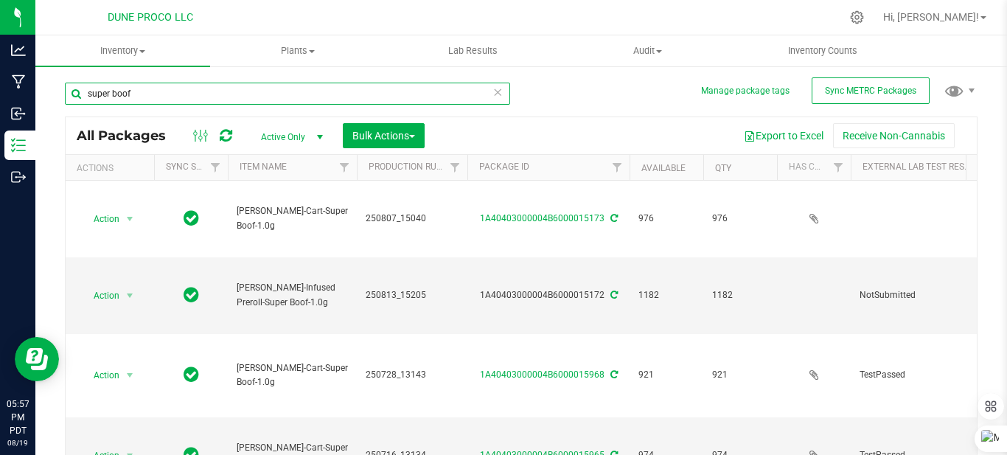
type input "[DATE]"
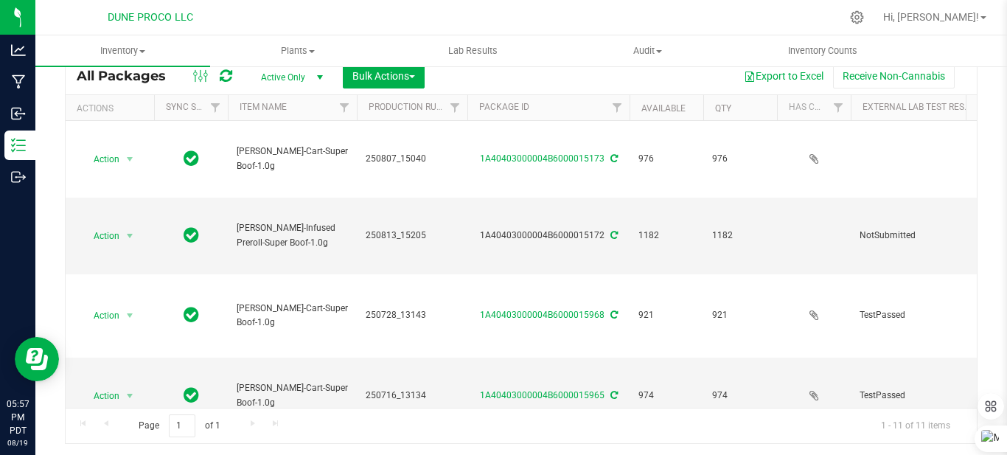
type input "super boof"
click at [314, 80] on span "select" at bounding box center [320, 78] width 12 height 12
click at [271, 161] on li "All" at bounding box center [288, 167] width 80 height 22
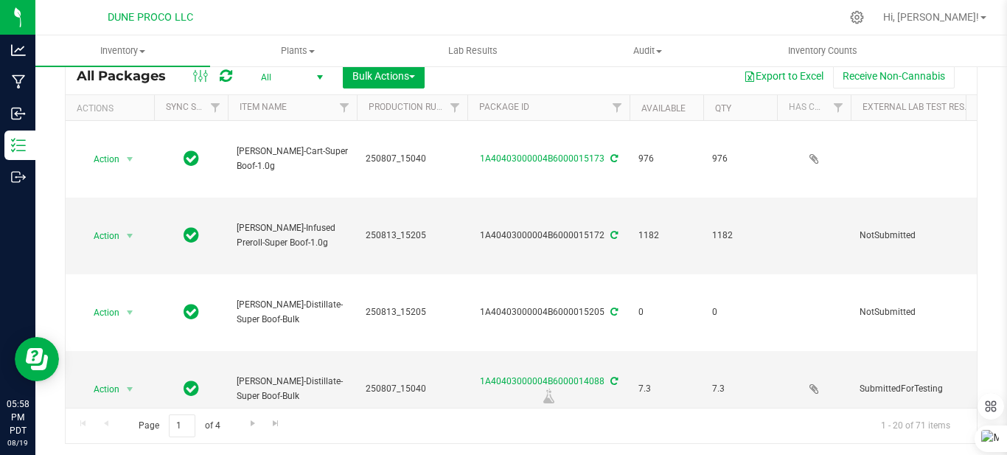
type input "[DATE]"
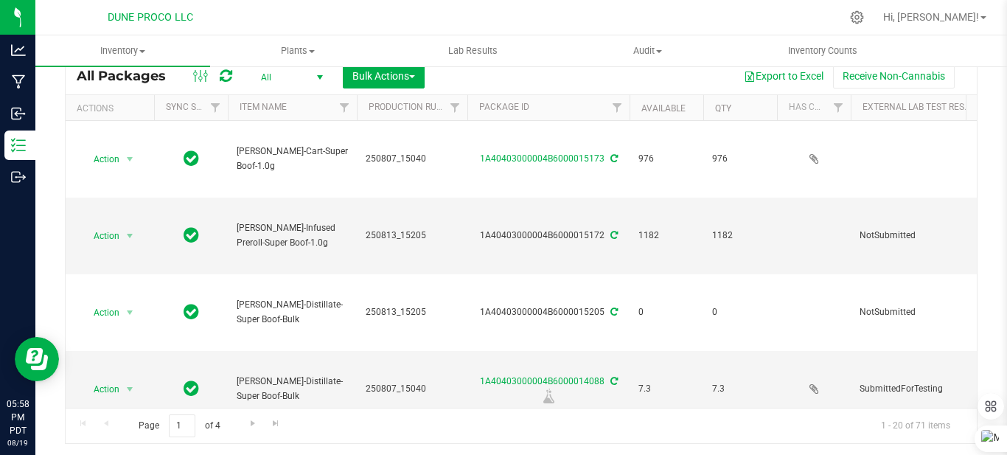
type input "[DATE]"
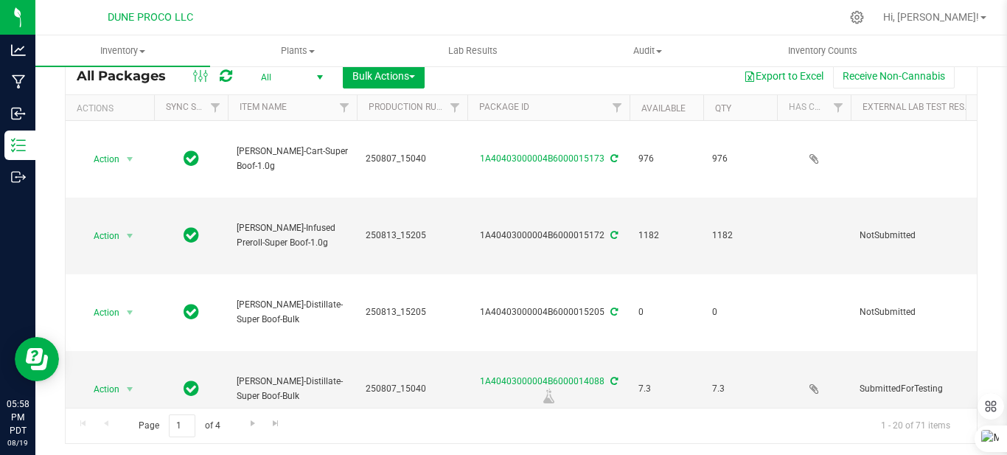
type input "[DATE]"
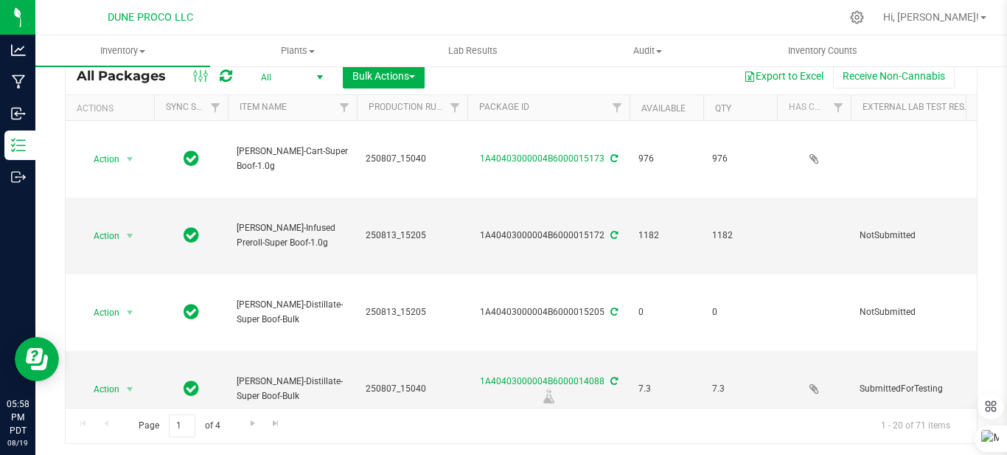
type input "[DATE]"
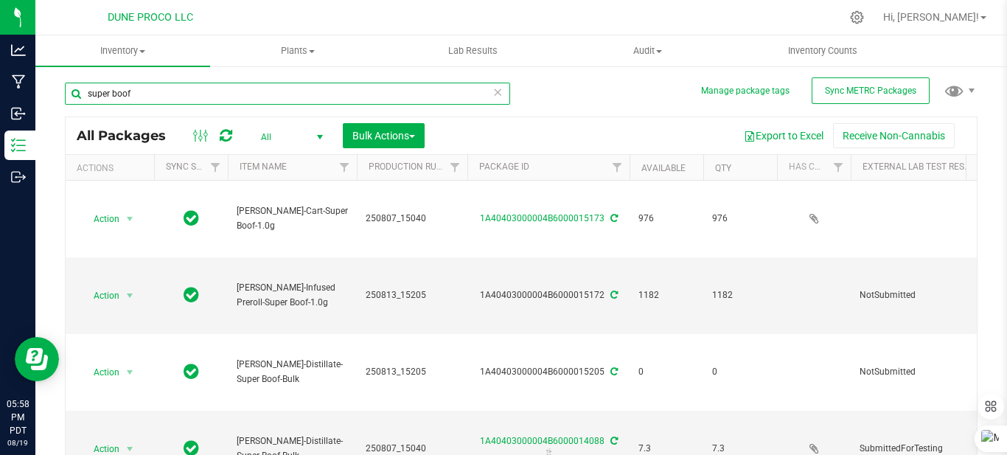
click at [187, 93] on input "super boof" at bounding box center [287, 94] width 445 height 22
type input "s"
type input "15205"
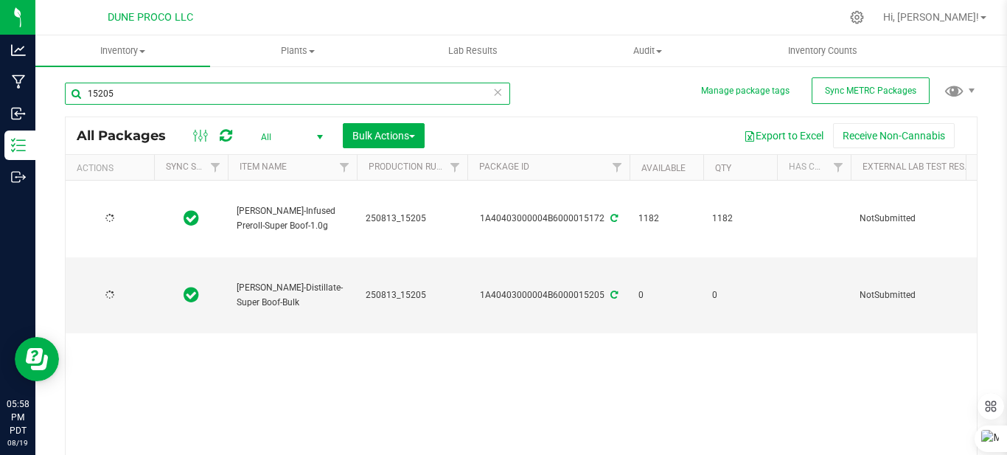
type input "[DATE]"
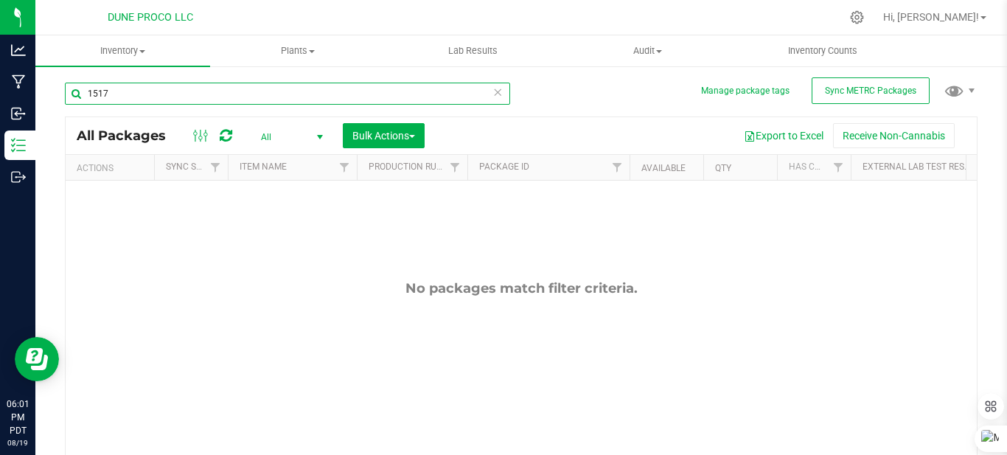
type input "15172"
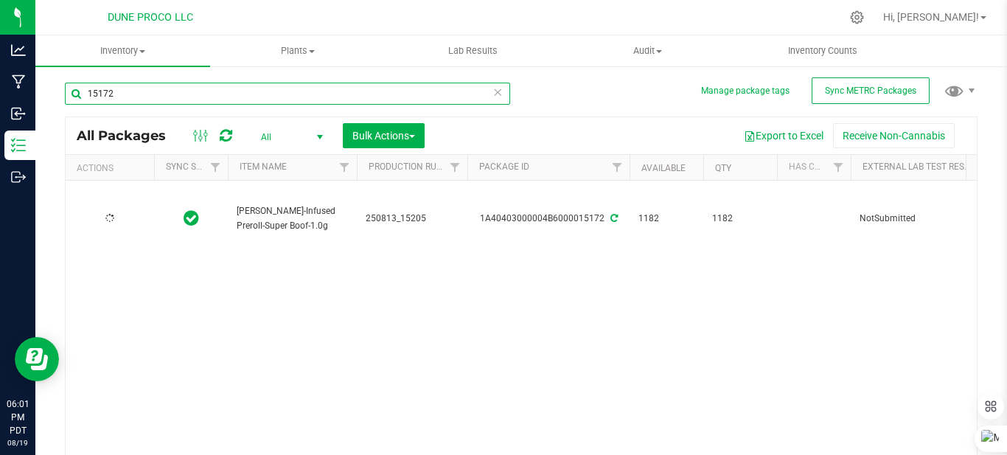
type input "[DATE]"
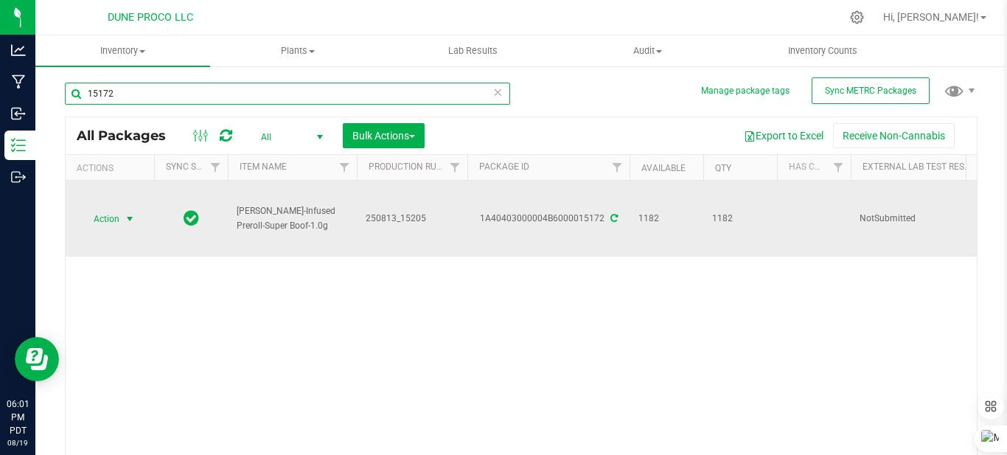
type input "15172"
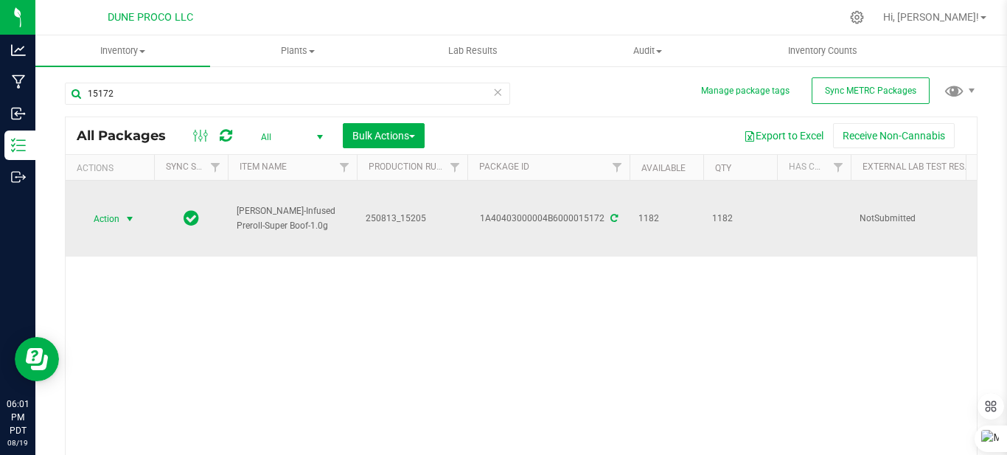
click at [132, 216] on span "select" at bounding box center [130, 219] width 12 height 12
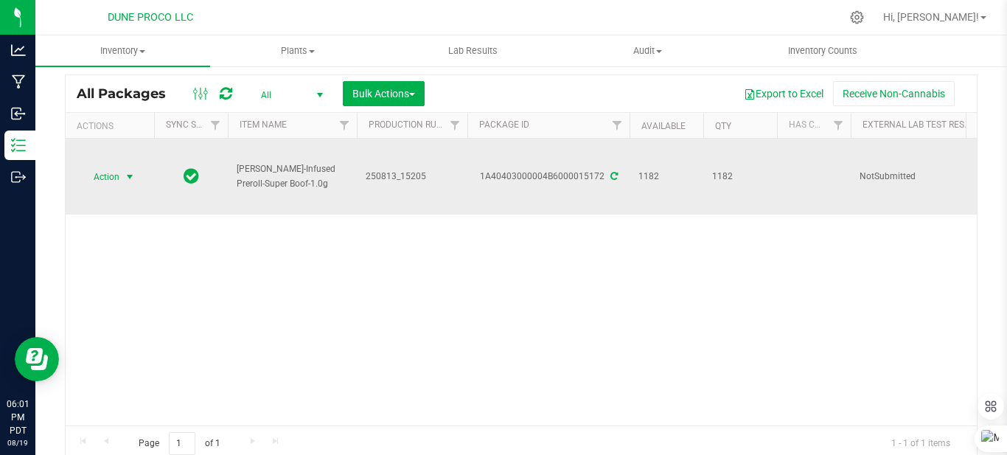
scroll to position [43, 0]
click at [128, 175] on span "select" at bounding box center [130, 176] width 12 height 12
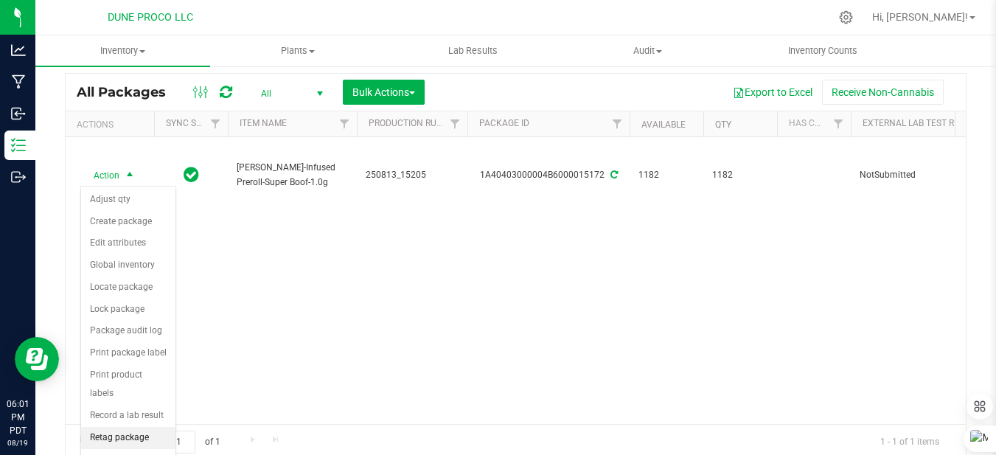
click at [122, 427] on li "Retag package" at bounding box center [128, 438] width 94 height 22
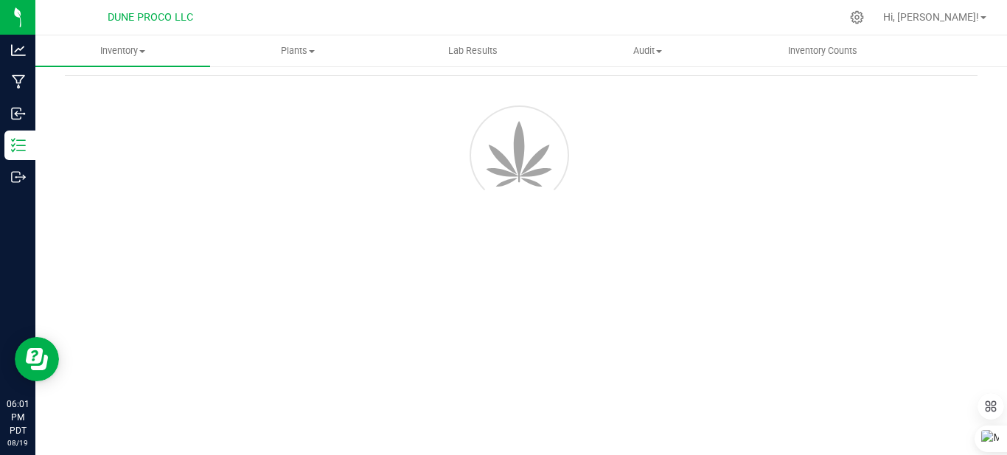
scroll to position [55, 0]
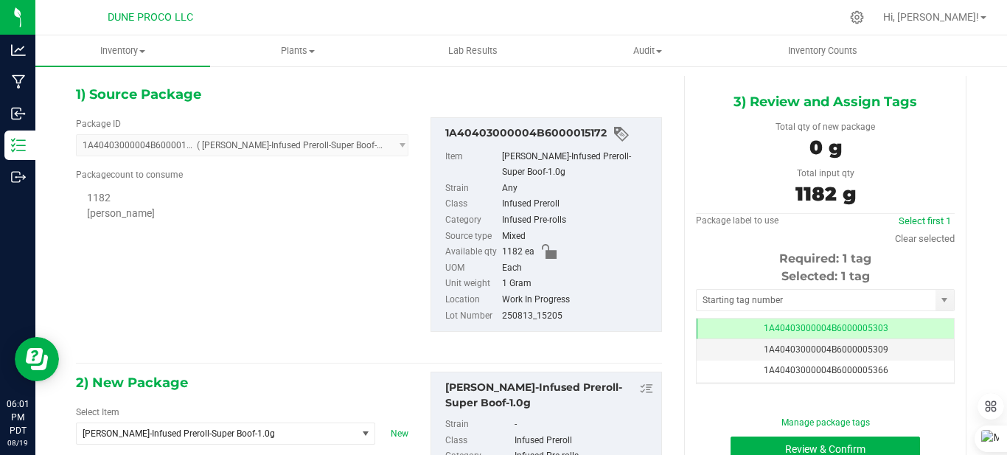
type input "1"
type input "0"
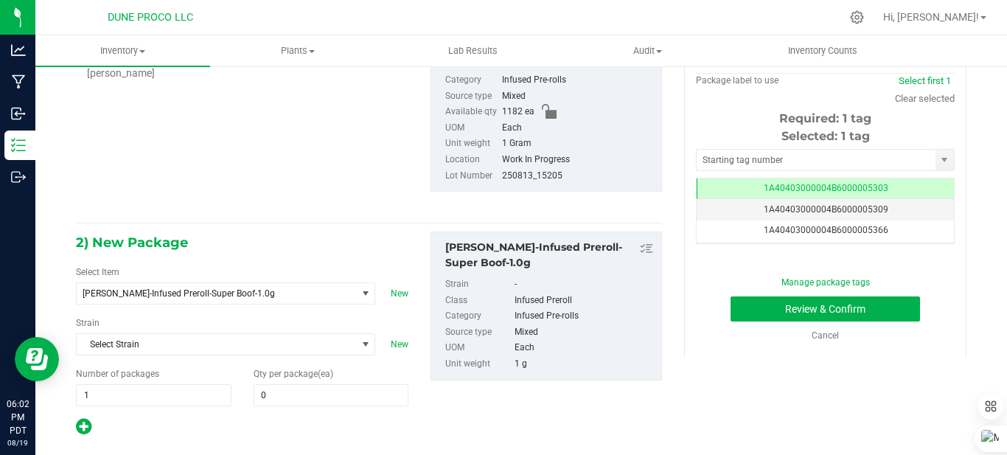
click at [298, 373] on span "Qty per package (ea)" at bounding box center [294, 374] width 80 height 10
click at [287, 388] on span "0 0" at bounding box center [332, 395] width 156 height 22
type input "1182"
type input "1,182"
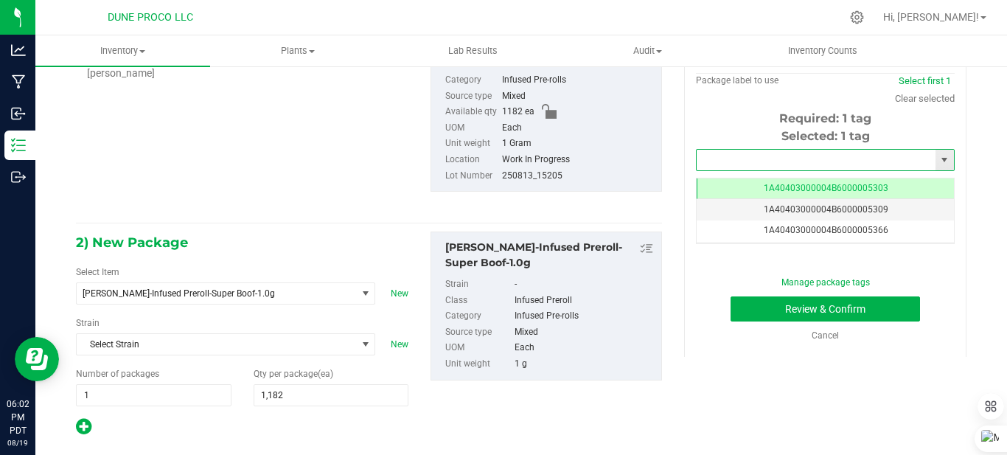
click at [758, 161] on input "text" at bounding box center [816, 160] width 239 height 21
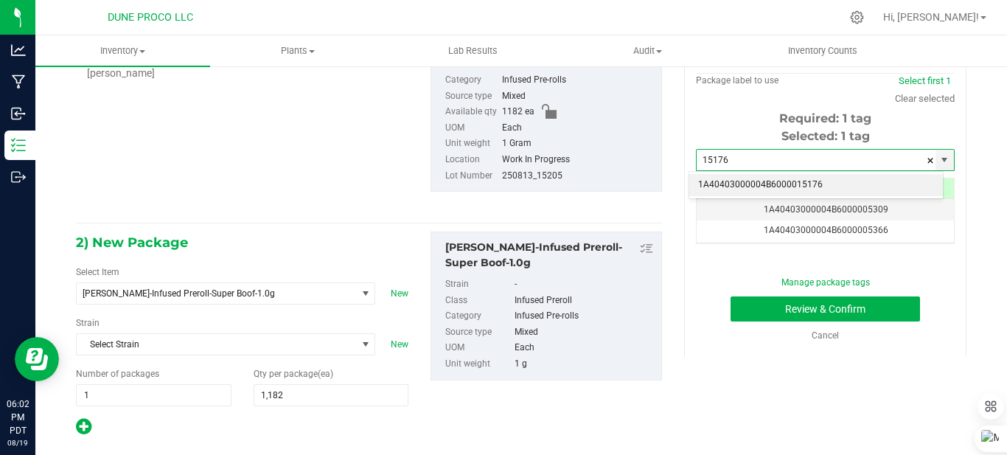
click at [797, 185] on li "1A40403000004B6000015176" at bounding box center [816, 185] width 254 height 22
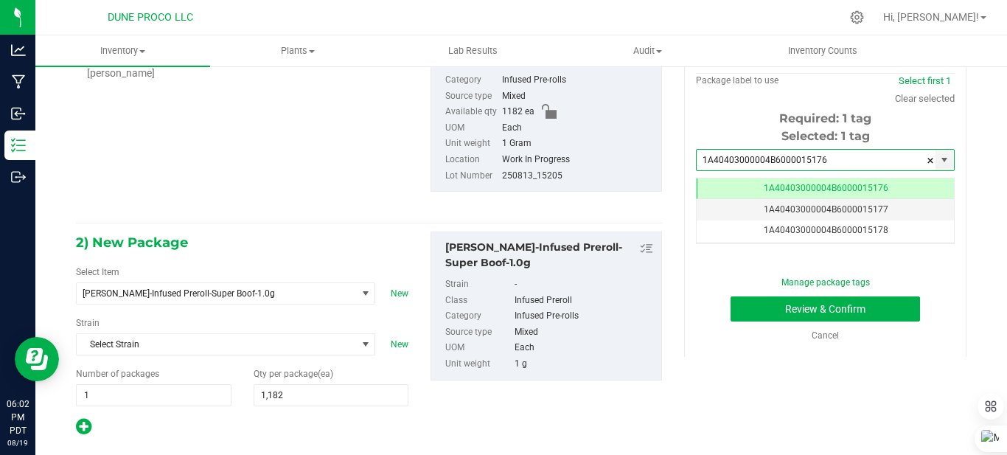
type input "1A40403000004B6000015176"
click at [730, 296] on button "Review & Confirm" at bounding box center [824, 308] width 189 height 25
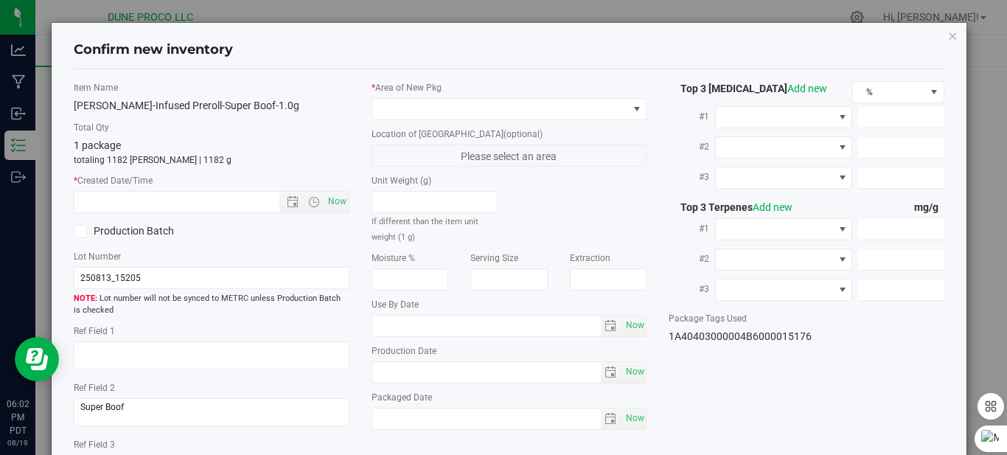
type input "[DATE]"
click at [326, 206] on span "Now" at bounding box center [336, 201] width 25 height 21
type input "[DATE] 6:03 PM"
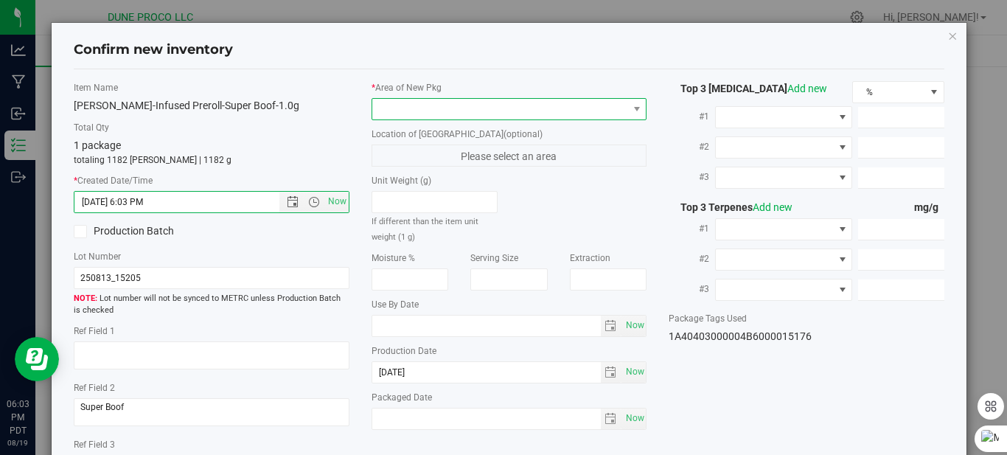
click at [585, 106] on span at bounding box center [500, 109] width 256 height 21
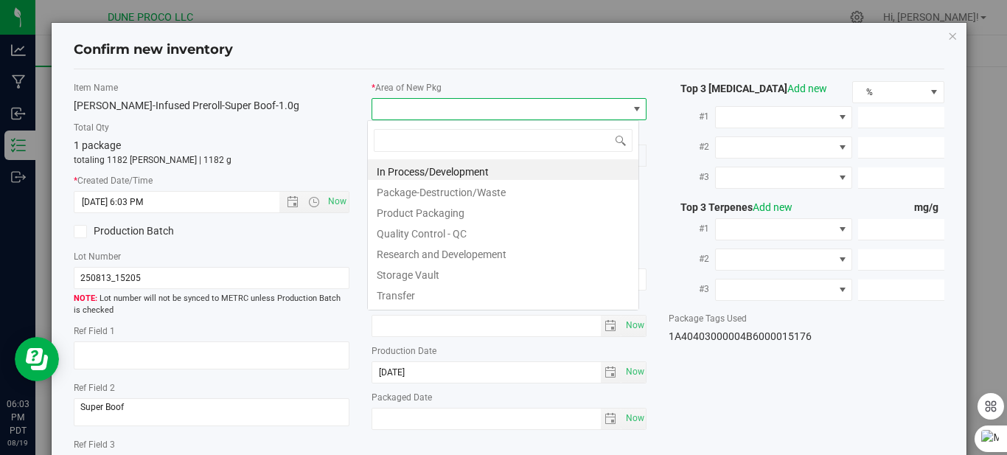
scroll to position [22, 272]
click at [405, 175] on li "In Process/Development" at bounding box center [503, 169] width 271 height 21
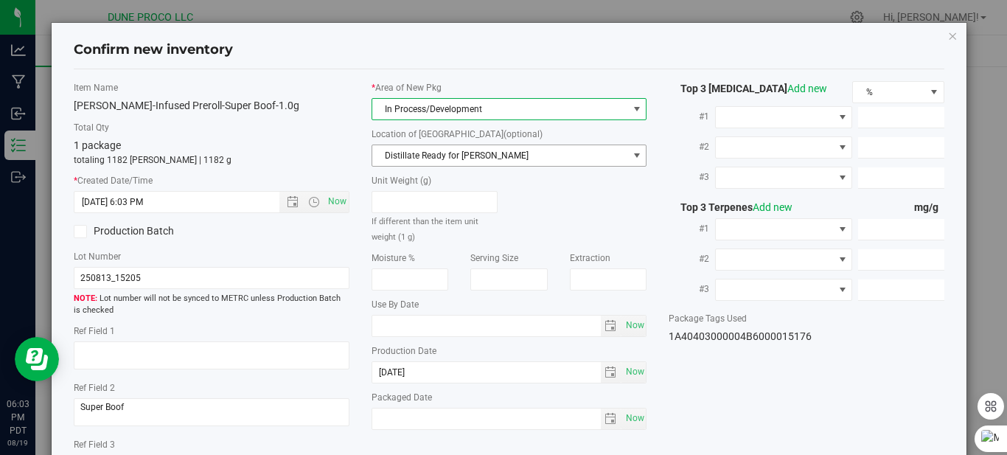
click at [446, 158] on span "Distillate Ready for [PERSON_NAME]" at bounding box center [500, 155] width 256 height 21
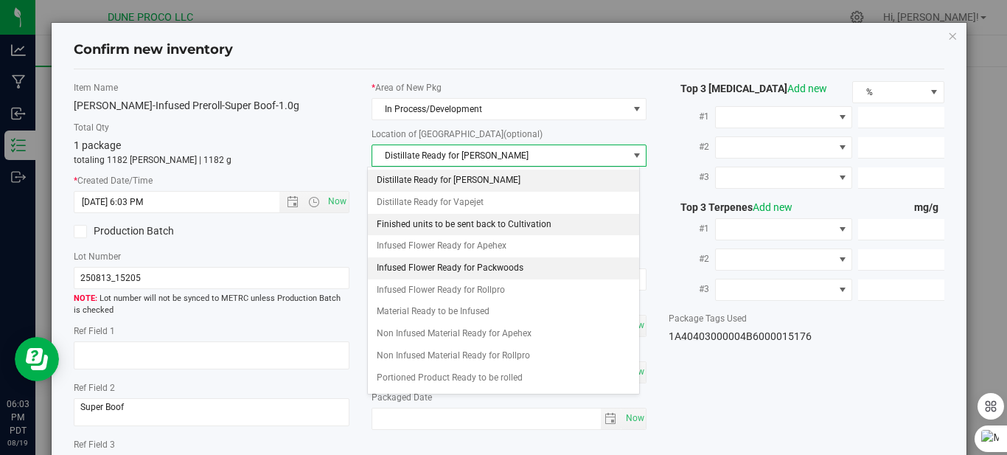
scroll to position [42, 0]
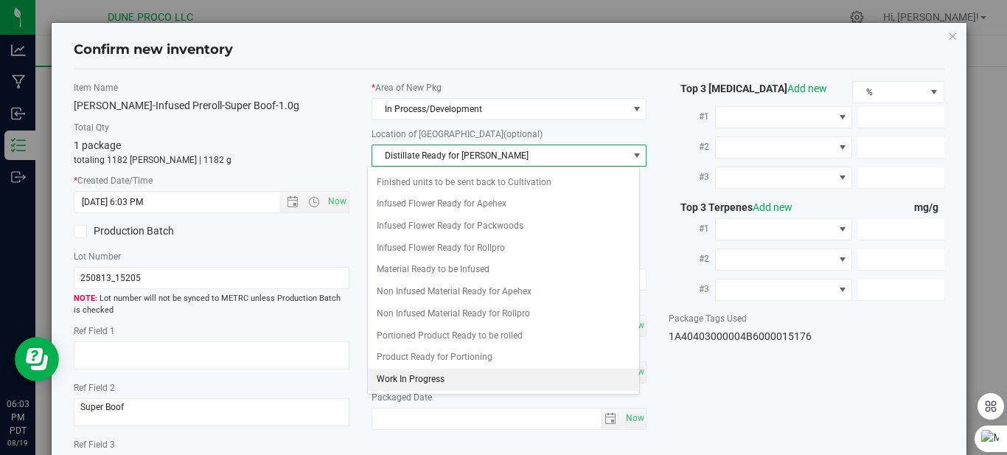
click at [397, 373] on li "Work In Progress" at bounding box center [503, 380] width 271 height 22
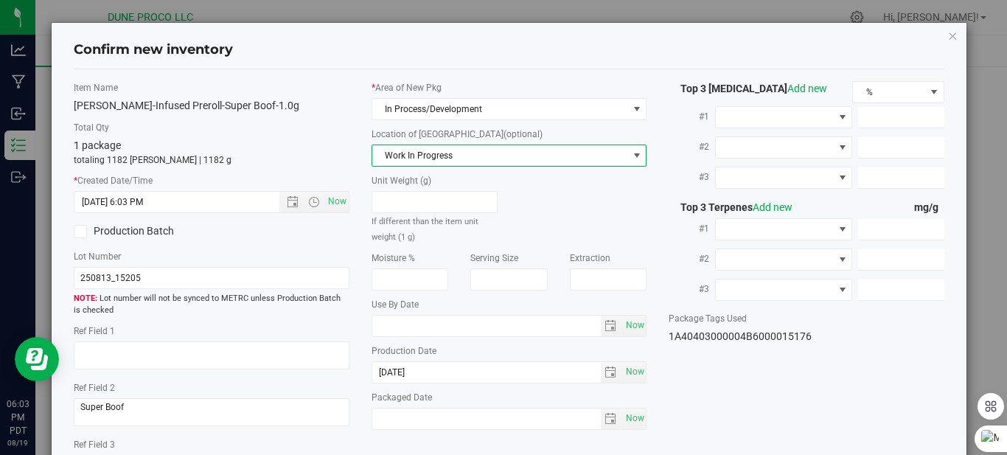
scroll to position [124, 0]
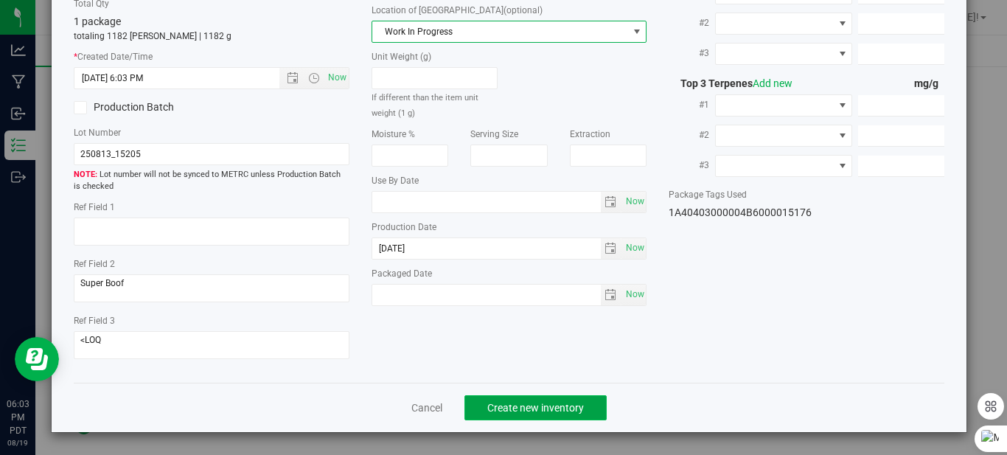
click at [586, 409] on button "Create new inventory" at bounding box center [535, 407] width 142 height 25
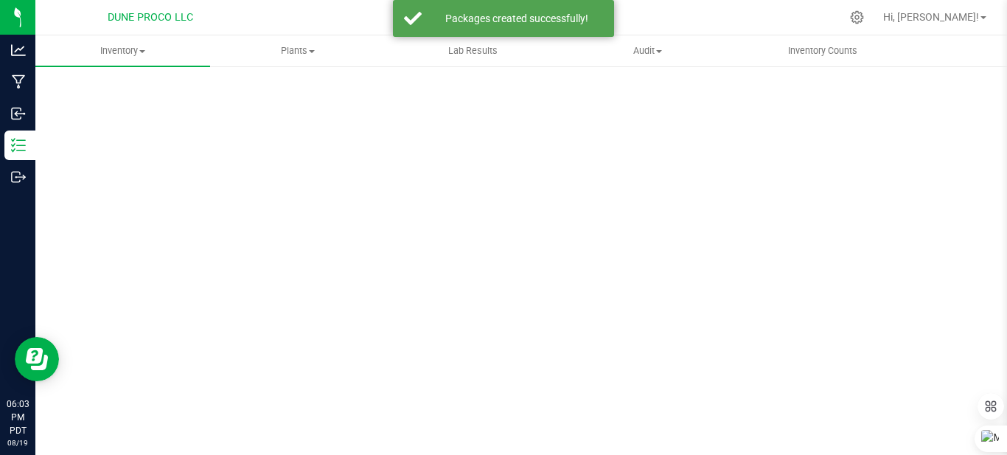
scroll to position [60, 0]
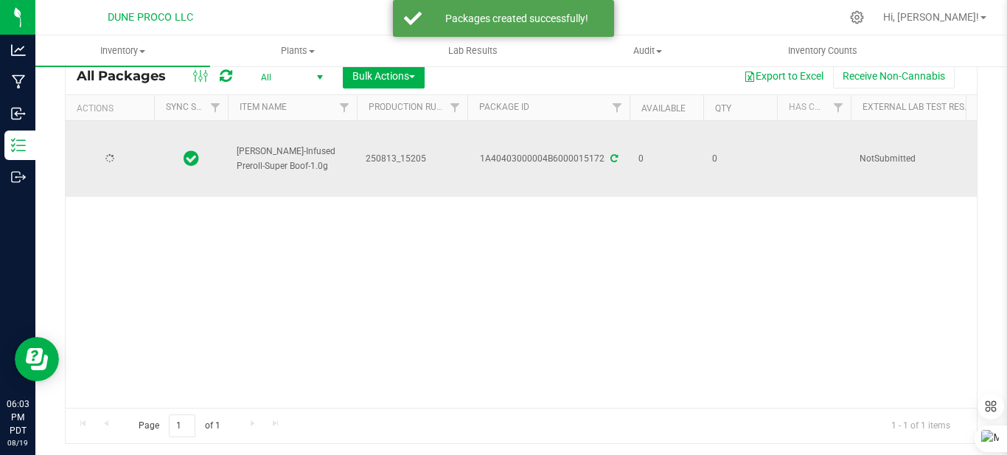
type input "[DATE]"
click at [423, 157] on span "250813_15205" at bounding box center [412, 159] width 93 height 14
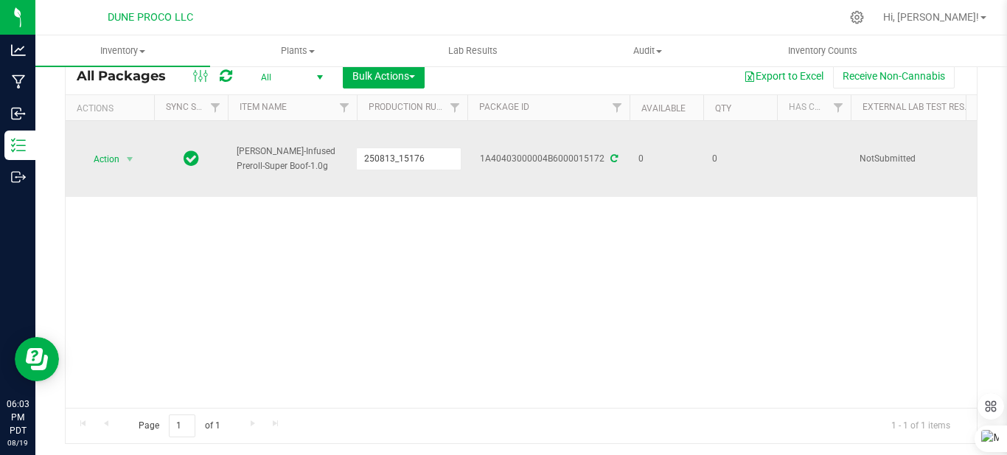
type input "250813_15176"
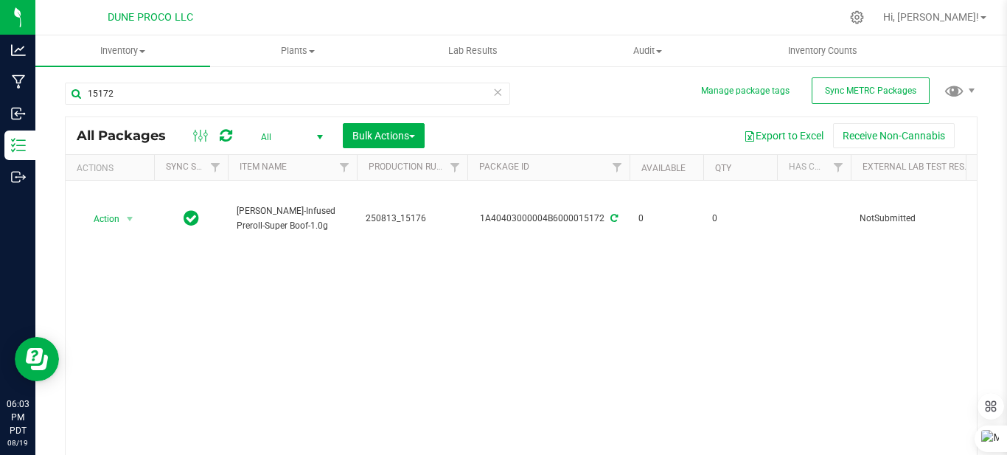
click at [493, 97] on icon at bounding box center [497, 92] width 10 height 18
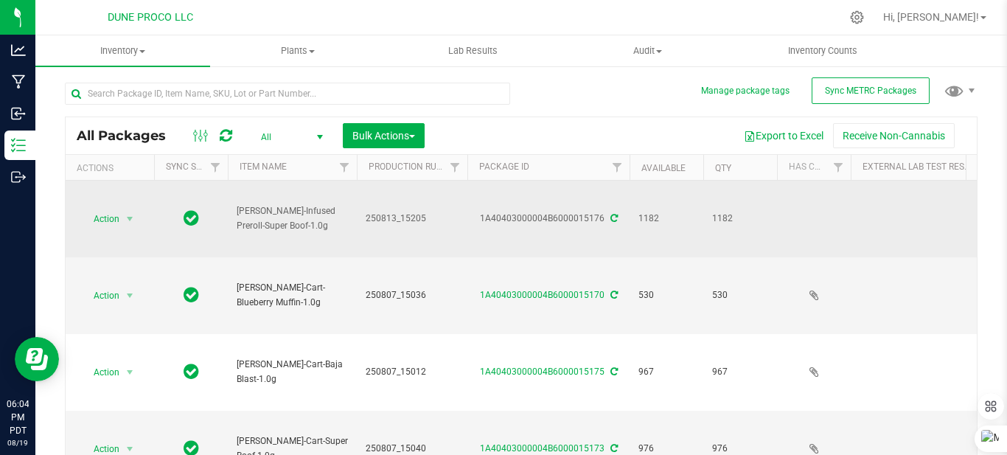
click at [422, 220] on span "250813_15205" at bounding box center [412, 219] width 93 height 14
type input "250813_15176"
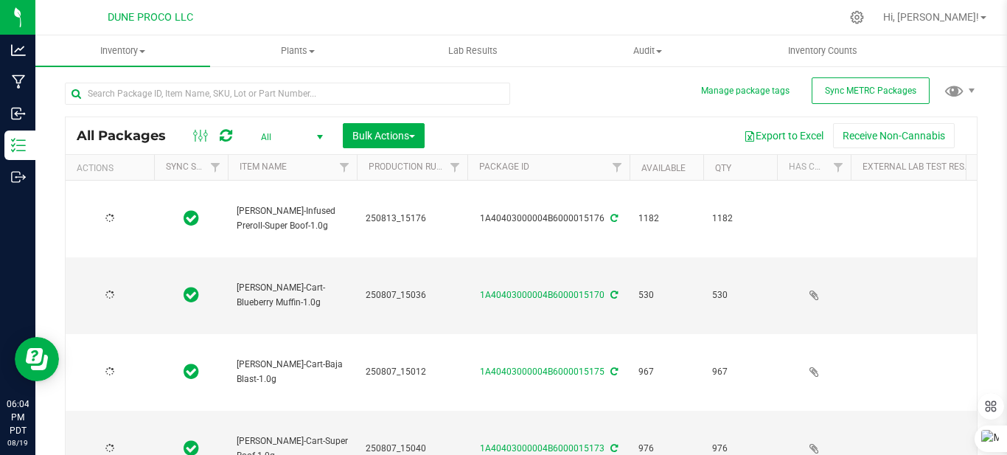
type input "[DATE]"
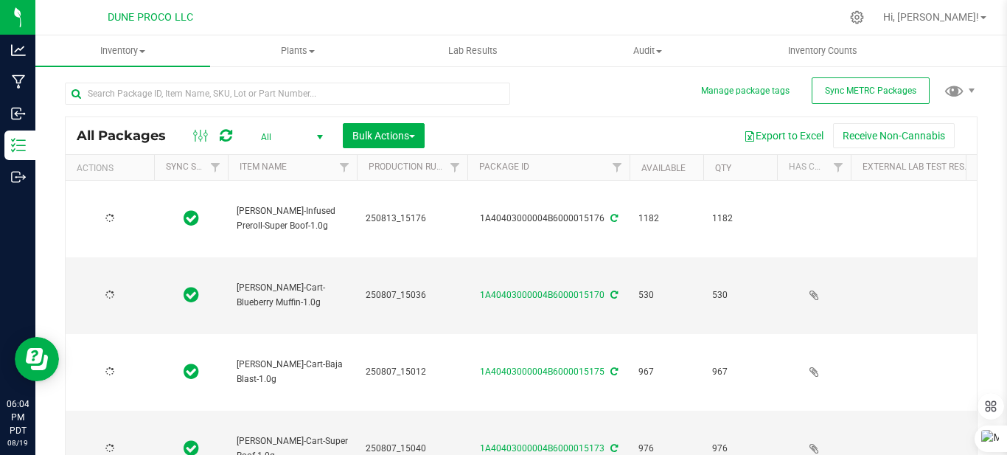
type input "[DATE]"
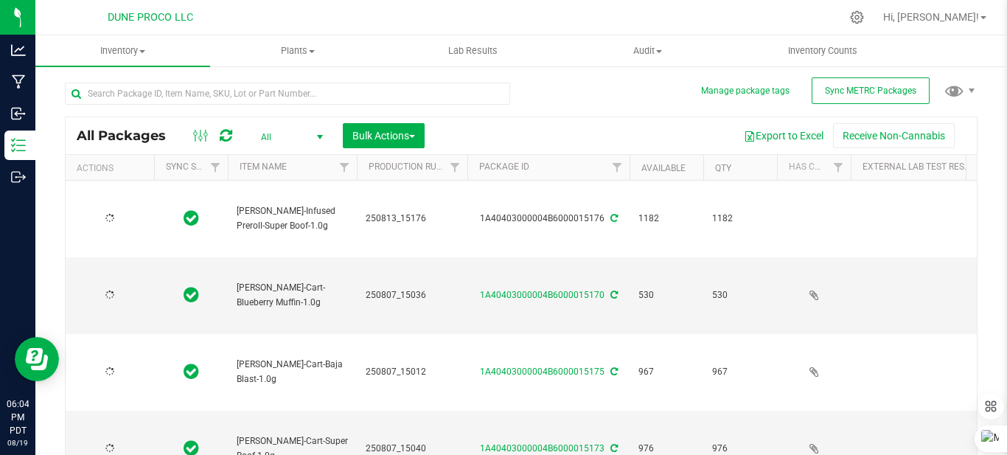
type input "[DATE]"
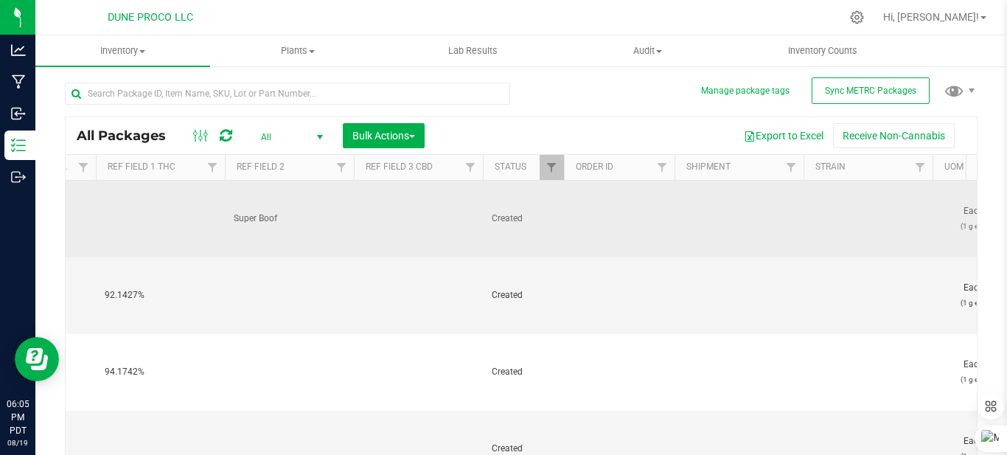
scroll to position [0, 915]
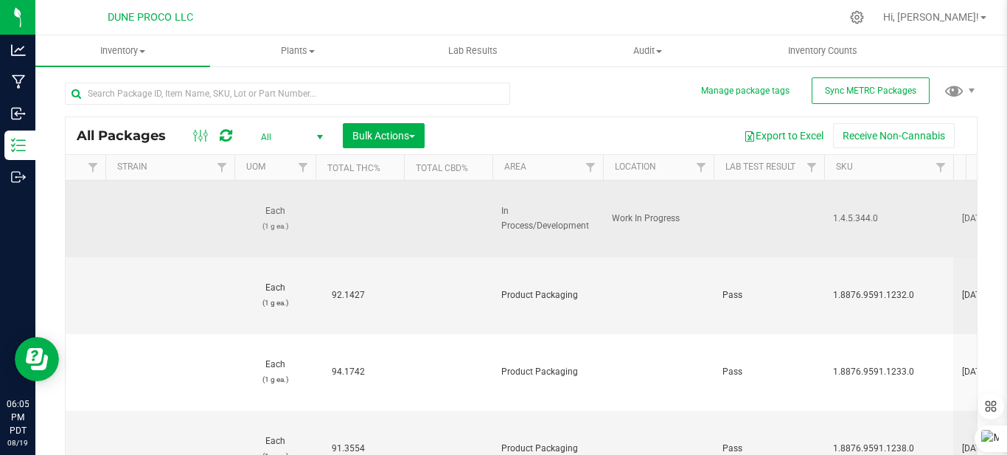
click at [285, 215] on span "Each (1 g ea.)" at bounding box center [274, 218] width 63 height 28
